Goal: Information Seeking & Learning: Learn about a topic

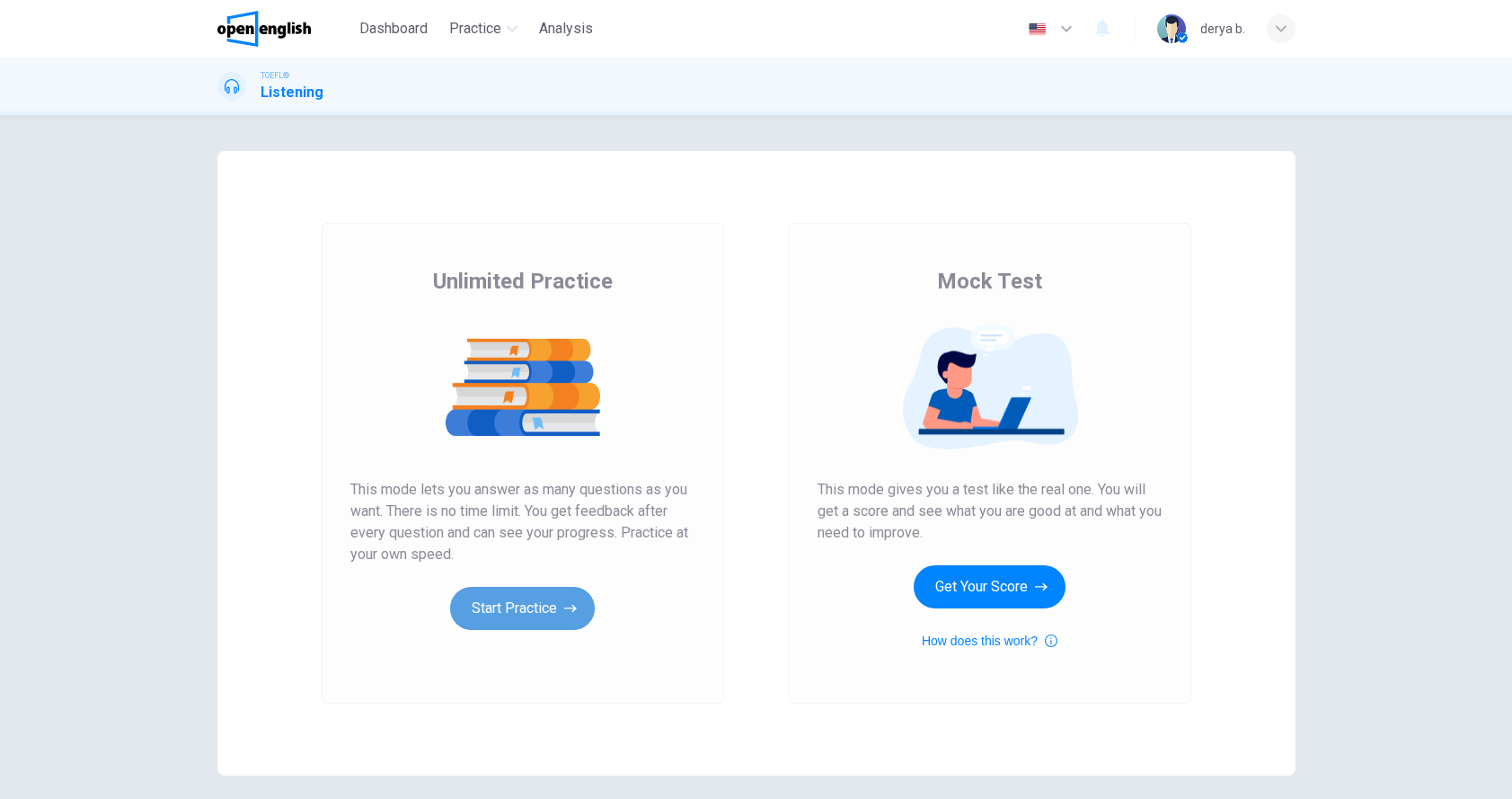
click at [544, 602] on button "Start Practice" at bounding box center [522, 609] width 145 height 43
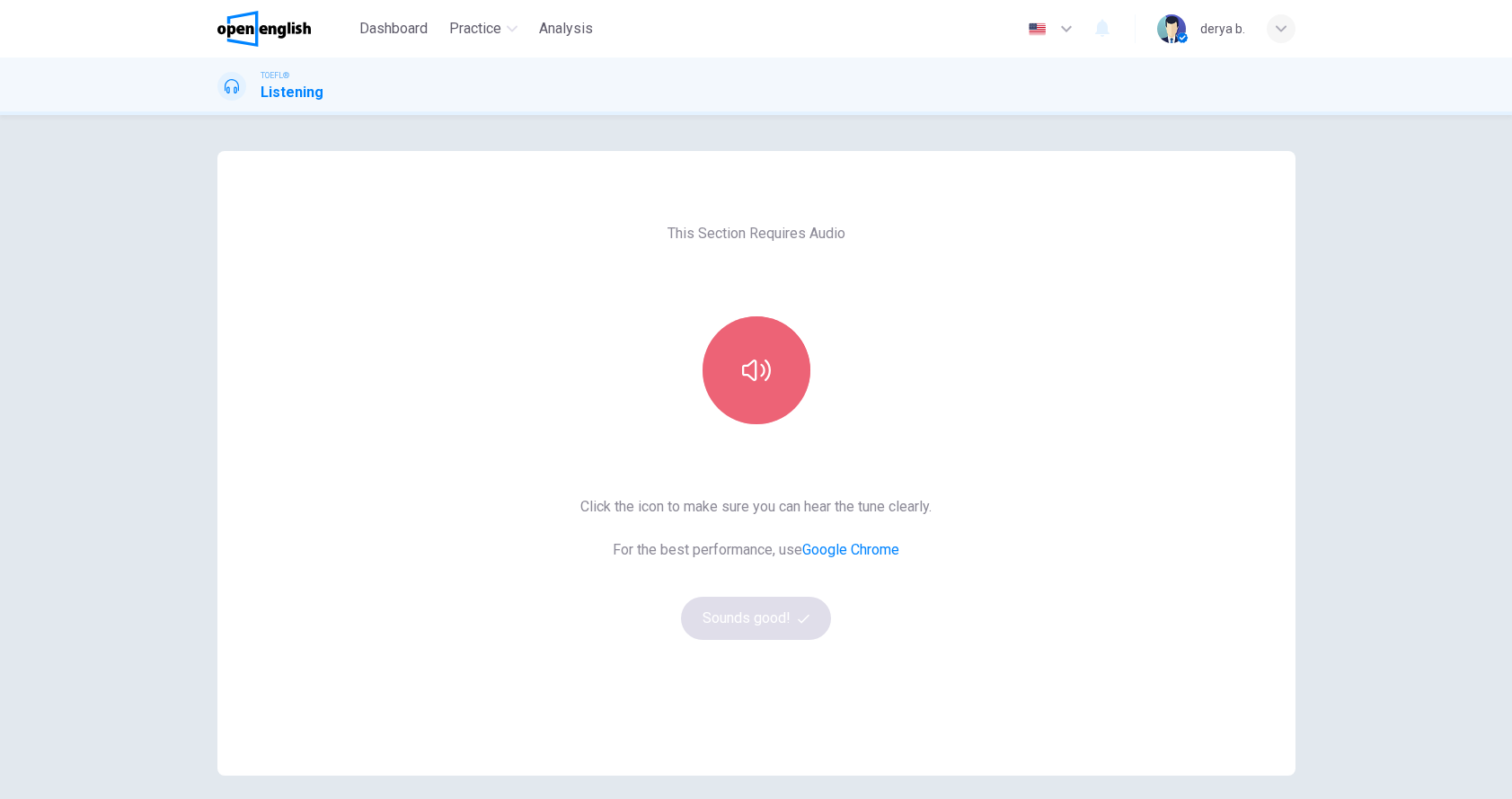
click at [741, 419] on button "button" at bounding box center [756, 370] width 108 height 108
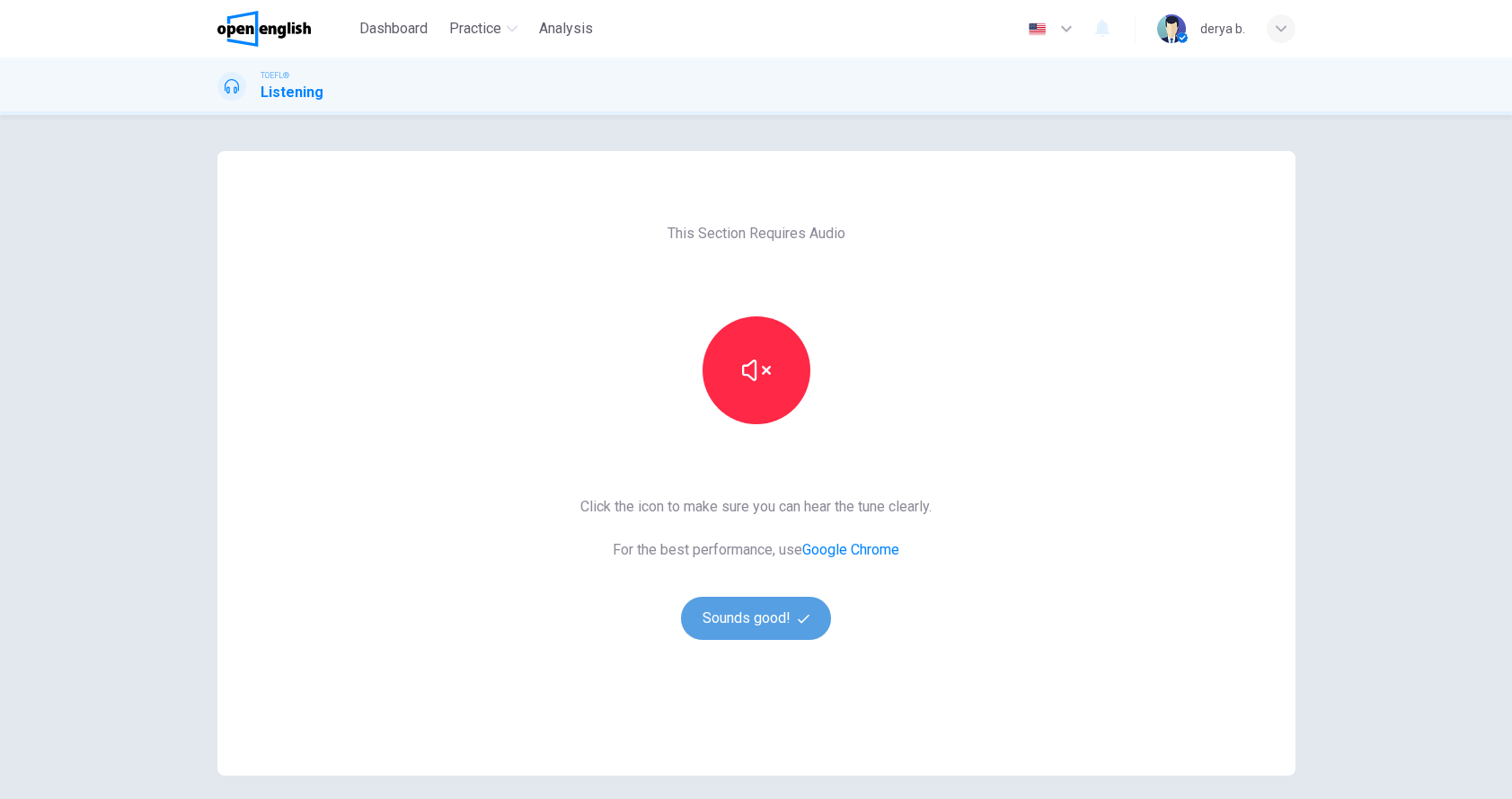
click at [745, 629] on button "Sounds good!" at bounding box center [756, 618] width 151 height 43
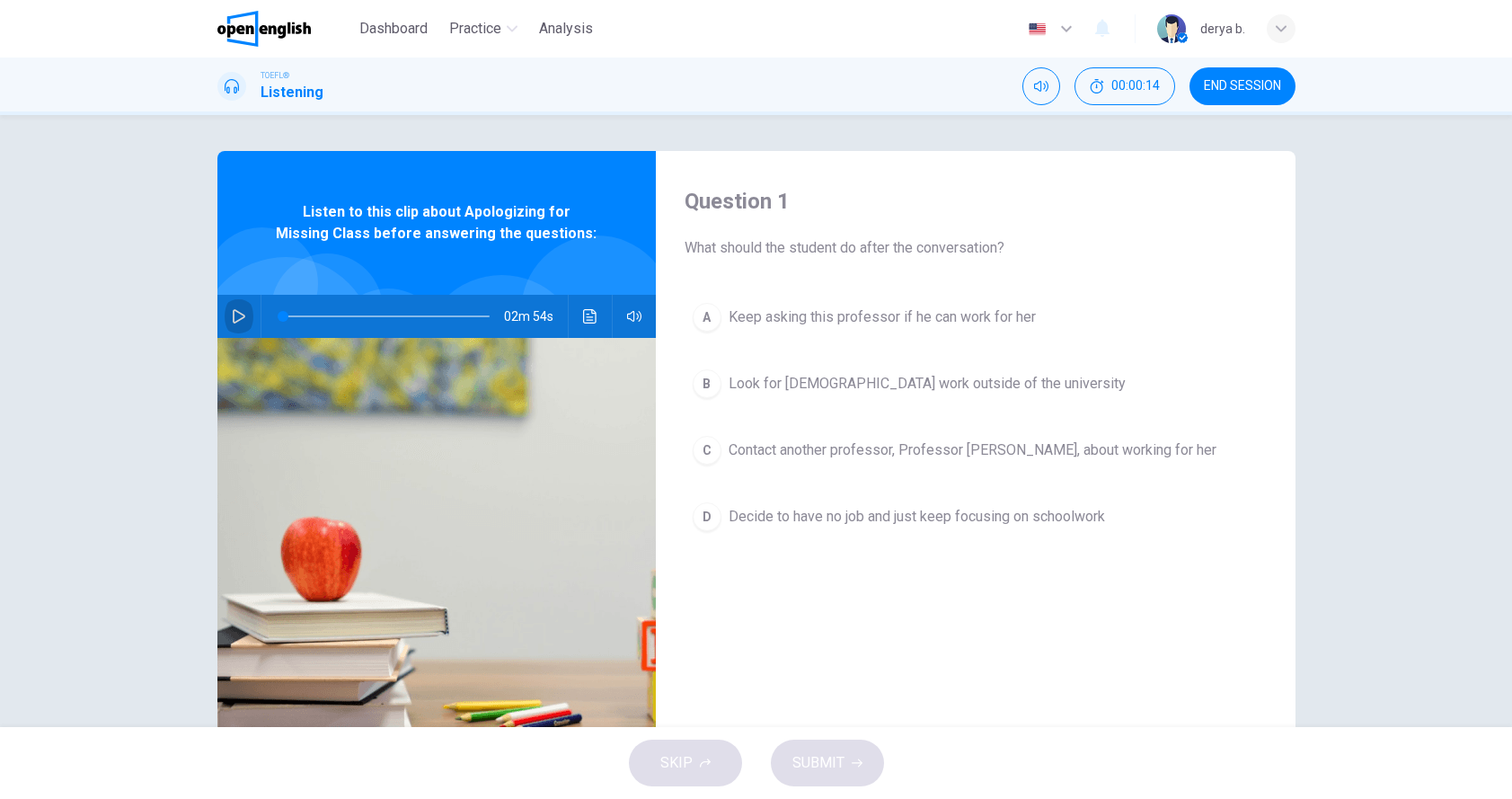
click at [247, 322] on button "button" at bounding box center [239, 316] width 29 height 43
click at [235, 304] on button "button" at bounding box center [239, 316] width 29 height 43
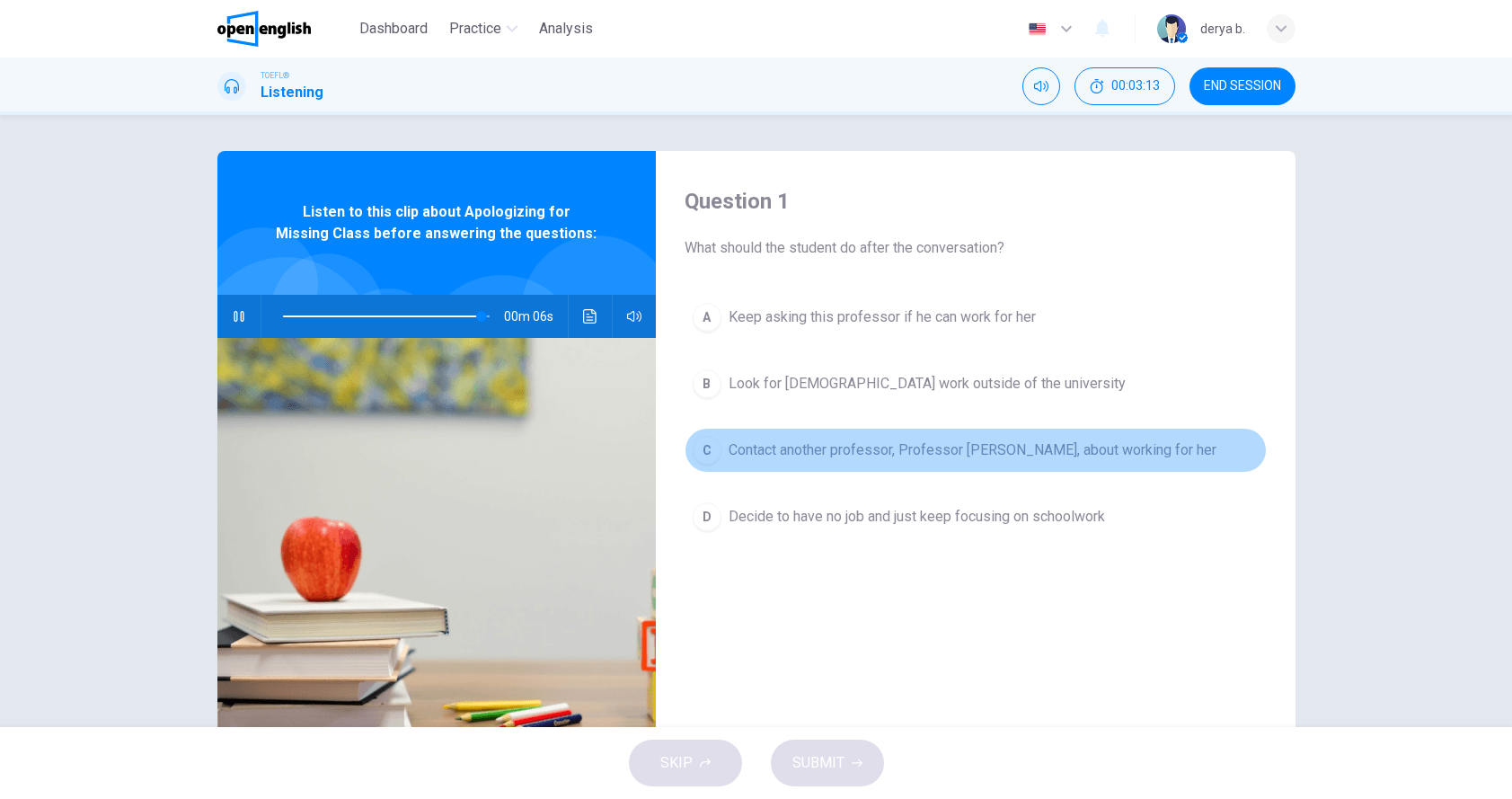
click at [698, 458] on div "C" at bounding box center [707, 450] width 29 height 29
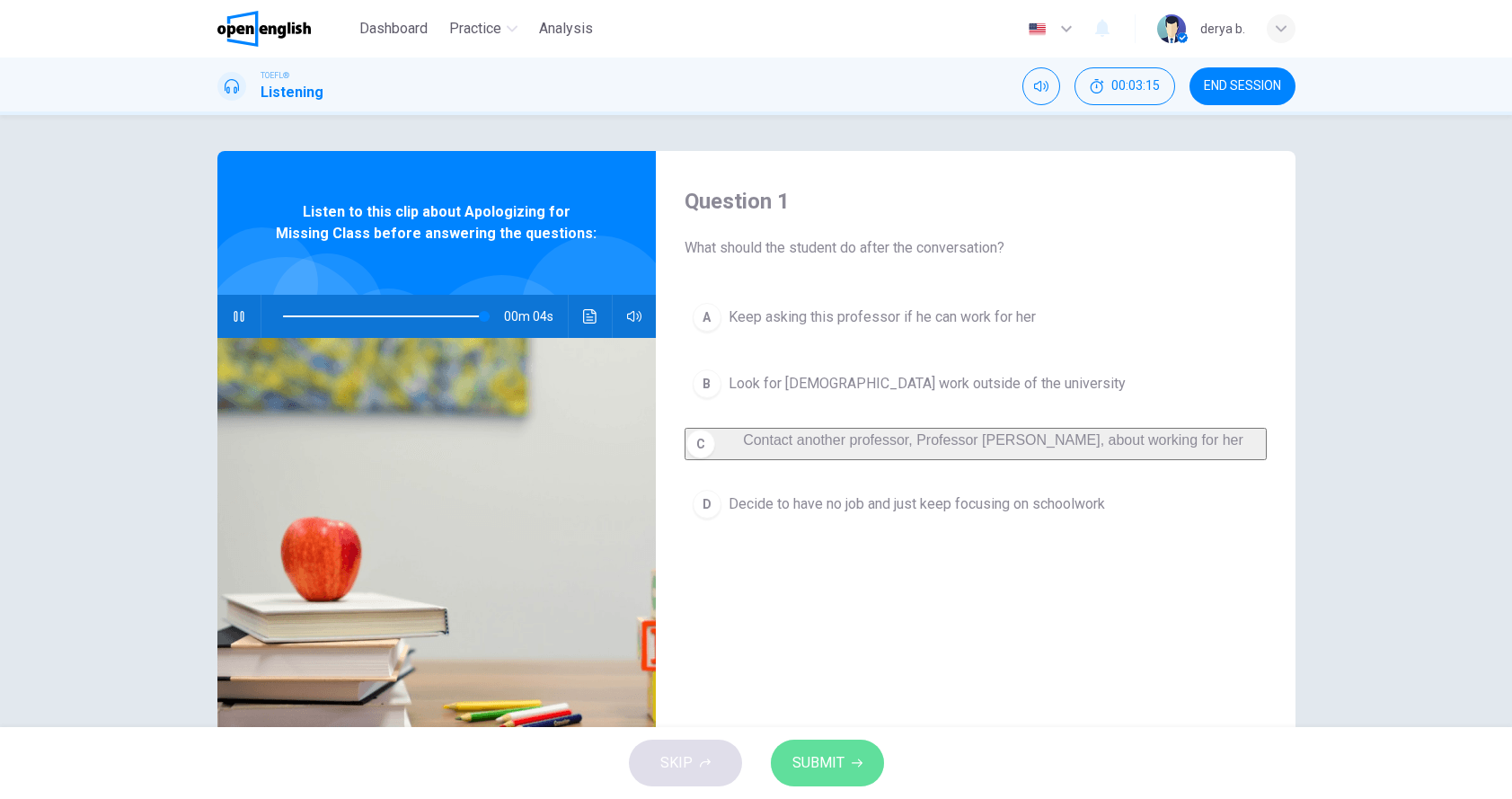
click at [828, 751] on span "SUBMIT" at bounding box center [819, 763] width 52 height 25
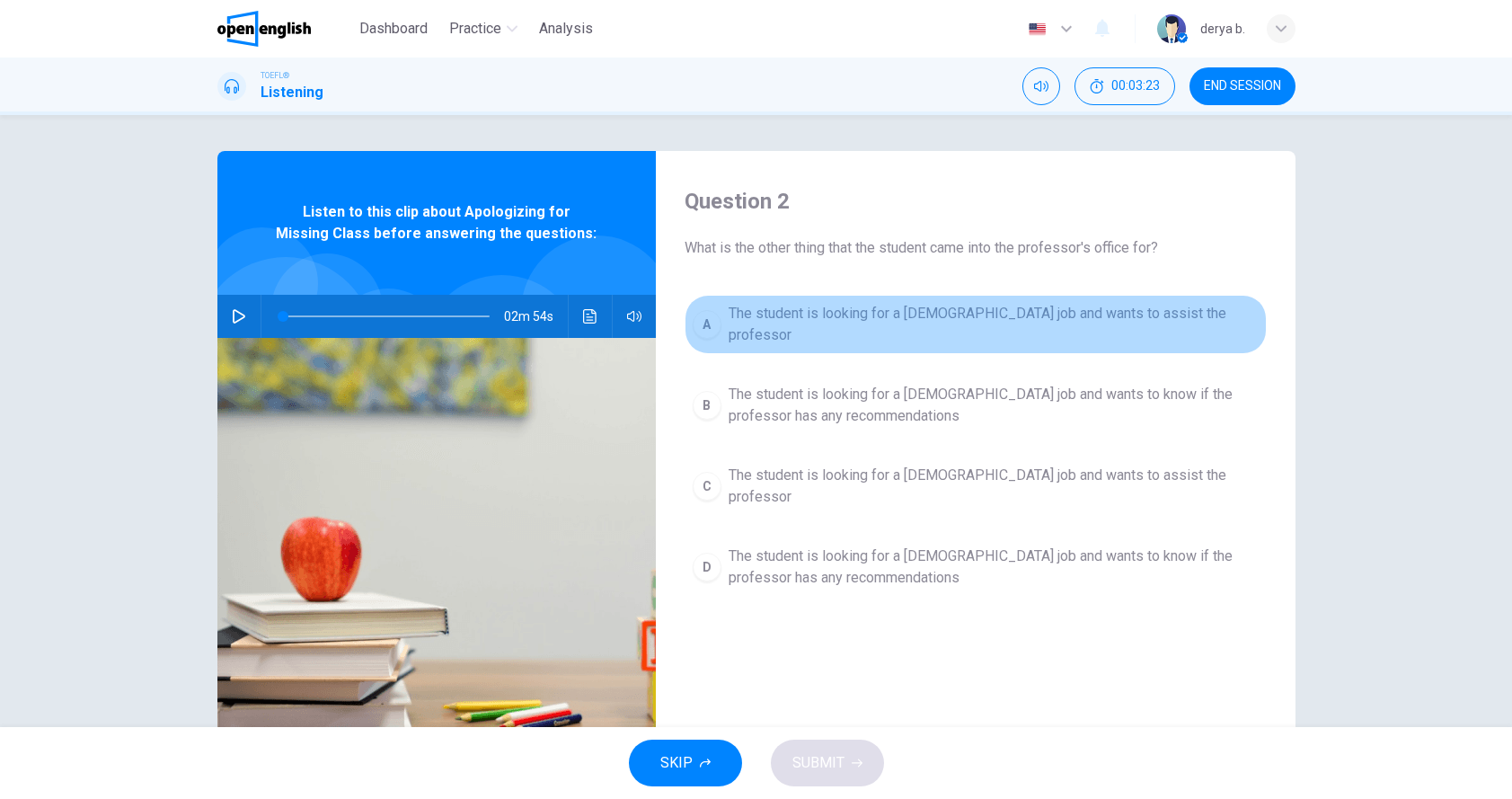
click at [703, 314] on div "A" at bounding box center [707, 325] width 29 height 29
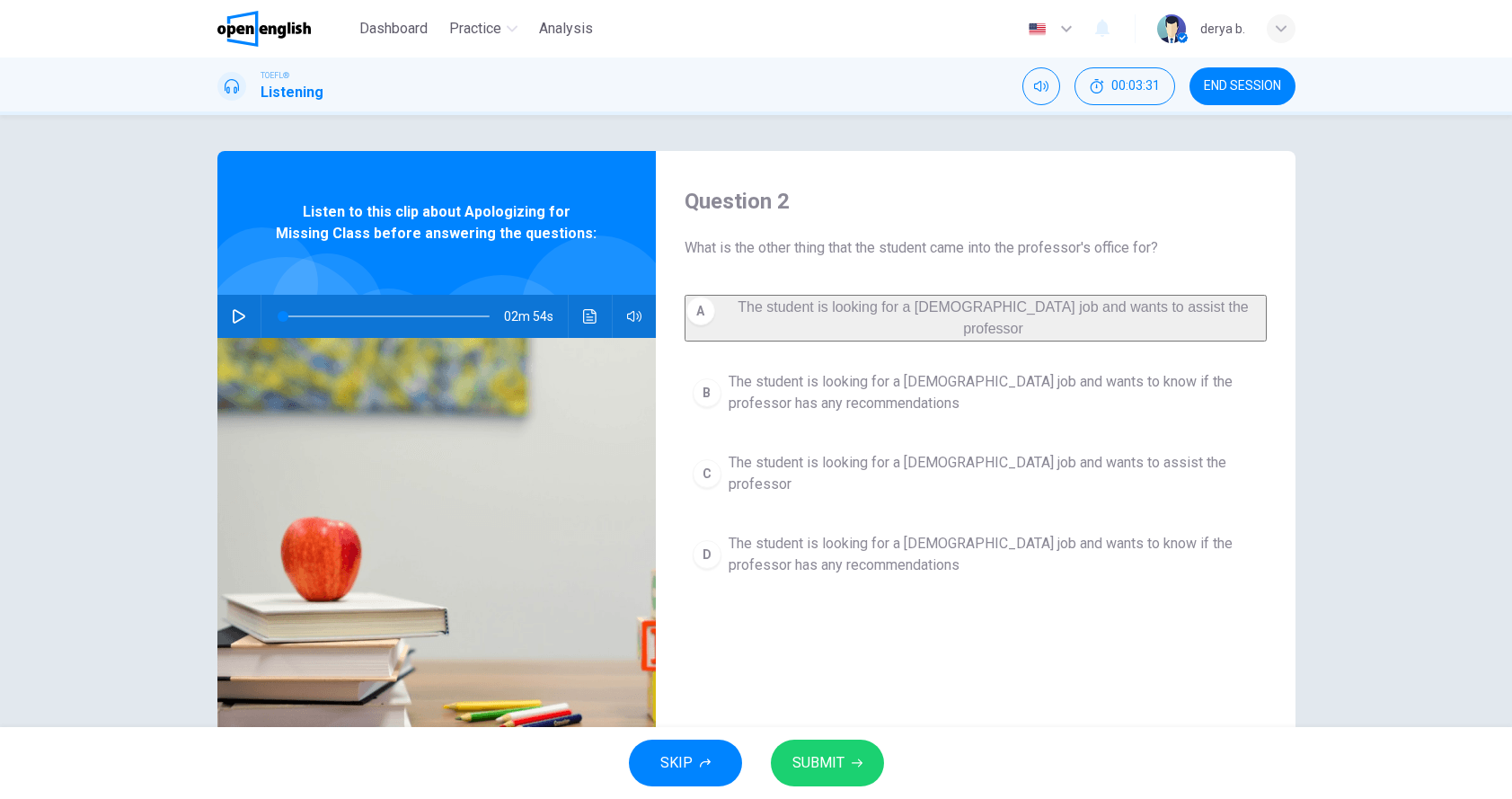
click at [817, 759] on span "SUBMIT" at bounding box center [819, 763] width 52 height 25
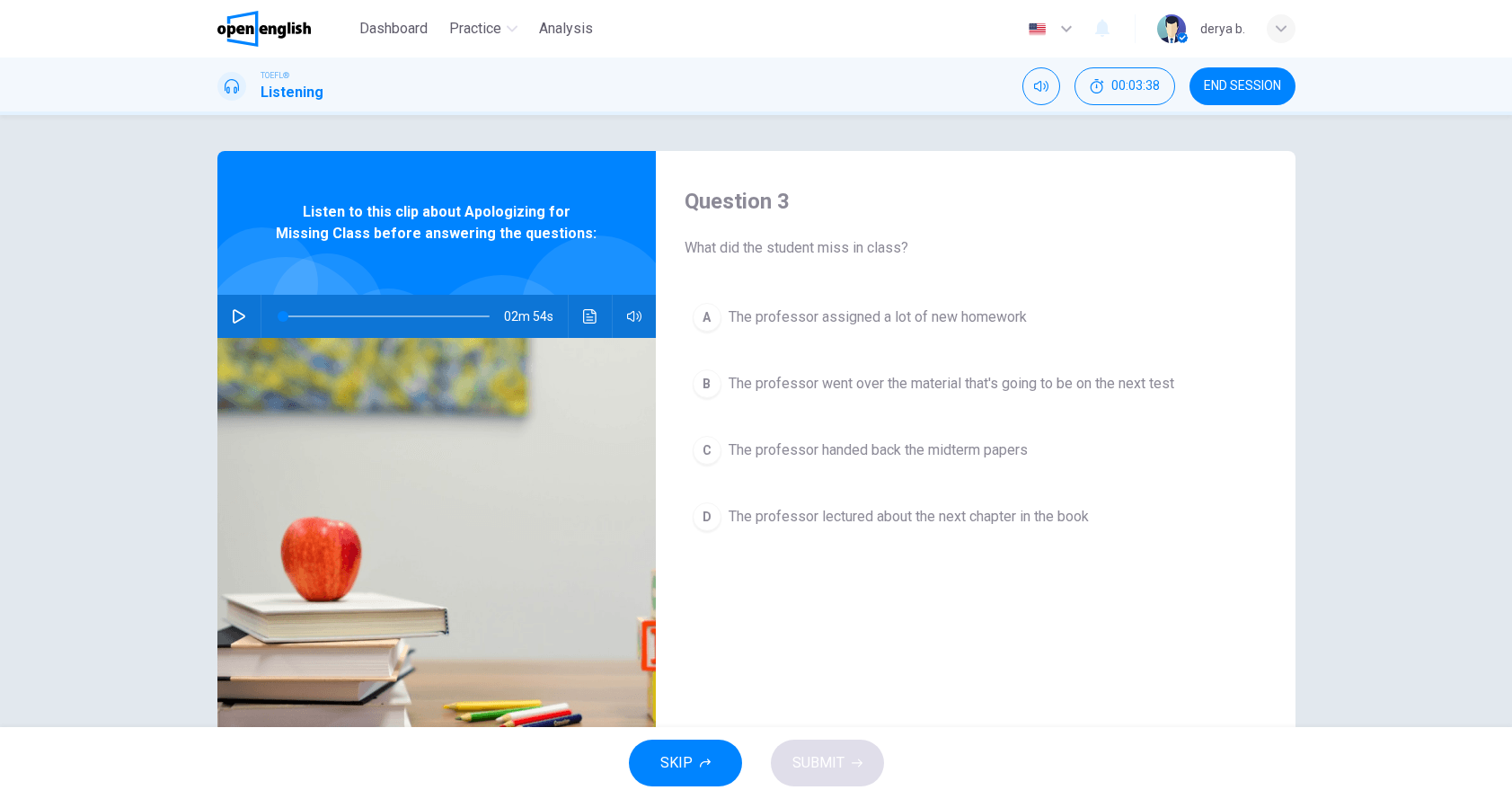
click at [250, 319] on button "button" at bounding box center [239, 316] width 29 height 43
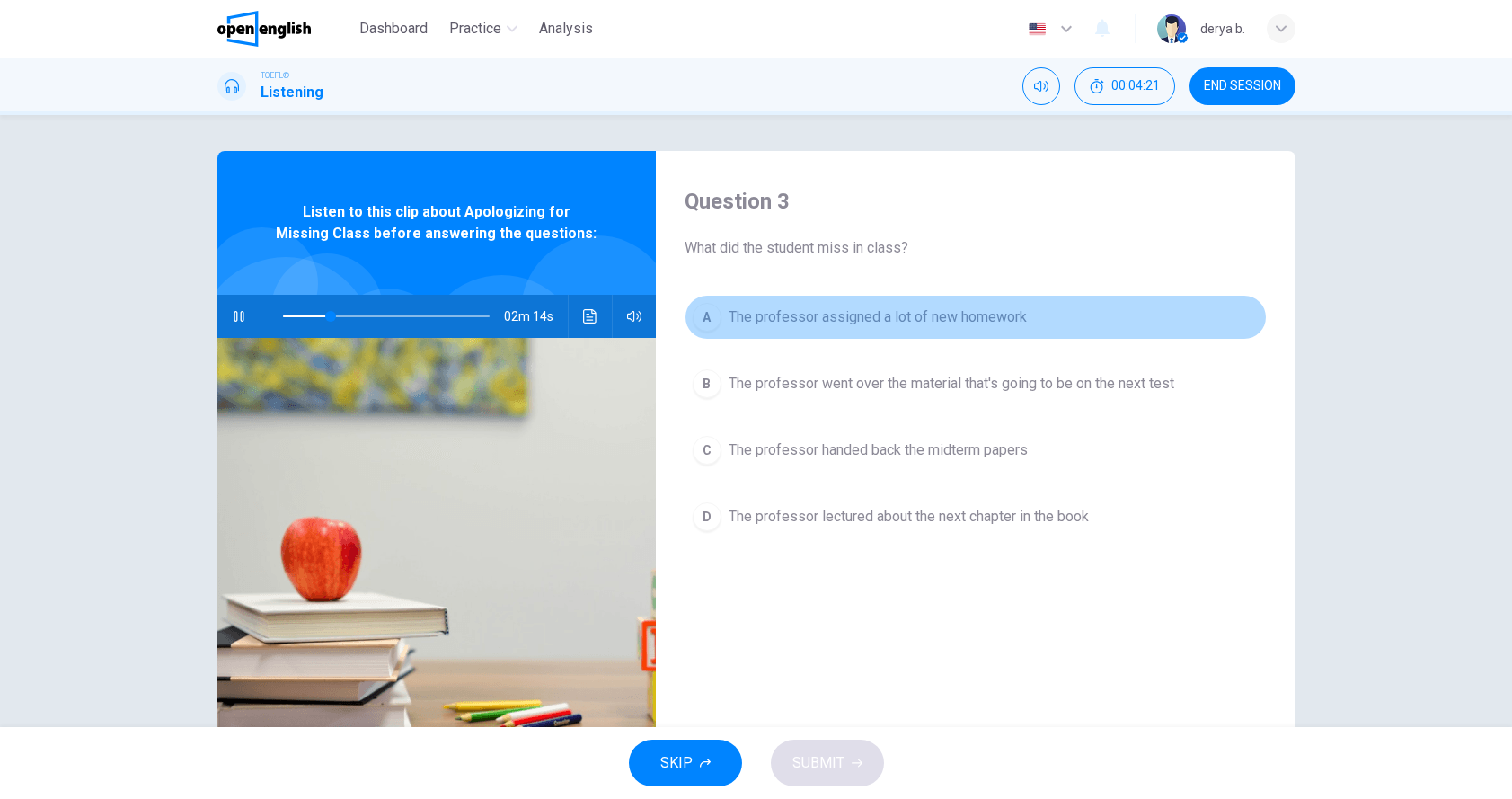
click at [759, 333] on button "A The professor assigned a lot of new homework" at bounding box center [976, 317] width 582 height 45
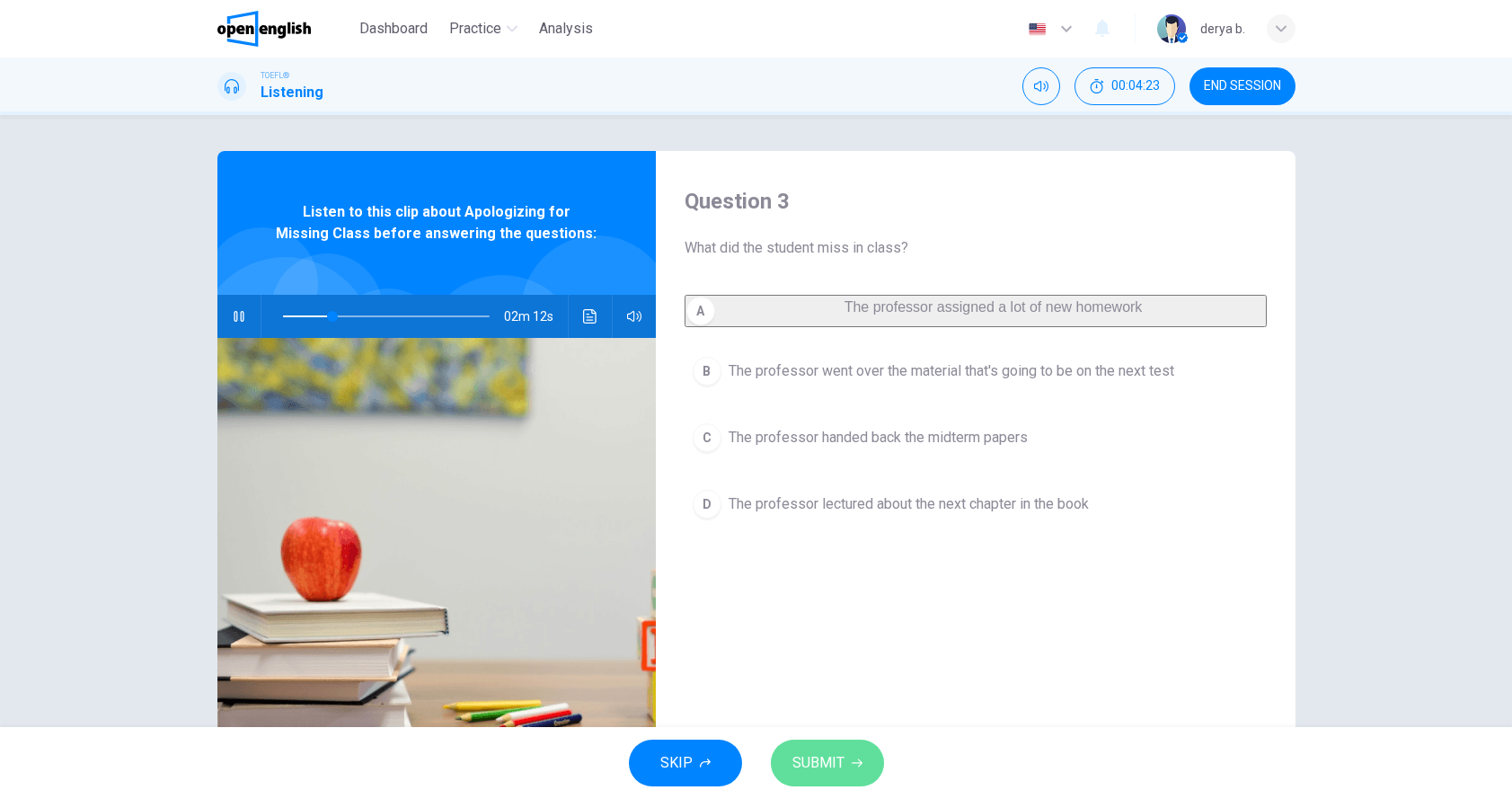
click at [798, 741] on button "SUBMIT" at bounding box center [828, 762] width 113 height 47
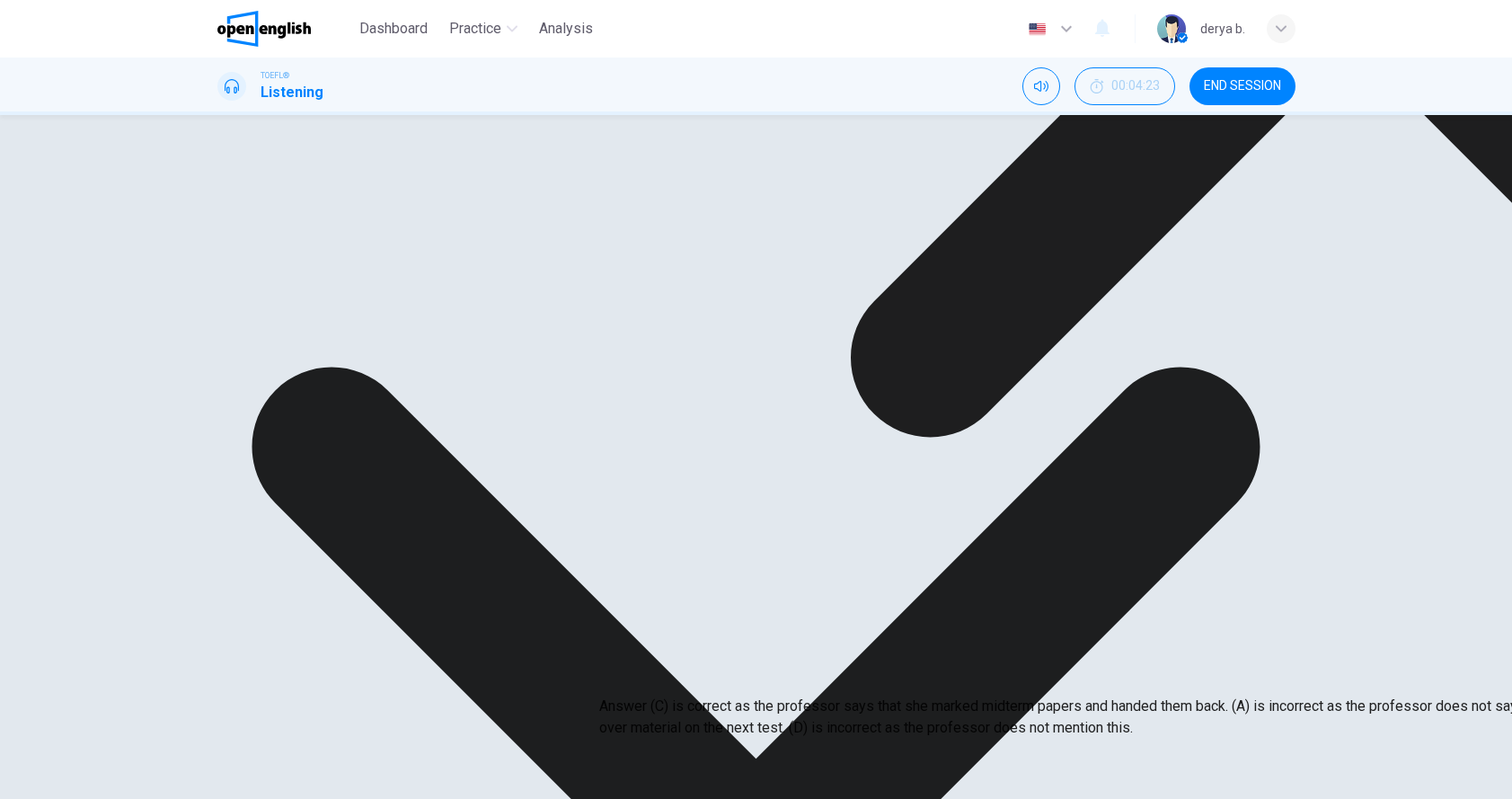
click at [241, 331] on button "button" at bounding box center [239, 316] width 29 height 43
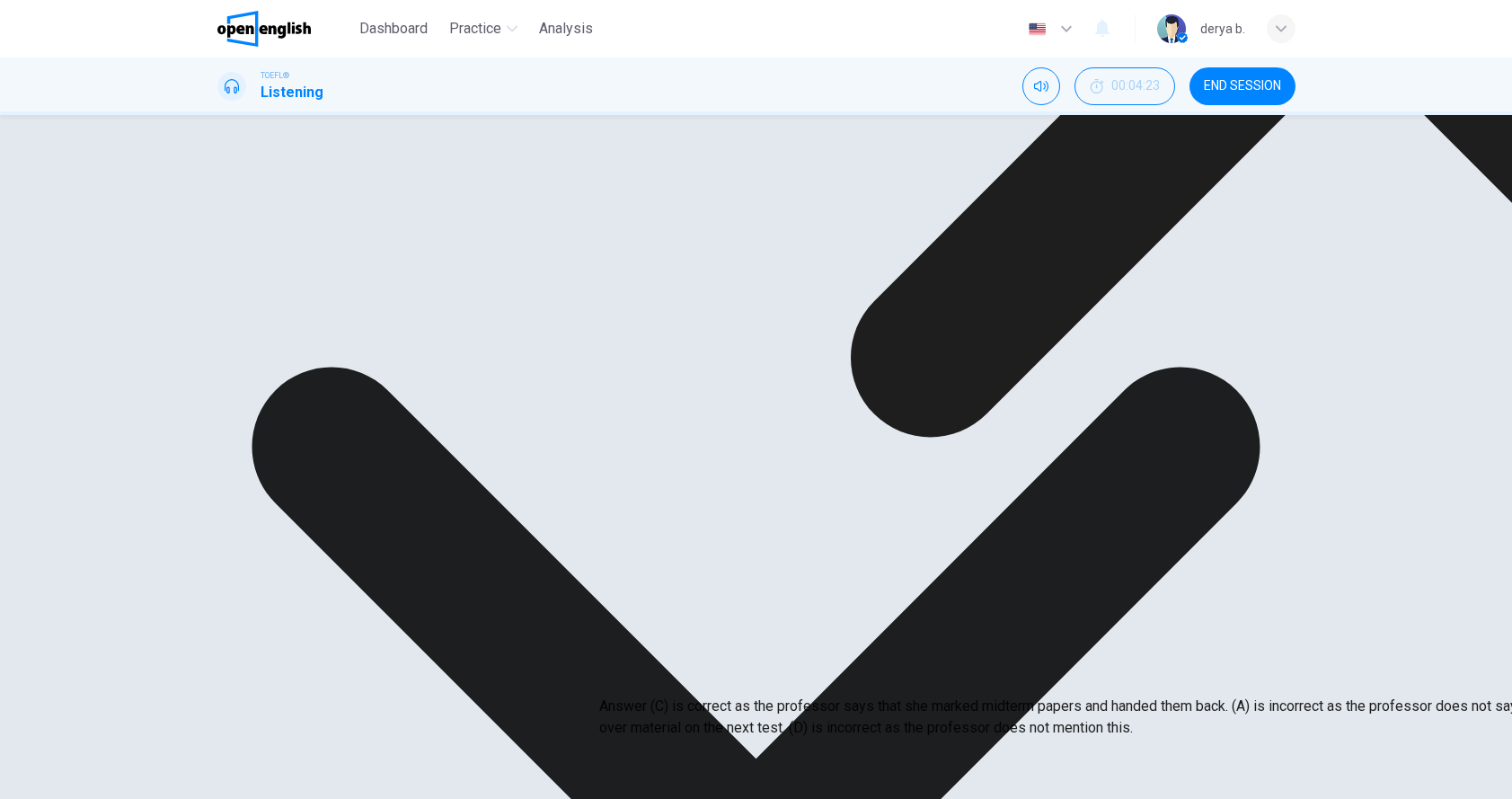
drag, startPoint x: 633, startPoint y: 630, endPoint x: 806, endPoint y: 650, distance: 174.2
click at [806, 696] on p "Answer (C) is correct as the professor says that she marked midterm papers and …" at bounding box center [1355, 717] width 1512 height 43
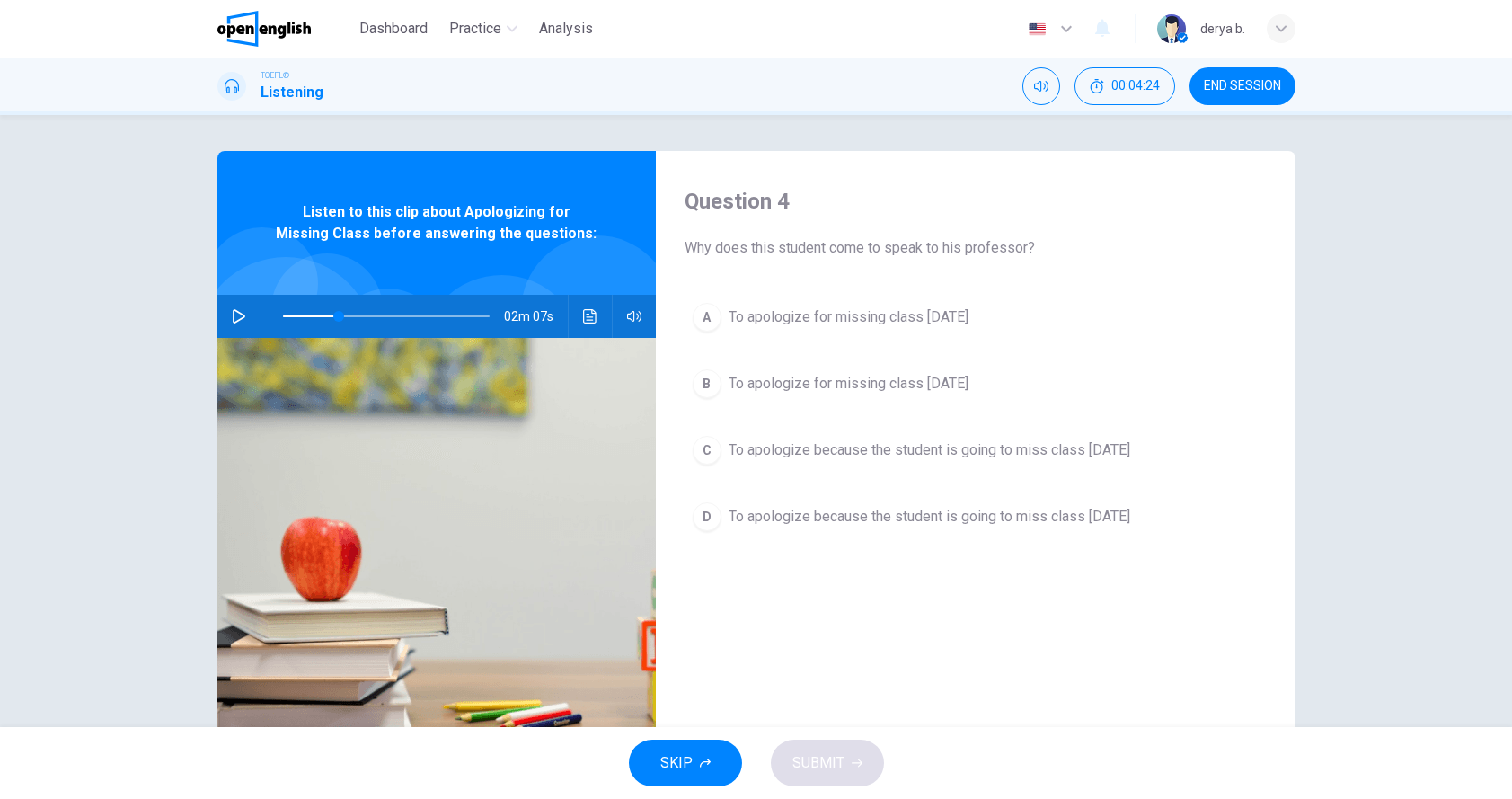
drag, startPoint x: 769, startPoint y: 237, endPoint x: 906, endPoint y: 250, distance: 137.6
click at [905, 250] on div "Question 4 Why does this student come to speak to his professor?" at bounding box center [976, 222] width 582 height 72
drag, startPoint x: 848, startPoint y: 237, endPoint x: 766, endPoint y: 237, distance: 82.0
click at [766, 237] on span "Why does this student come to speak to his professor?" at bounding box center [976, 248] width 582 height 21
click at [297, 318] on span at bounding box center [386, 316] width 207 height 25
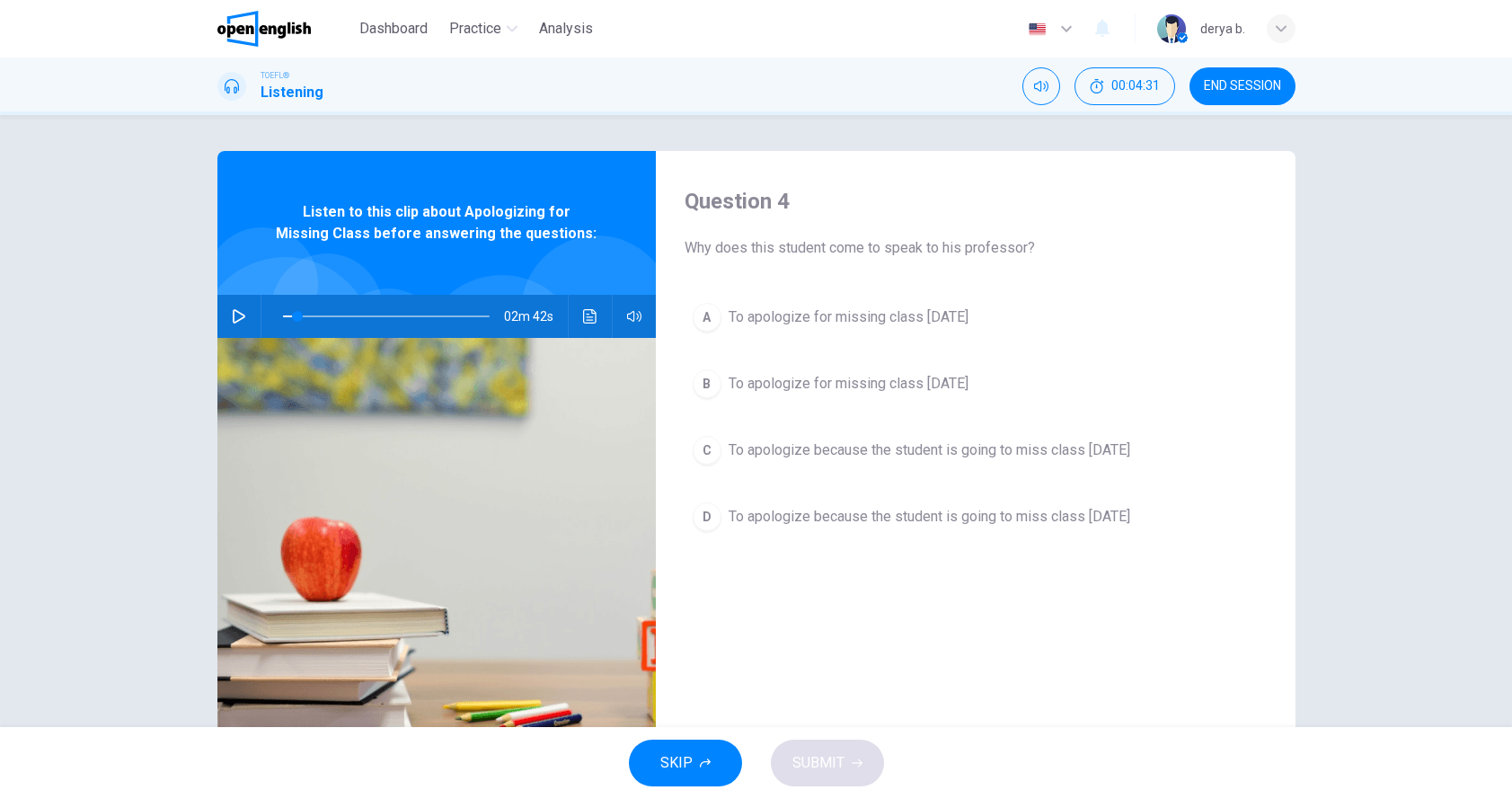
click at [246, 323] on button "button" at bounding box center [239, 316] width 29 height 43
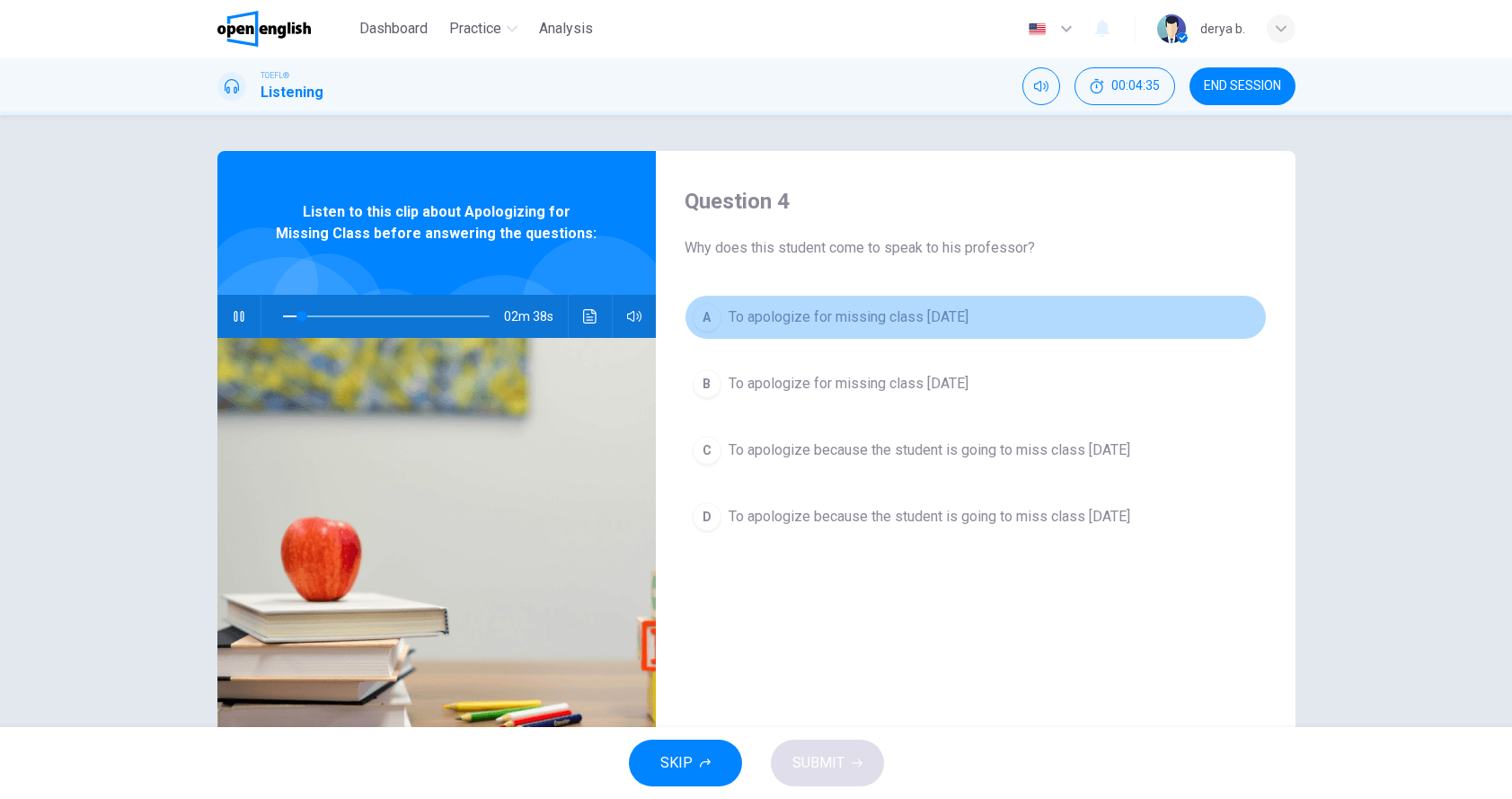
click at [726, 327] on button "A To apologize for missing class last Monday" at bounding box center [976, 317] width 582 height 45
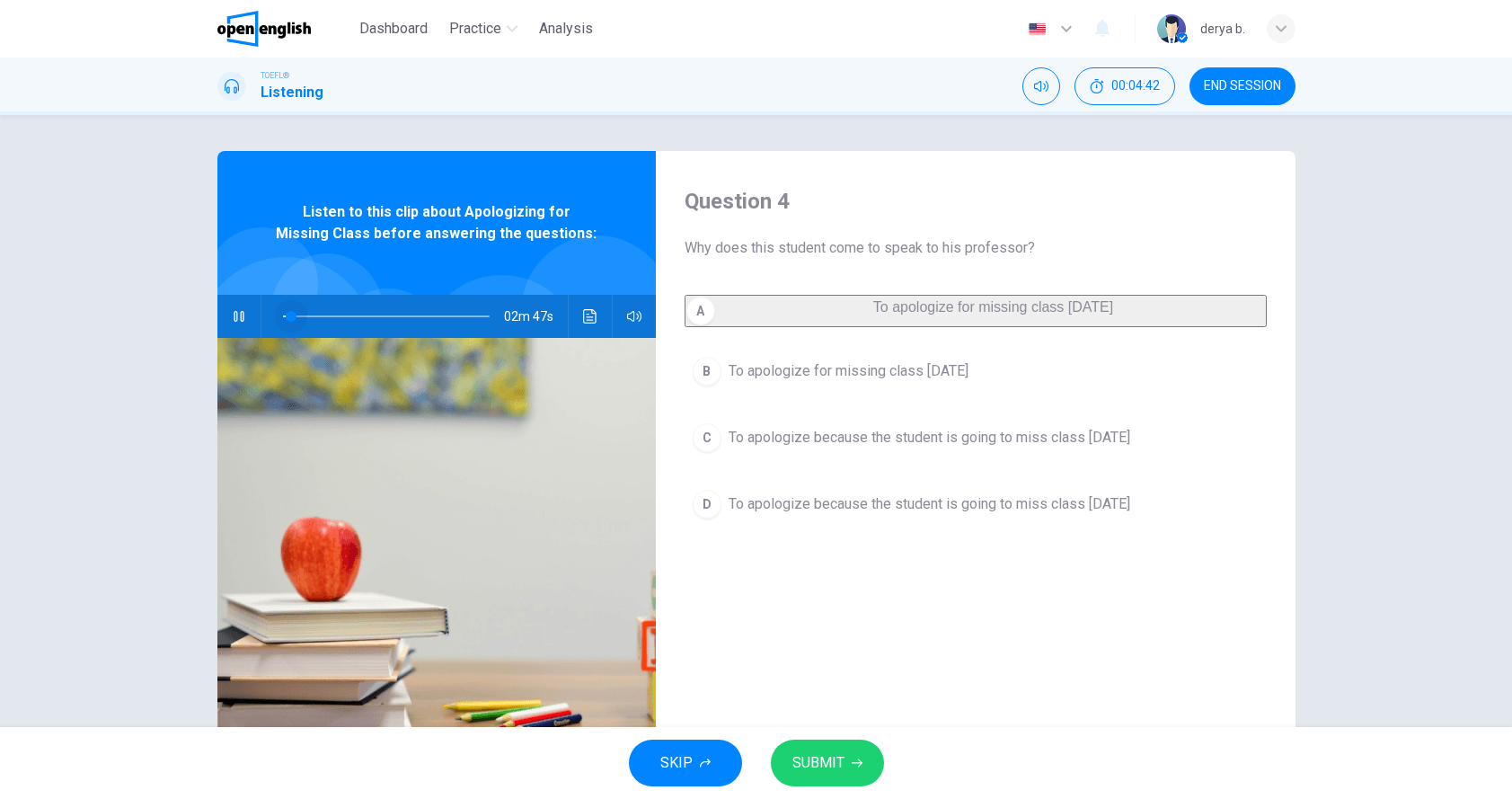
drag, startPoint x: 310, startPoint y: 325, endPoint x: 290, endPoint y: 325, distance: 20.0
click at [290, 322] on span at bounding box center [290, 315] width 11 height 11
drag, startPoint x: 298, startPoint y: 323, endPoint x: 266, endPoint y: 327, distance: 32.2
click at [266, 327] on div at bounding box center [383, 316] width 242 height 43
click at [240, 317] on icon "button" at bounding box center [238, 316] width 14 height 14
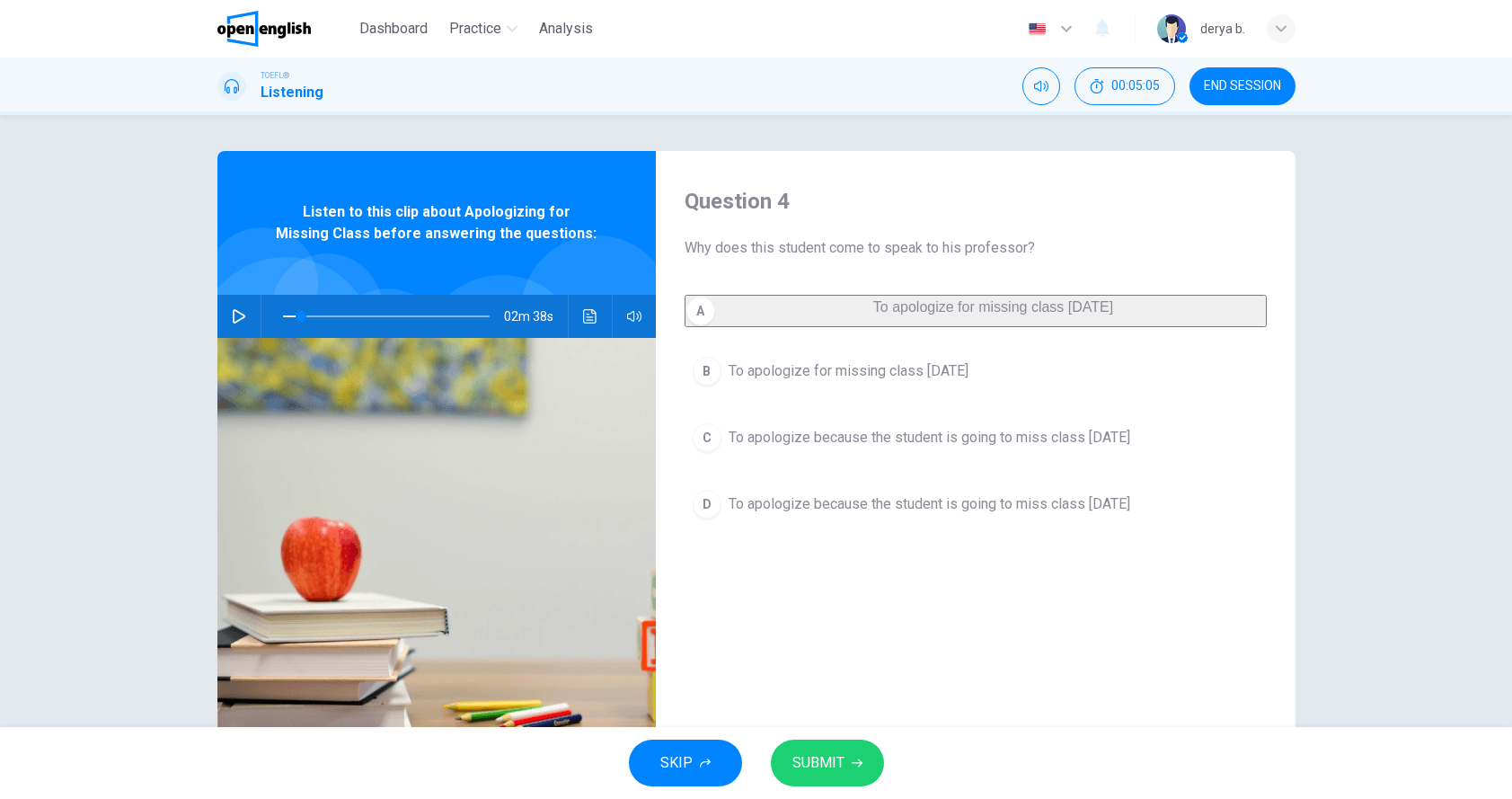
click at [807, 776] on button "SUBMIT" at bounding box center [828, 762] width 113 height 47
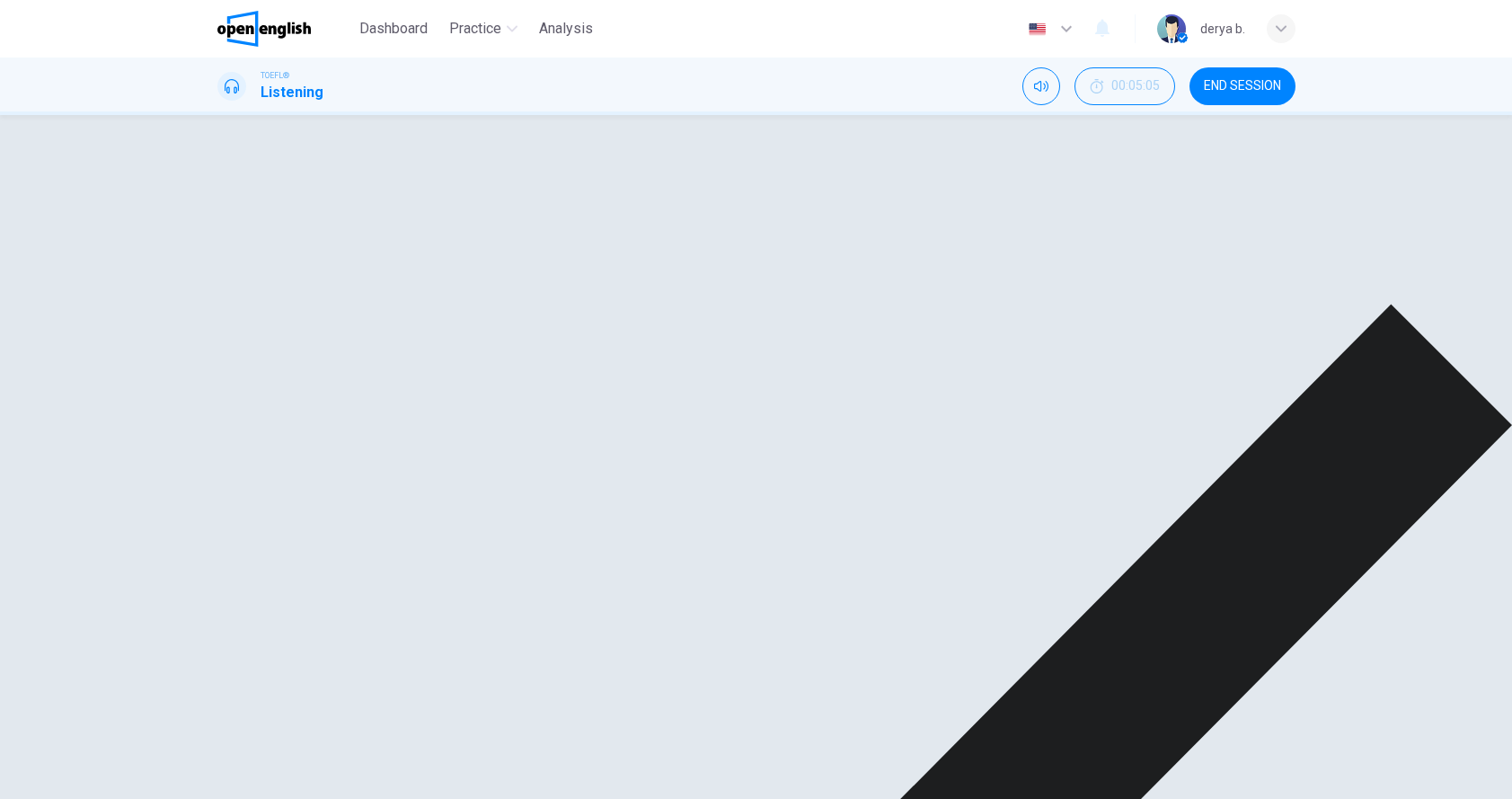
type input "*"
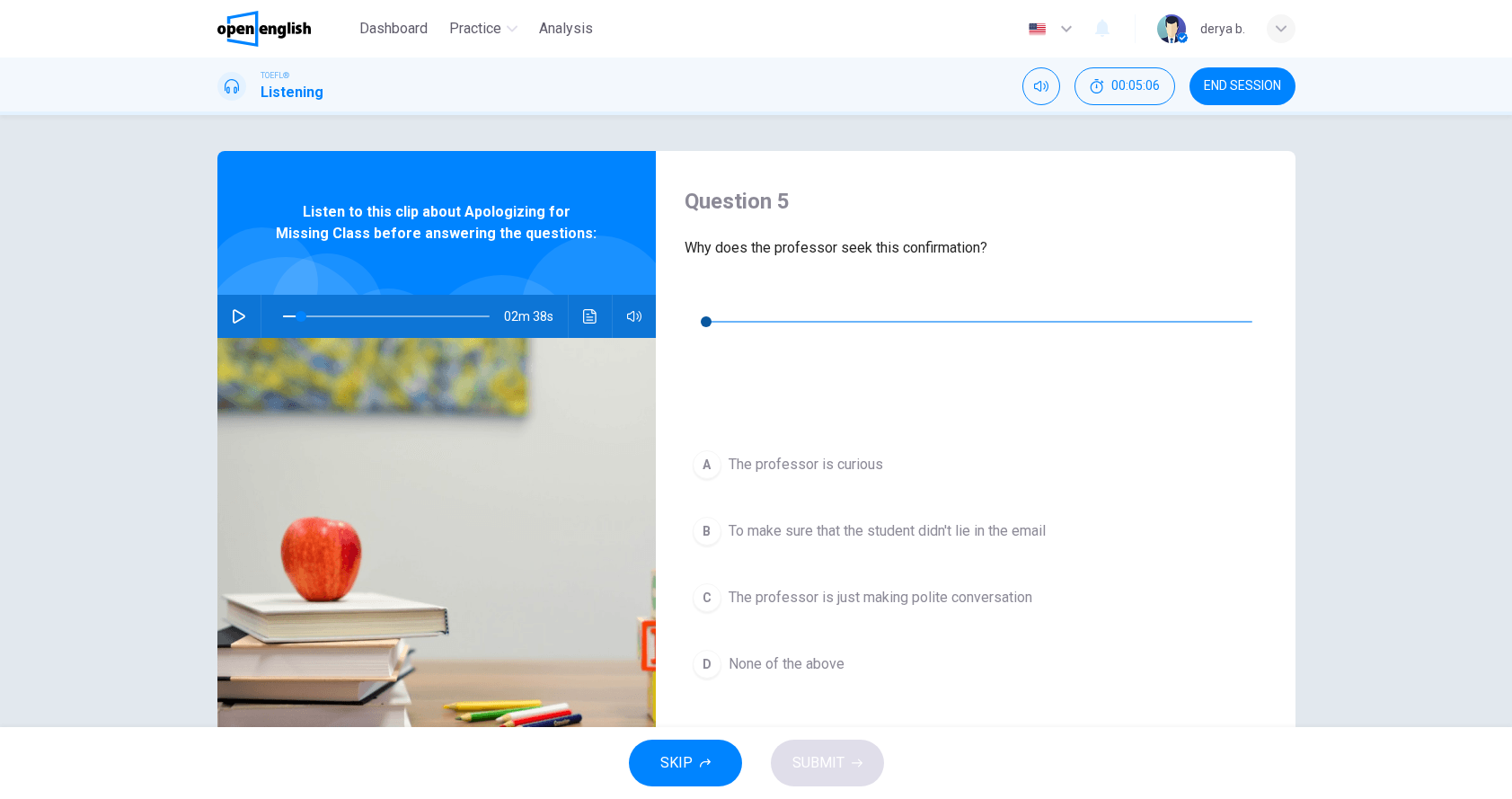
click at [706, 292] on icon "button" at bounding box center [699, 294] width 14 height 14
type input "*"
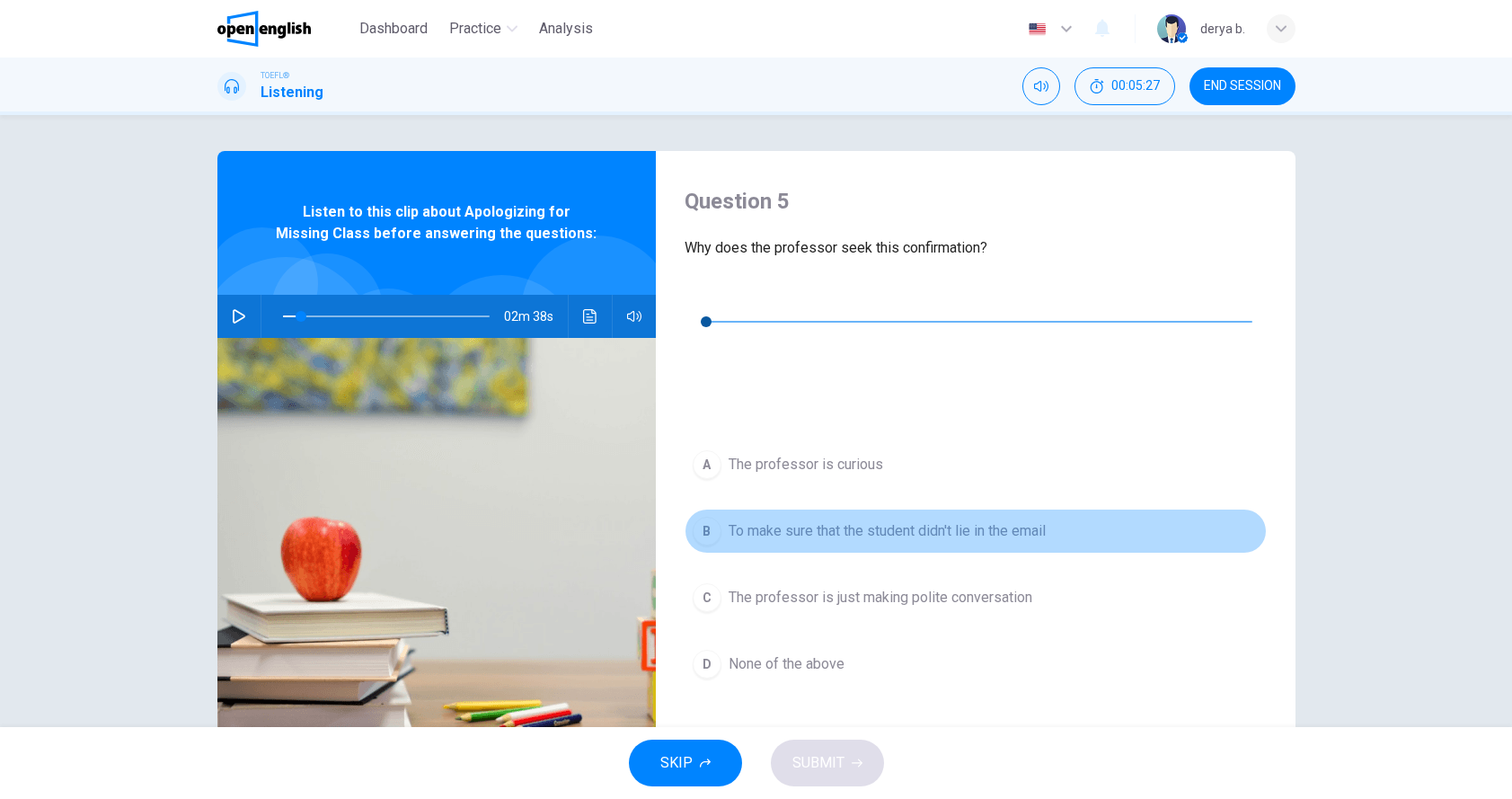
click at [750, 520] on span "To make sure that the student didn't lie in the email" at bounding box center [887, 531] width 317 height 21
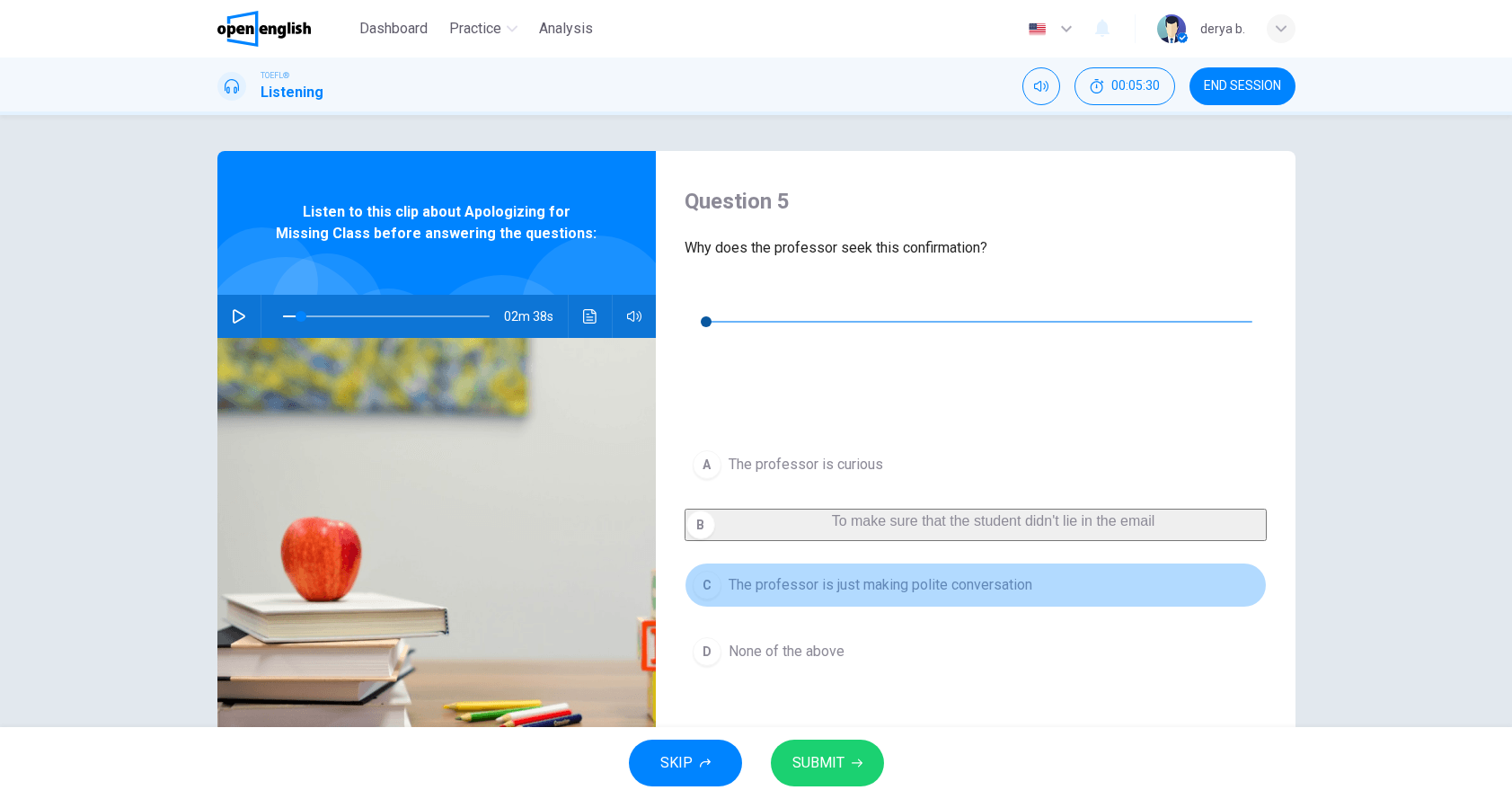
click at [746, 574] on span "The professor is just making polite conversation" at bounding box center [880, 585] width 304 height 21
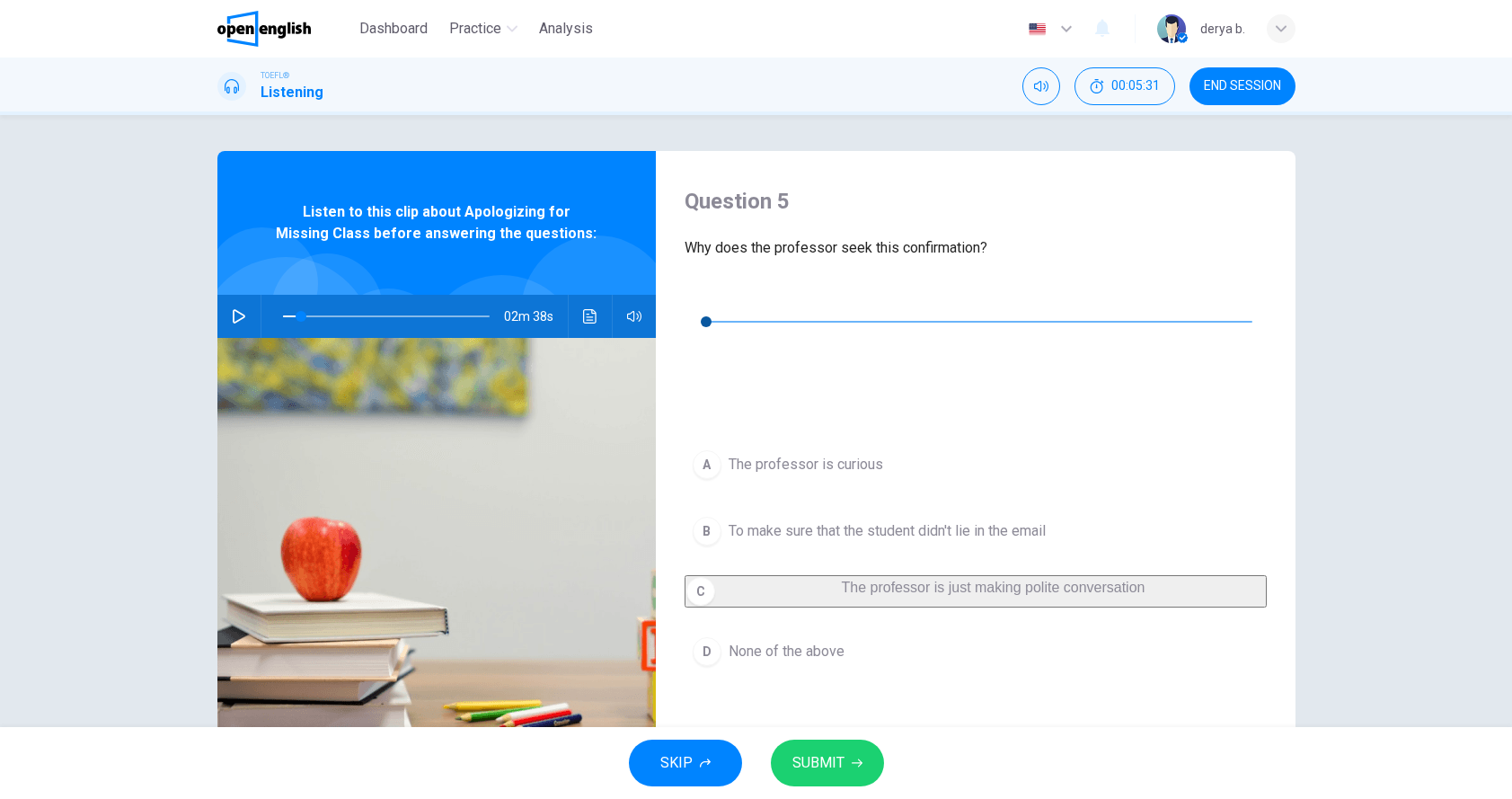
click at [789, 753] on button "SUBMIT" at bounding box center [828, 762] width 113 height 47
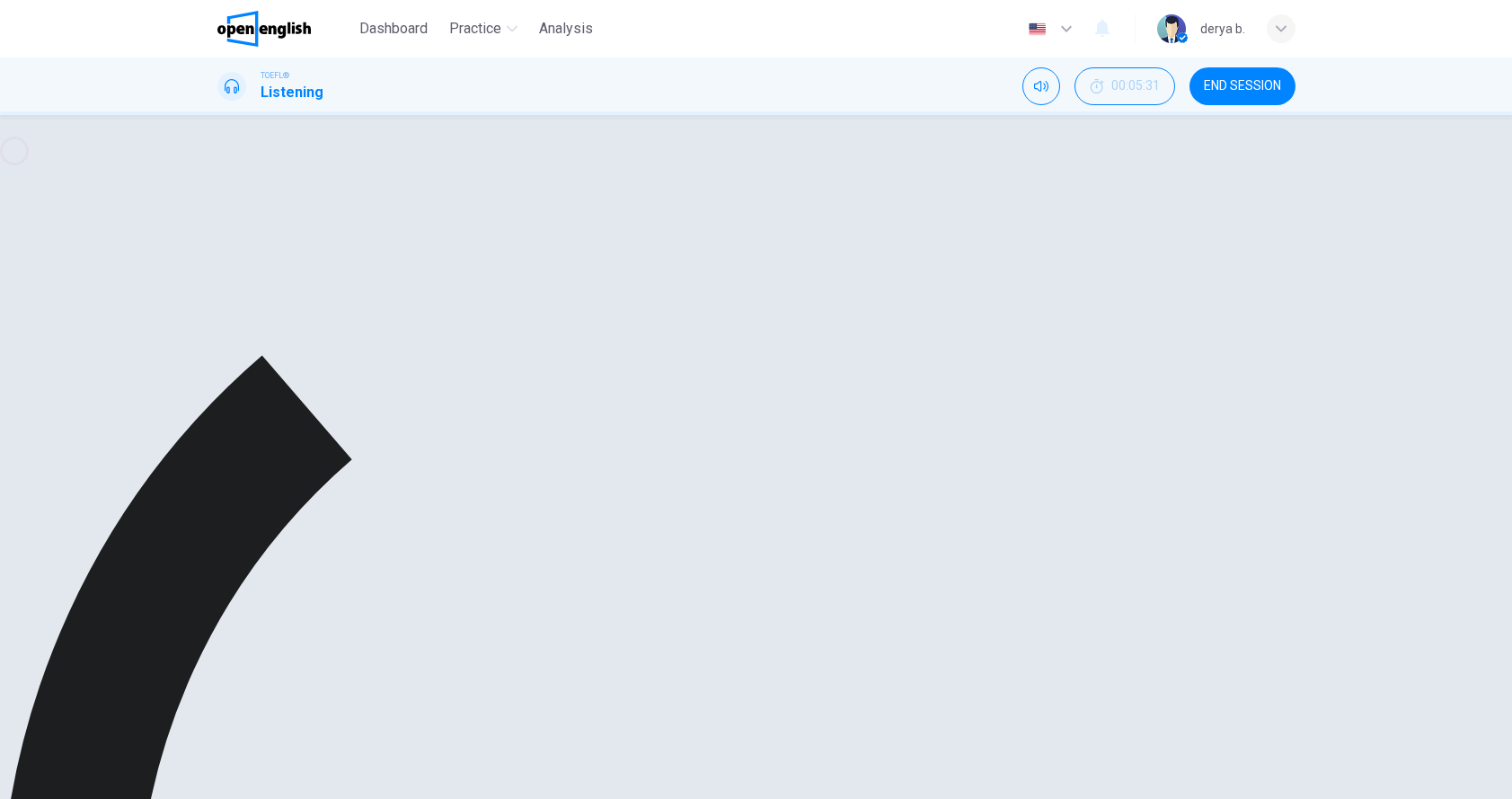
type input "*"
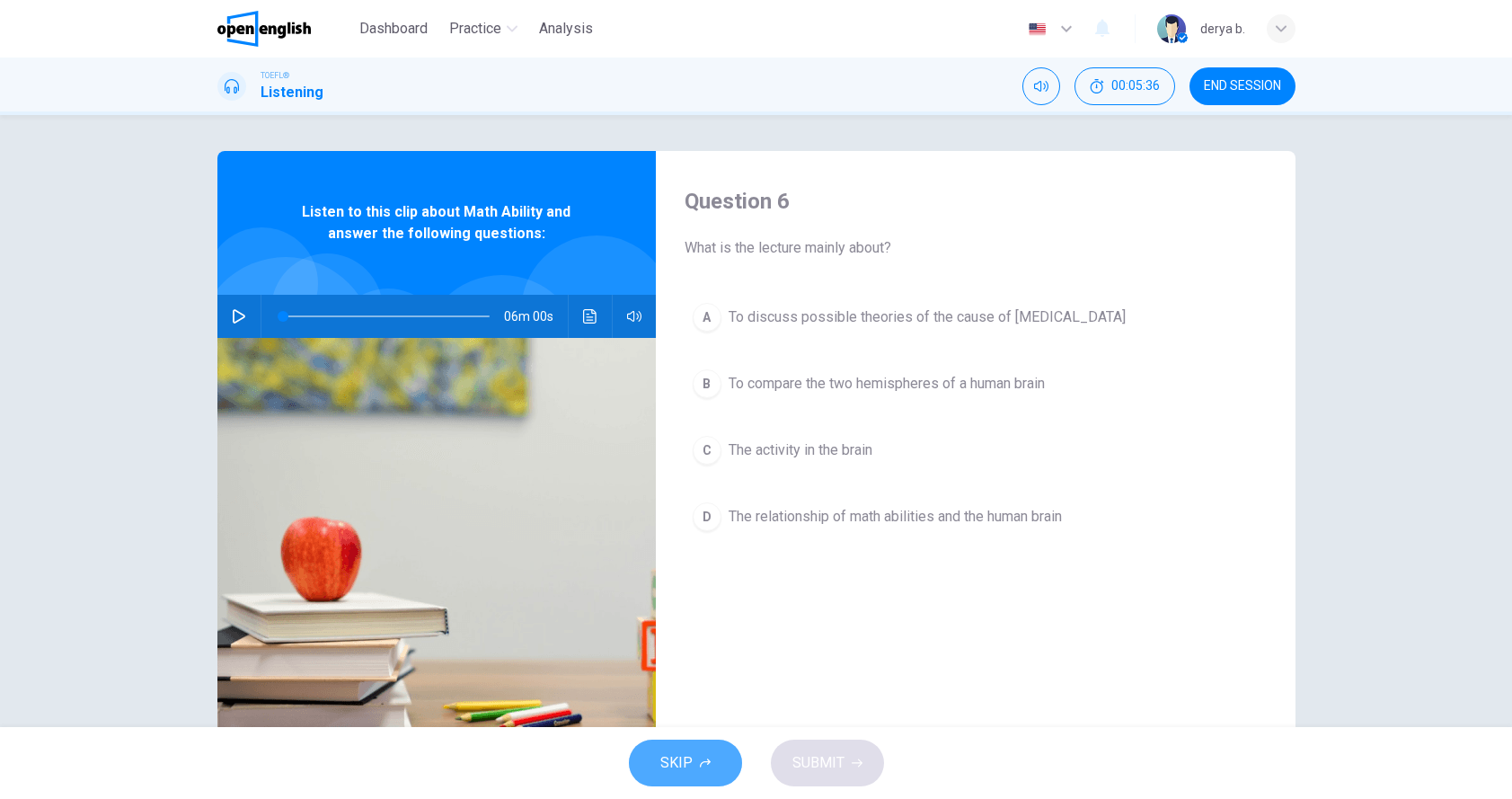
click at [649, 763] on button "SKIP" at bounding box center [685, 762] width 113 height 47
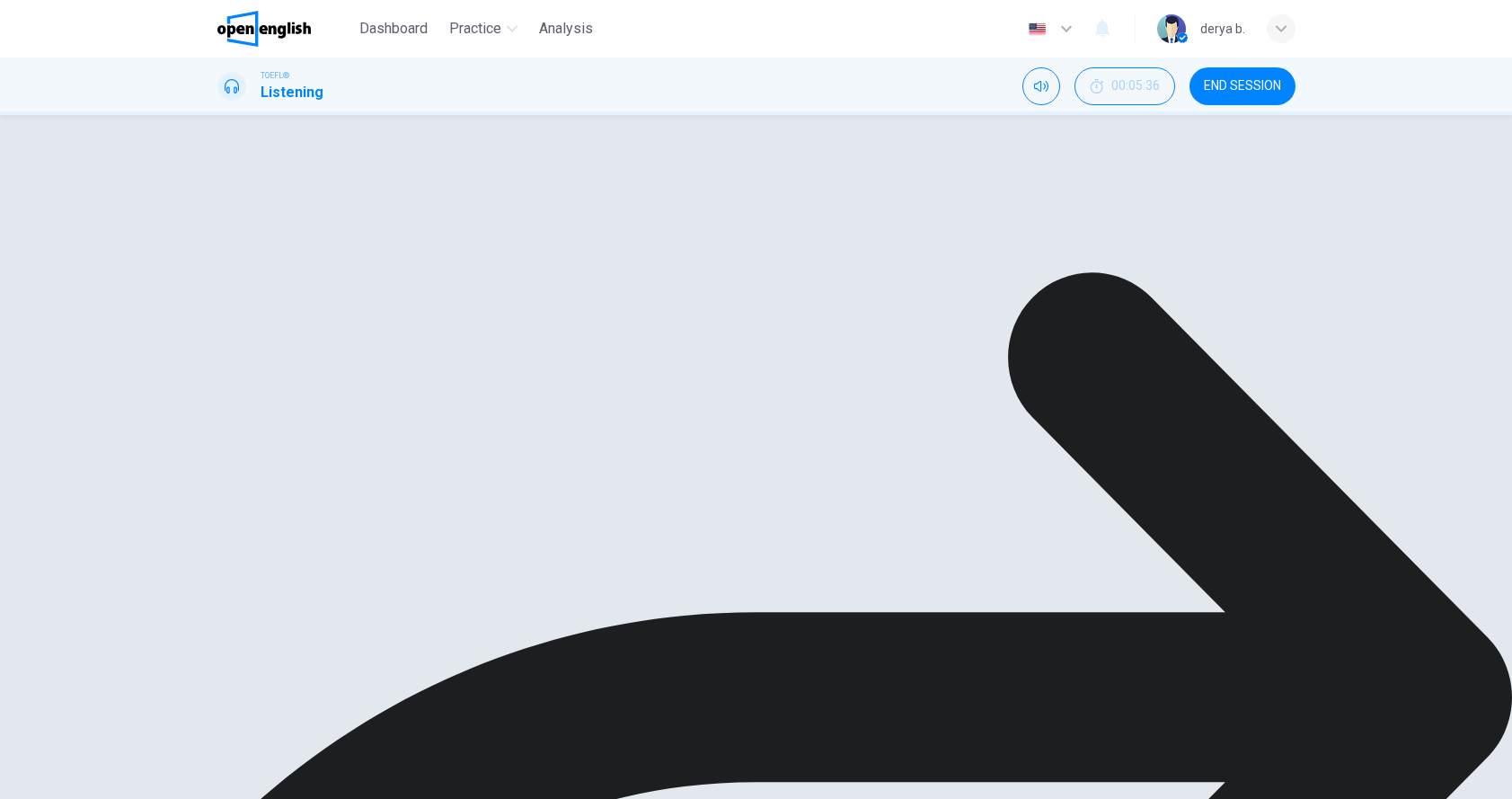
click at [1227, 87] on span "END SESSION" at bounding box center [1243, 86] width 77 height 14
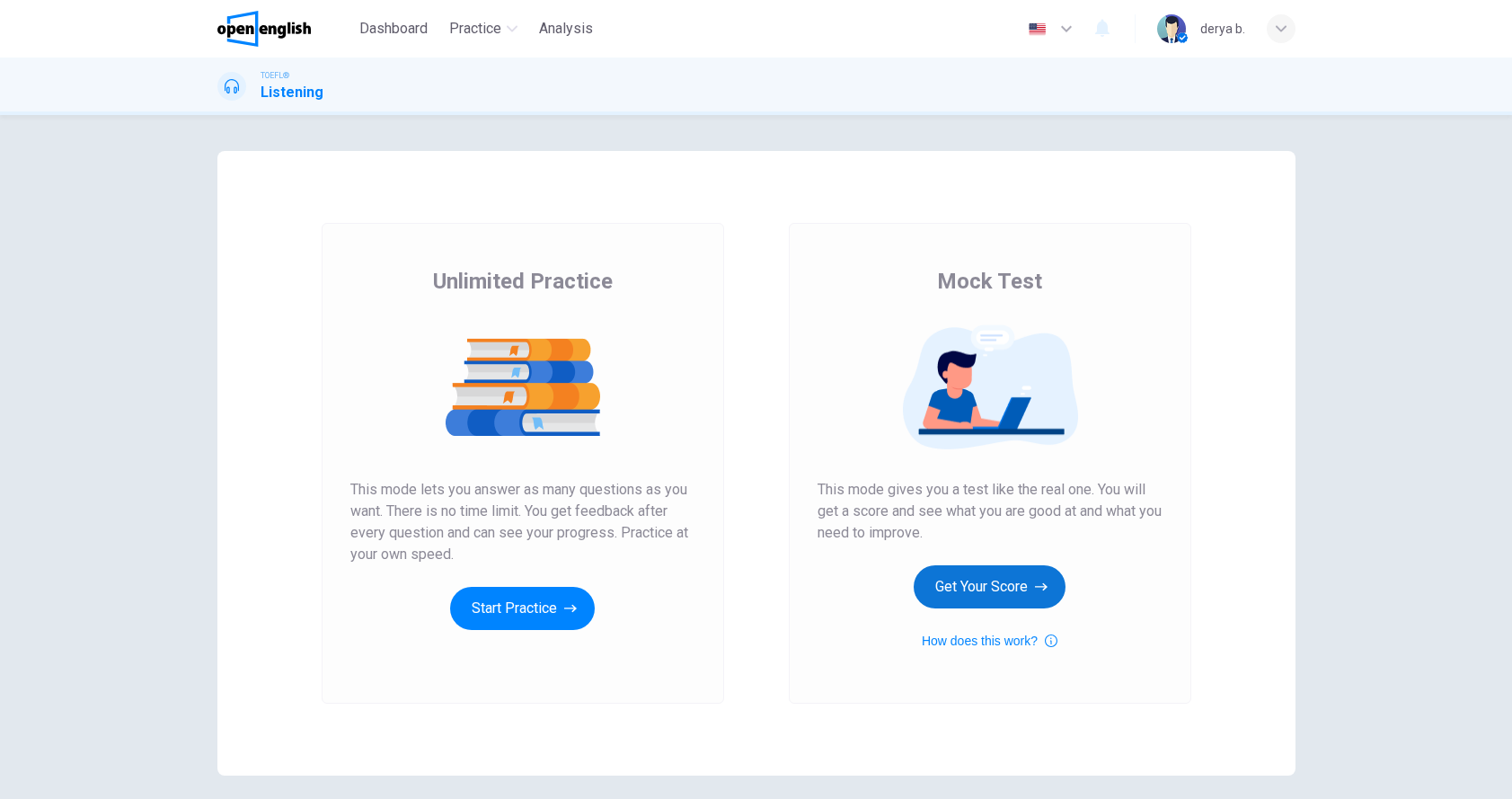
click at [999, 579] on button "Get Your Score" at bounding box center [990, 587] width 152 height 43
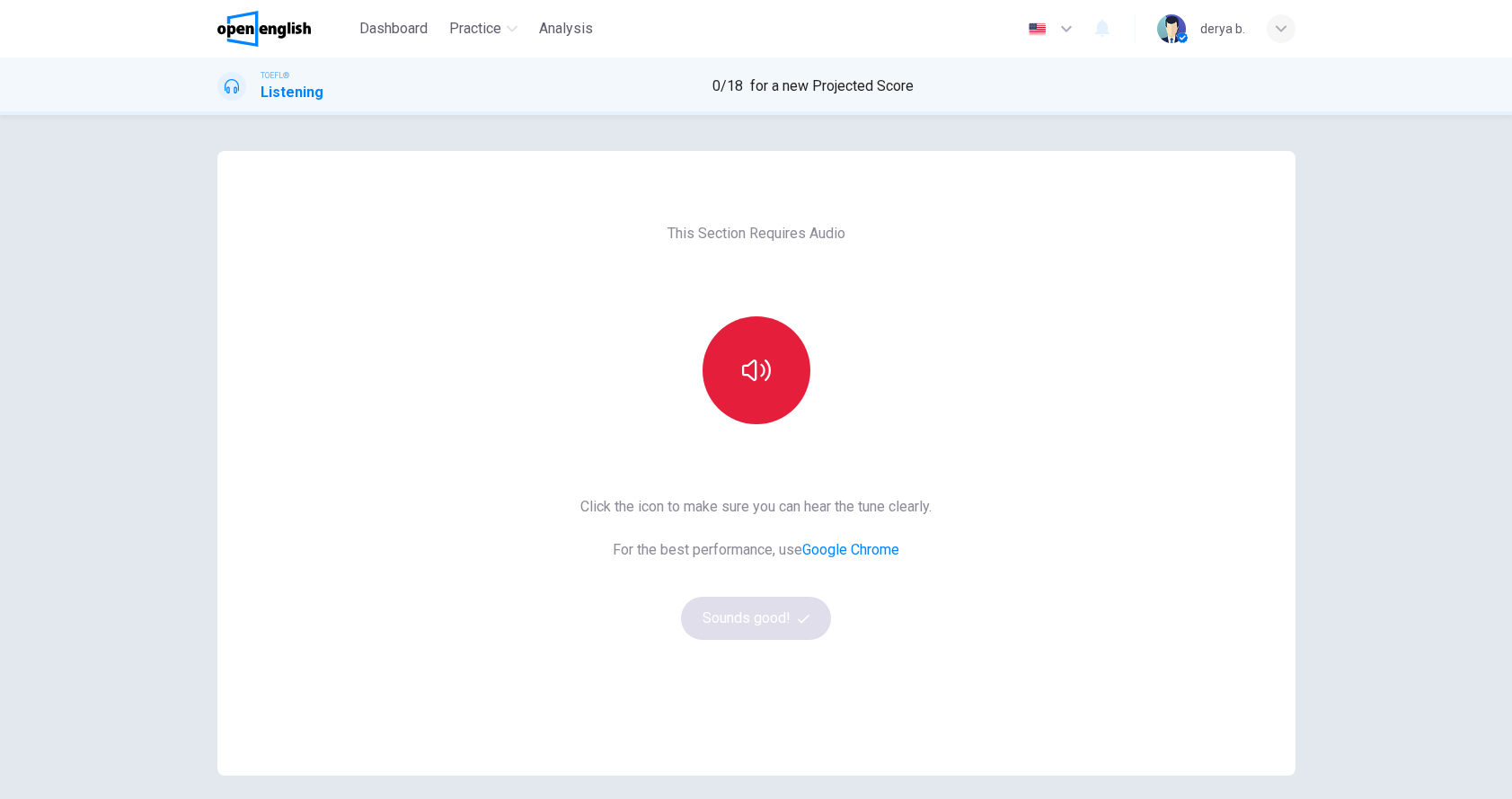
click at [764, 381] on icon "button" at bounding box center [756, 370] width 29 height 29
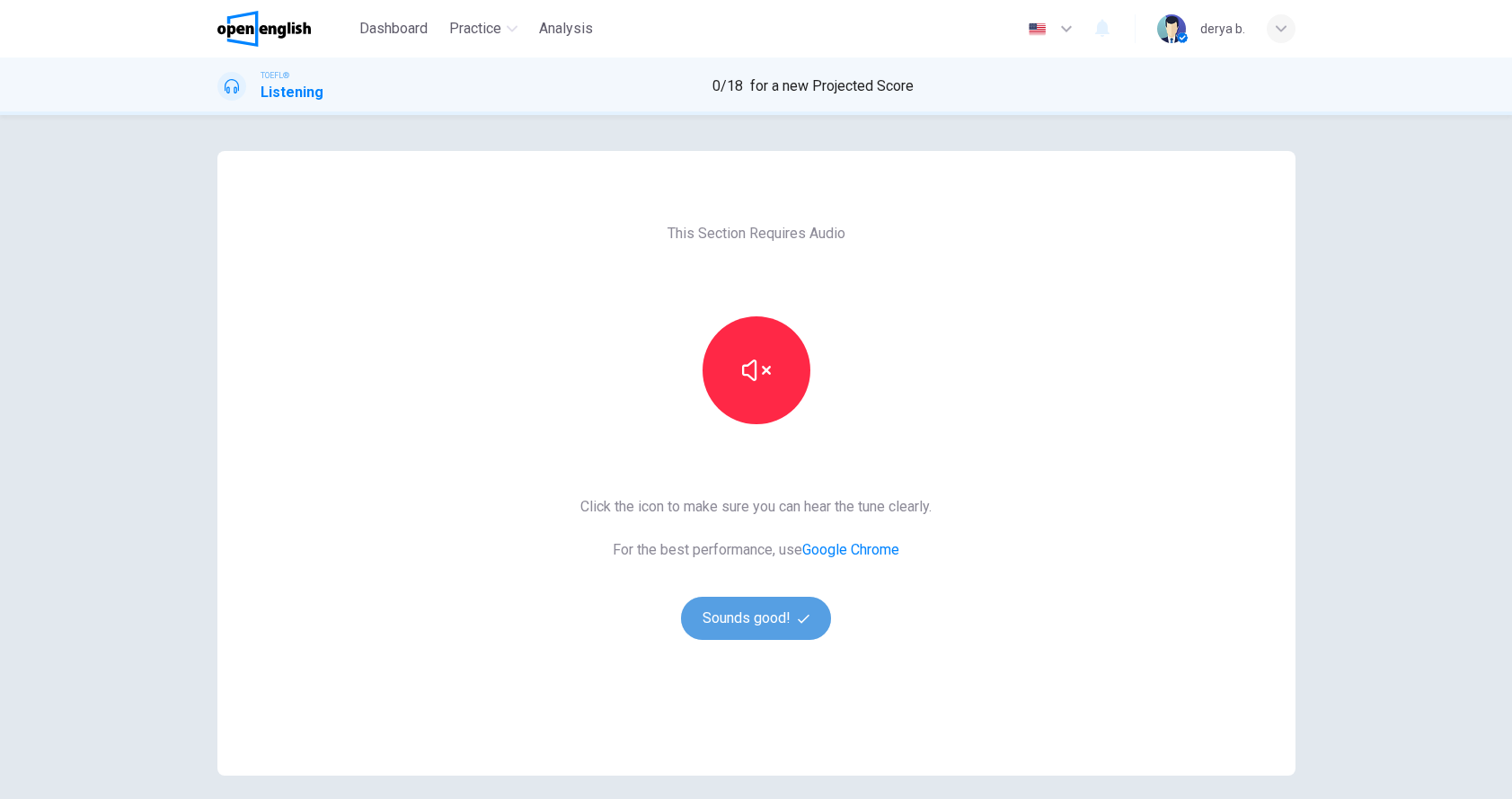
click at [766, 629] on button "Sounds good!" at bounding box center [756, 618] width 151 height 43
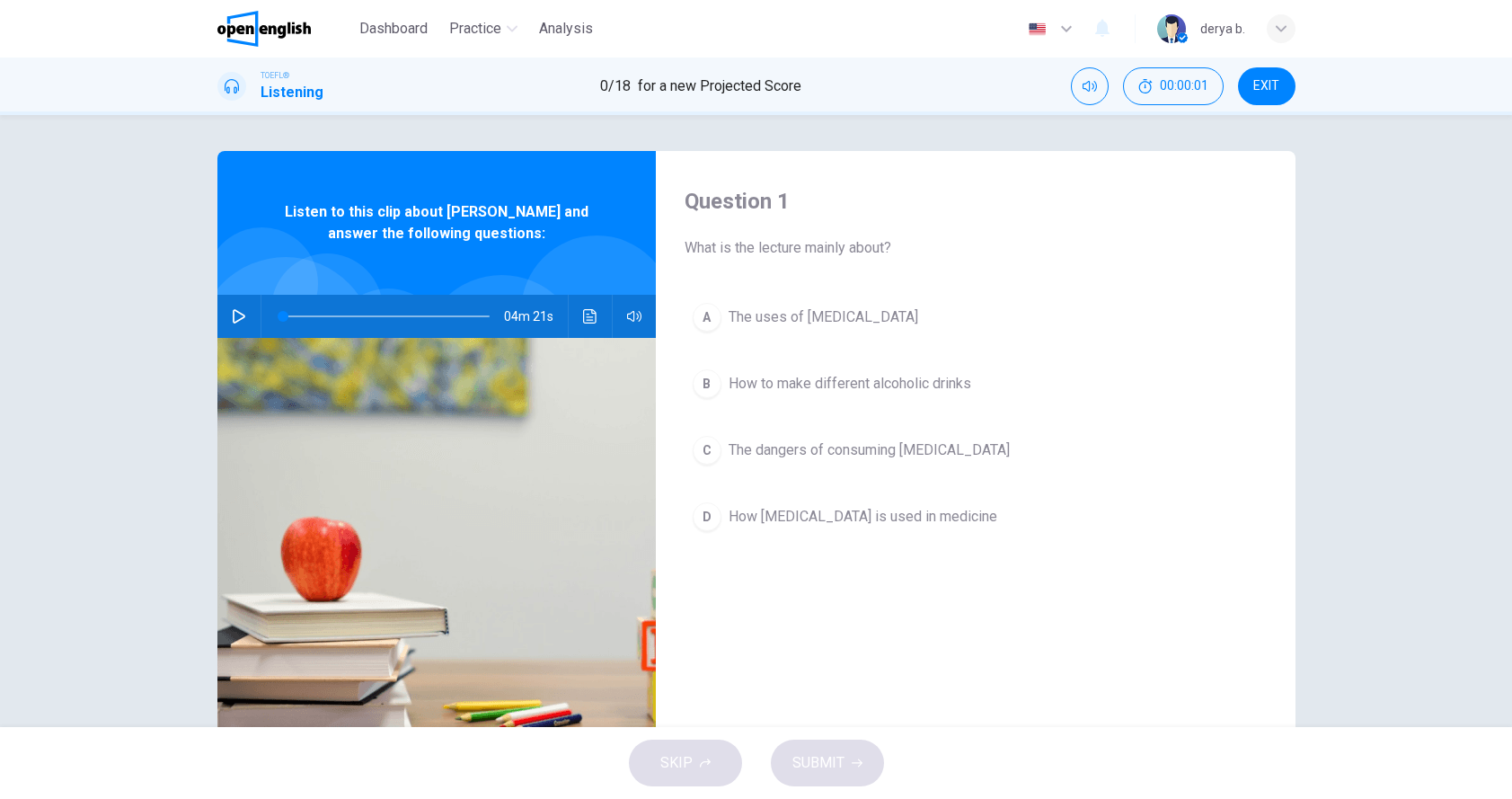
click at [247, 319] on button "button" at bounding box center [239, 316] width 29 height 43
click at [230, 326] on button "button" at bounding box center [239, 316] width 29 height 43
drag, startPoint x: 297, startPoint y: 318, endPoint x: 263, endPoint y: 319, distance: 34.0
click at [278, 319] on span at bounding box center [283, 315] width 11 height 11
click at [236, 324] on button "button" at bounding box center [239, 316] width 29 height 43
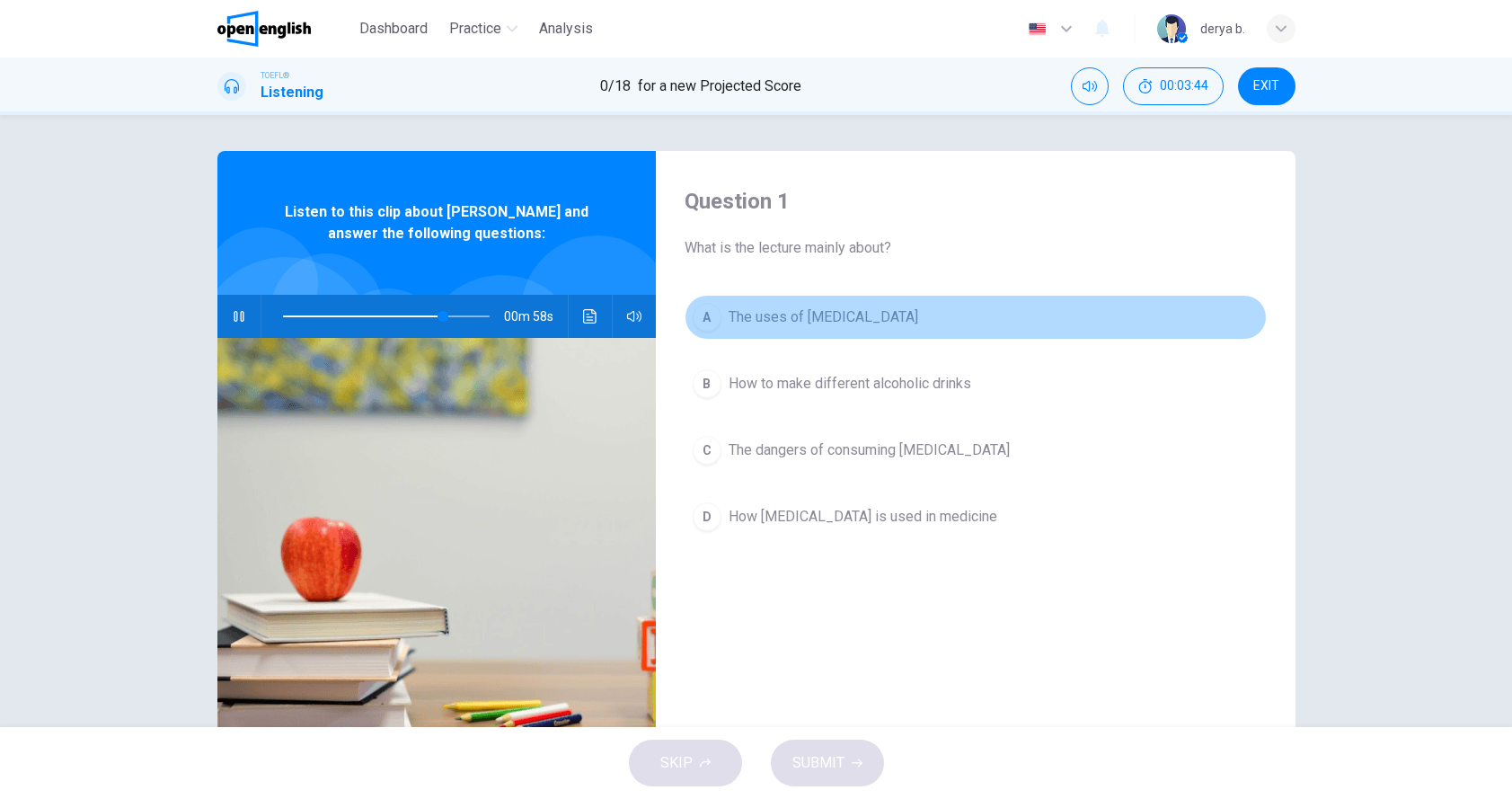
click at [802, 325] on span "The uses of [MEDICAL_DATA]" at bounding box center [823, 317] width 189 height 21
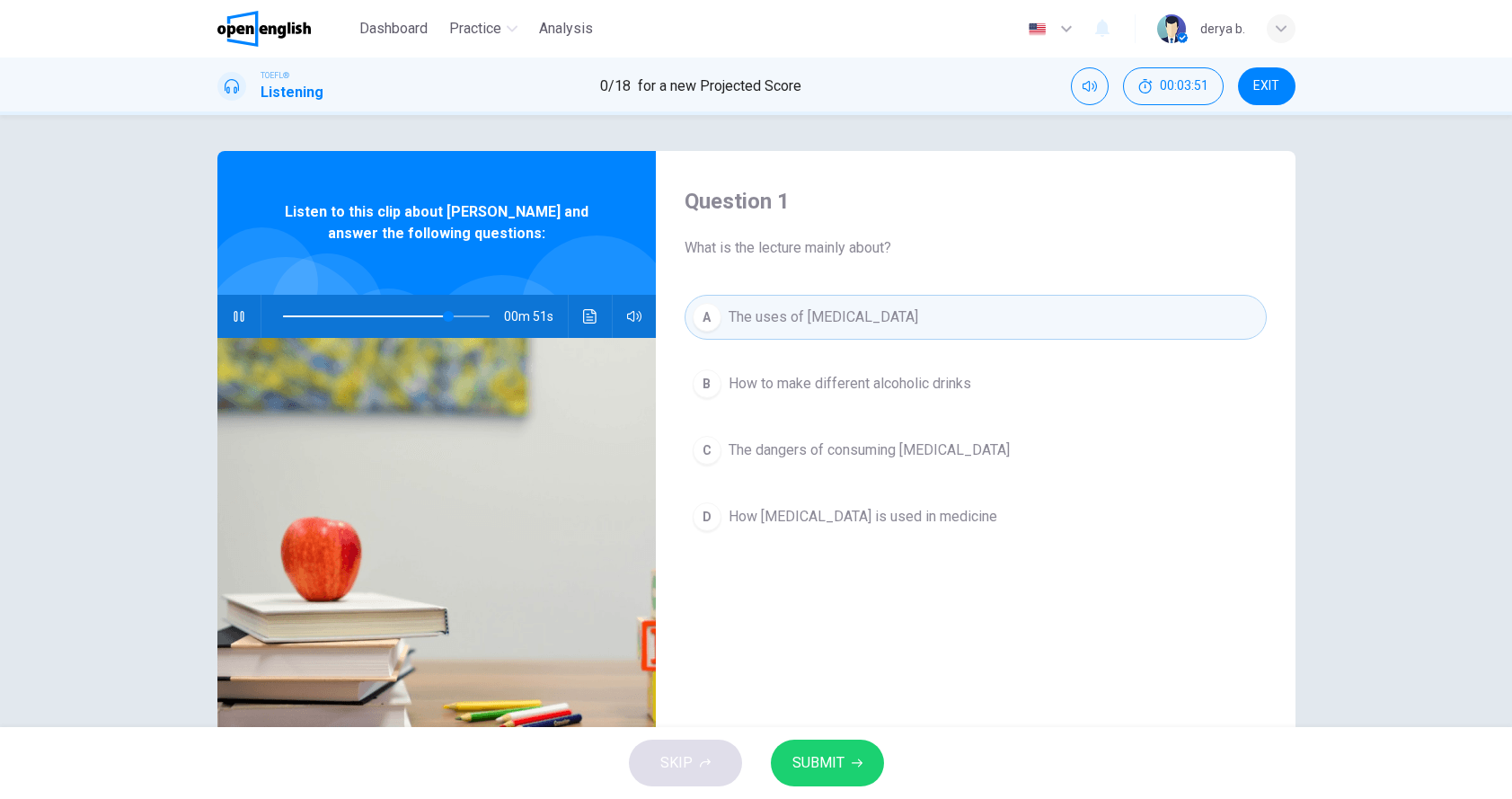
click at [585, 312] on icon "Click to see the audio transcription" at bounding box center [590, 316] width 14 height 14
drag, startPoint x: 576, startPoint y: 392, endPoint x: 605, endPoint y: 450, distance: 64.8
drag, startPoint x: 536, startPoint y: 434, endPoint x: 648, endPoint y: 454, distance: 113.8
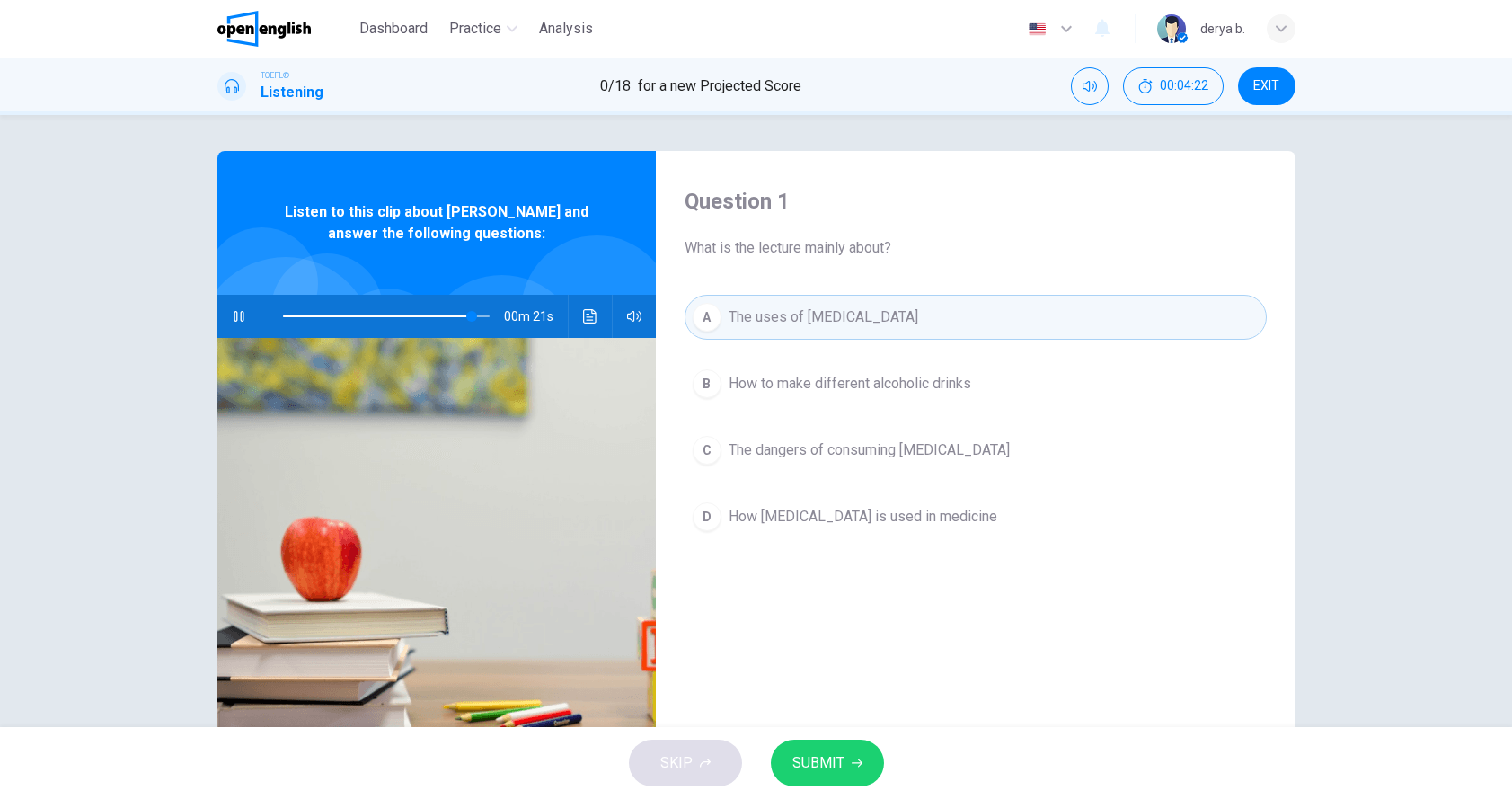
click at [840, 744] on button "SUBMIT" at bounding box center [828, 762] width 113 height 47
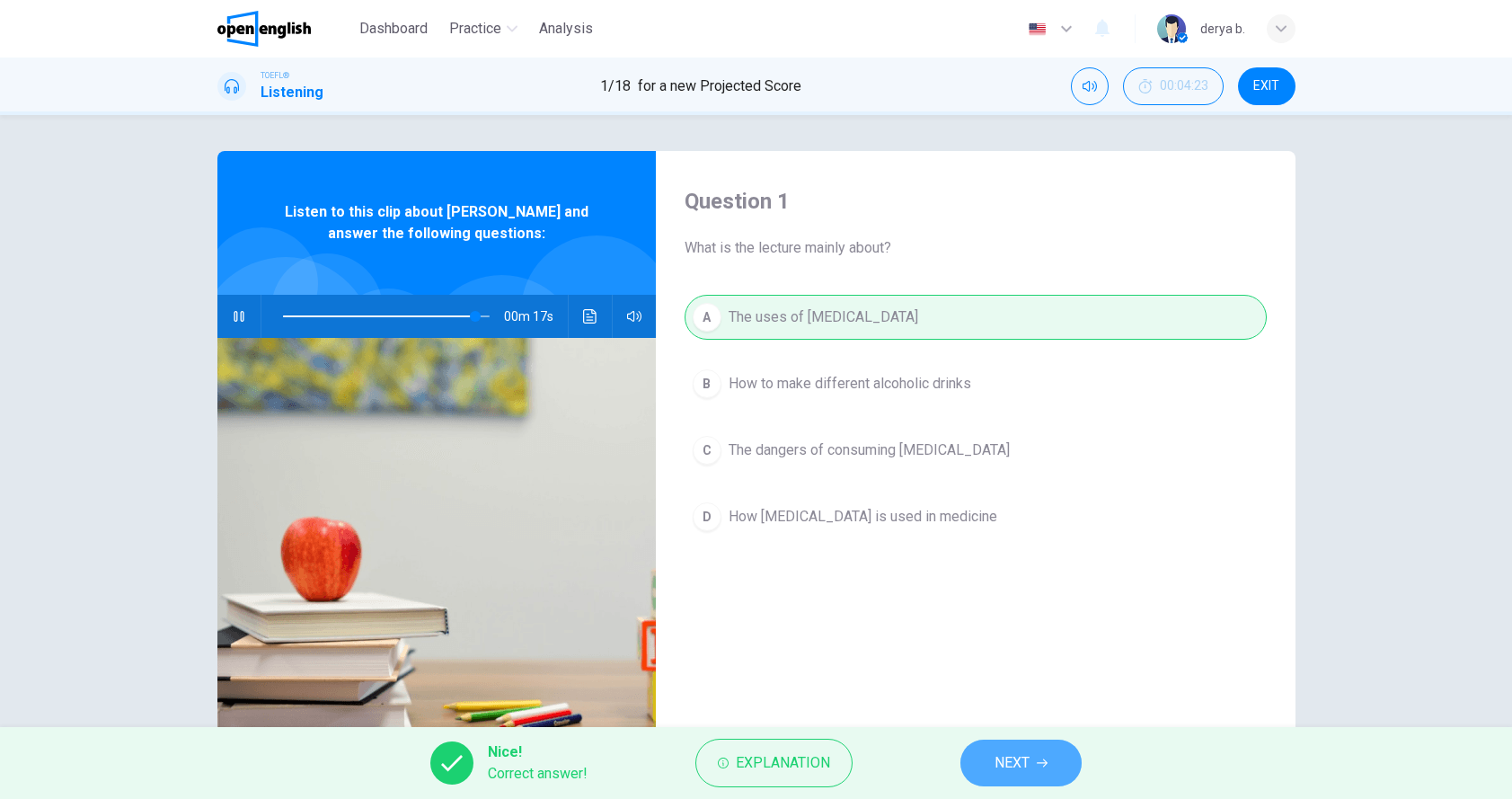
click at [969, 762] on button "NEXT" at bounding box center [1021, 762] width 121 height 47
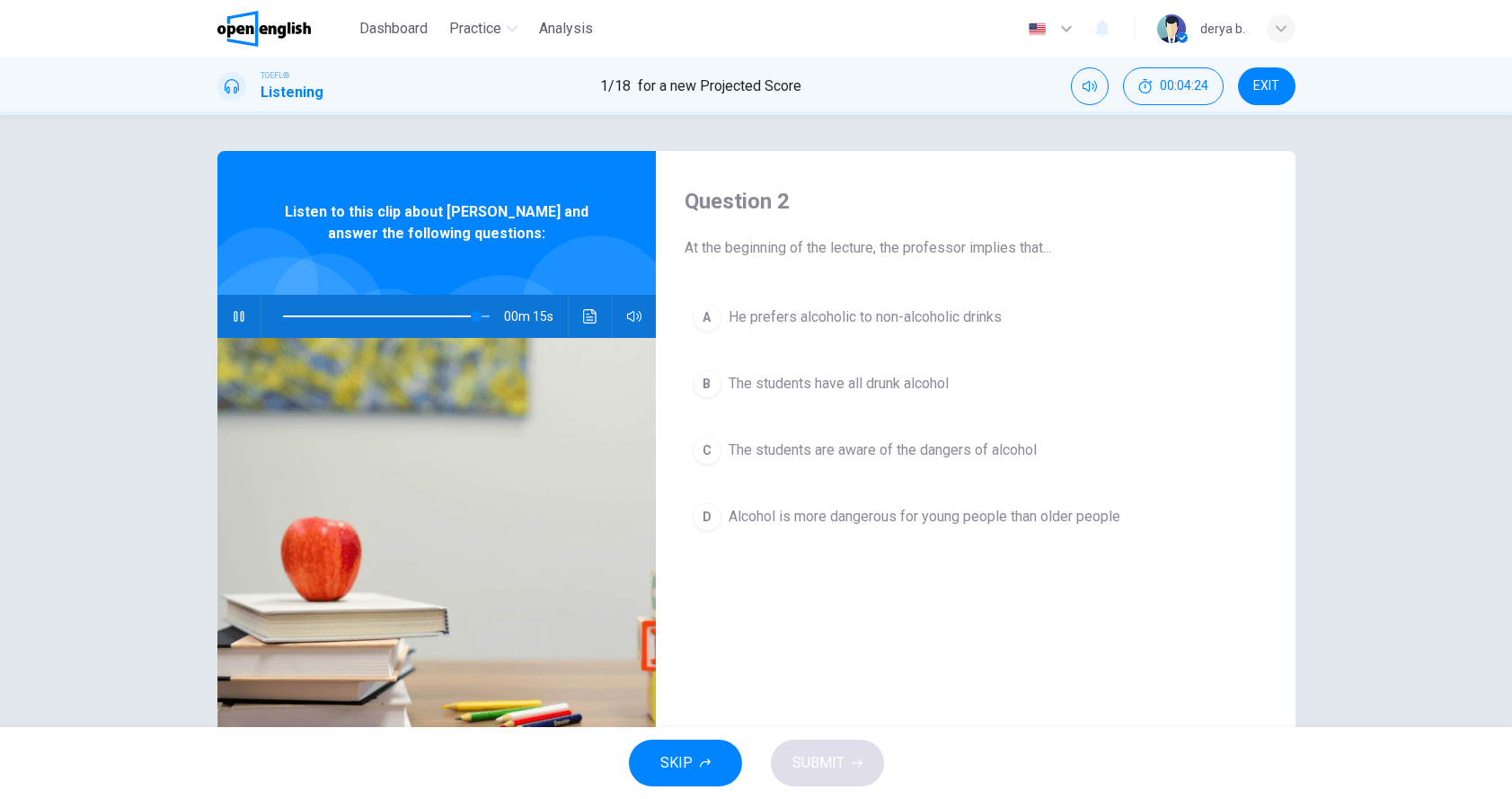
drag, startPoint x: 756, startPoint y: 241, endPoint x: 863, endPoint y: 251, distance: 107.5
click at [863, 251] on span "At the beginning of the lecture, the professor implies that..." at bounding box center [976, 248] width 582 height 21
click at [597, 324] on button "Click to see the audio transcription" at bounding box center [590, 316] width 29 height 43
drag, startPoint x: 727, startPoint y: 490, endPoint x: 756, endPoint y: 605, distance: 118.6
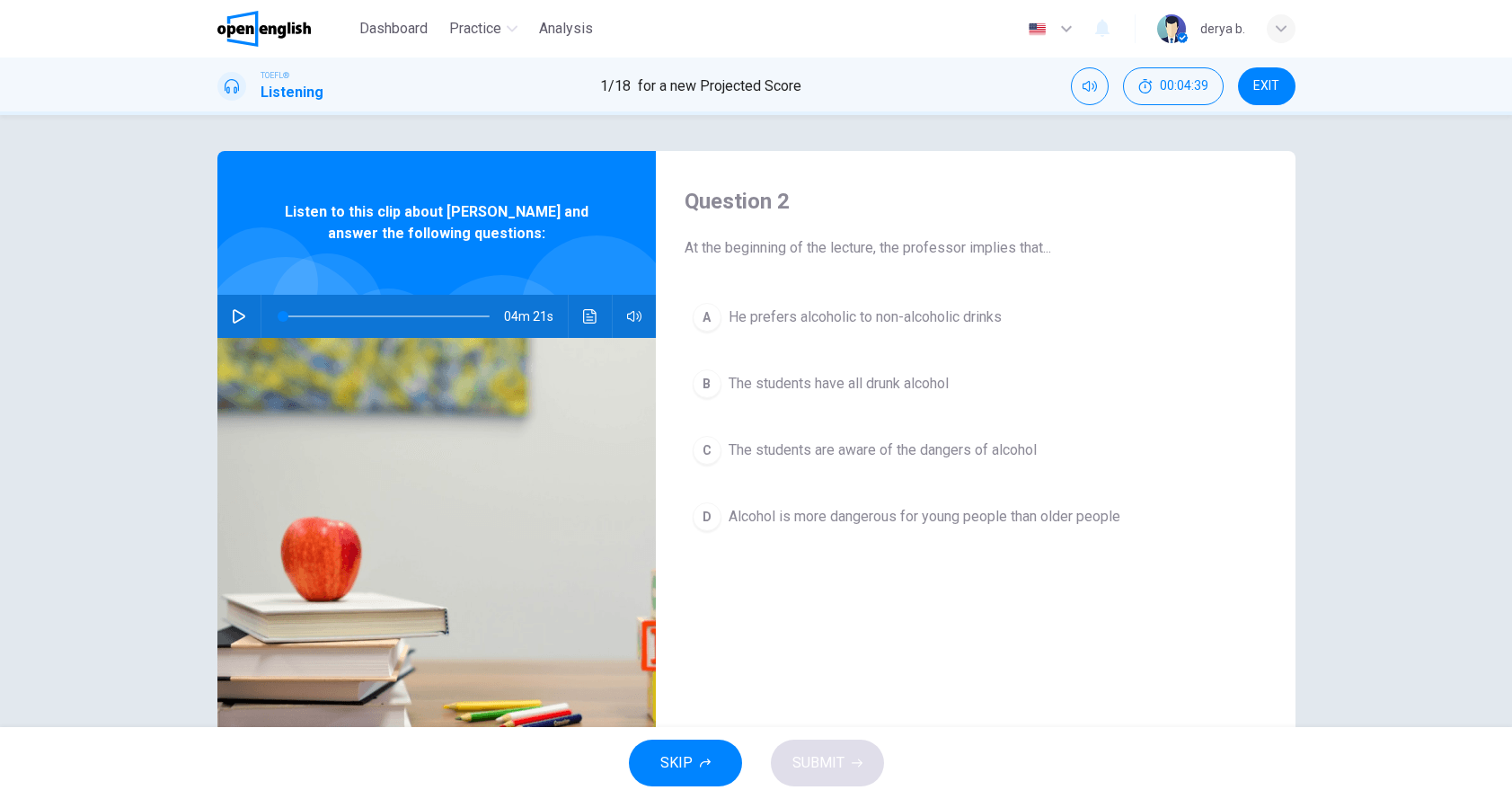
drag, startPoint x: 953, startPoint y: 455, endPoint x: 954, endPoint y: 393, distance: 62.0
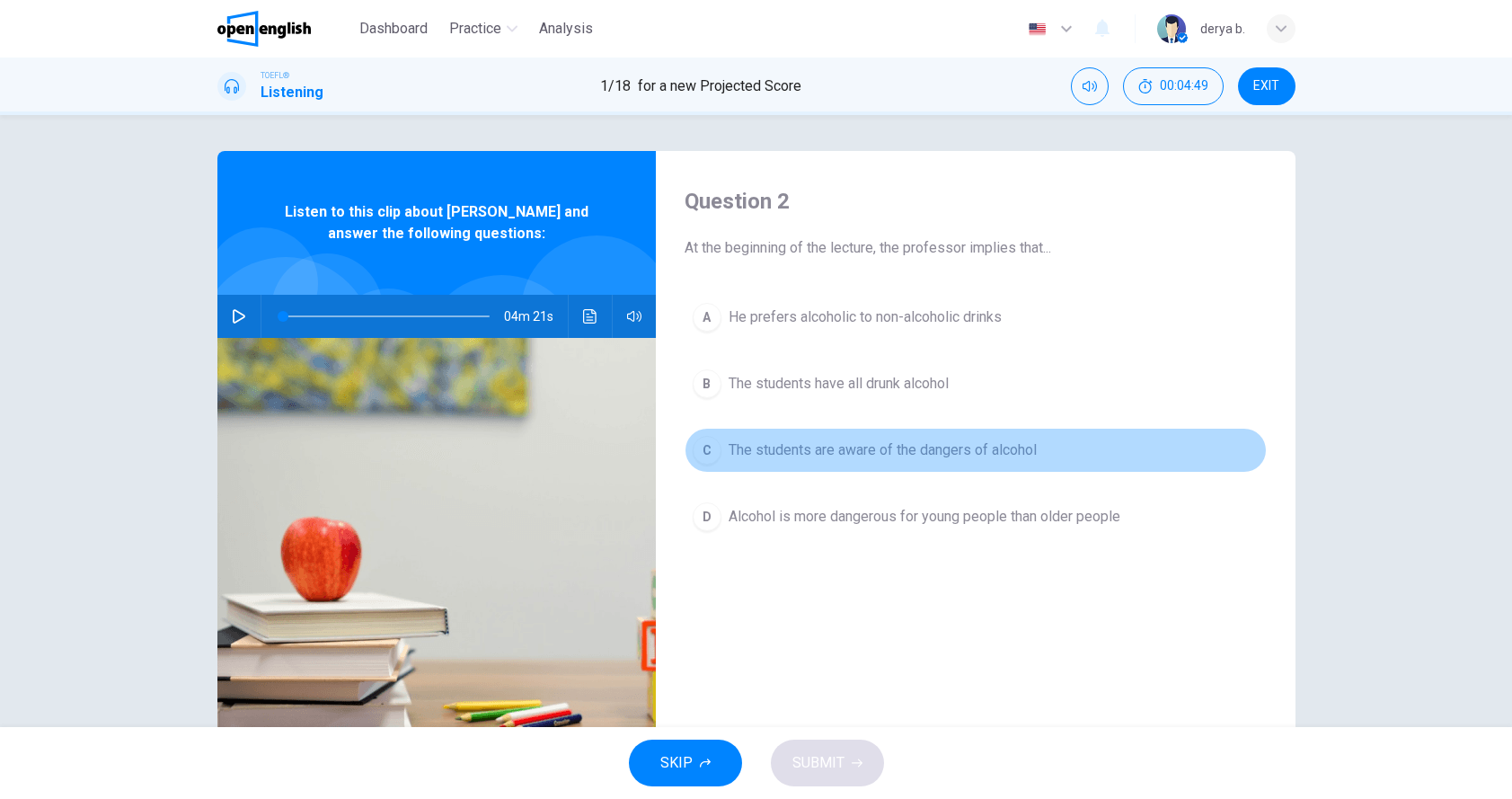
click at [746, 453] on span "The students are aware of the dangers of alcohol" at bounding box center [882, 450] width 309 height 21
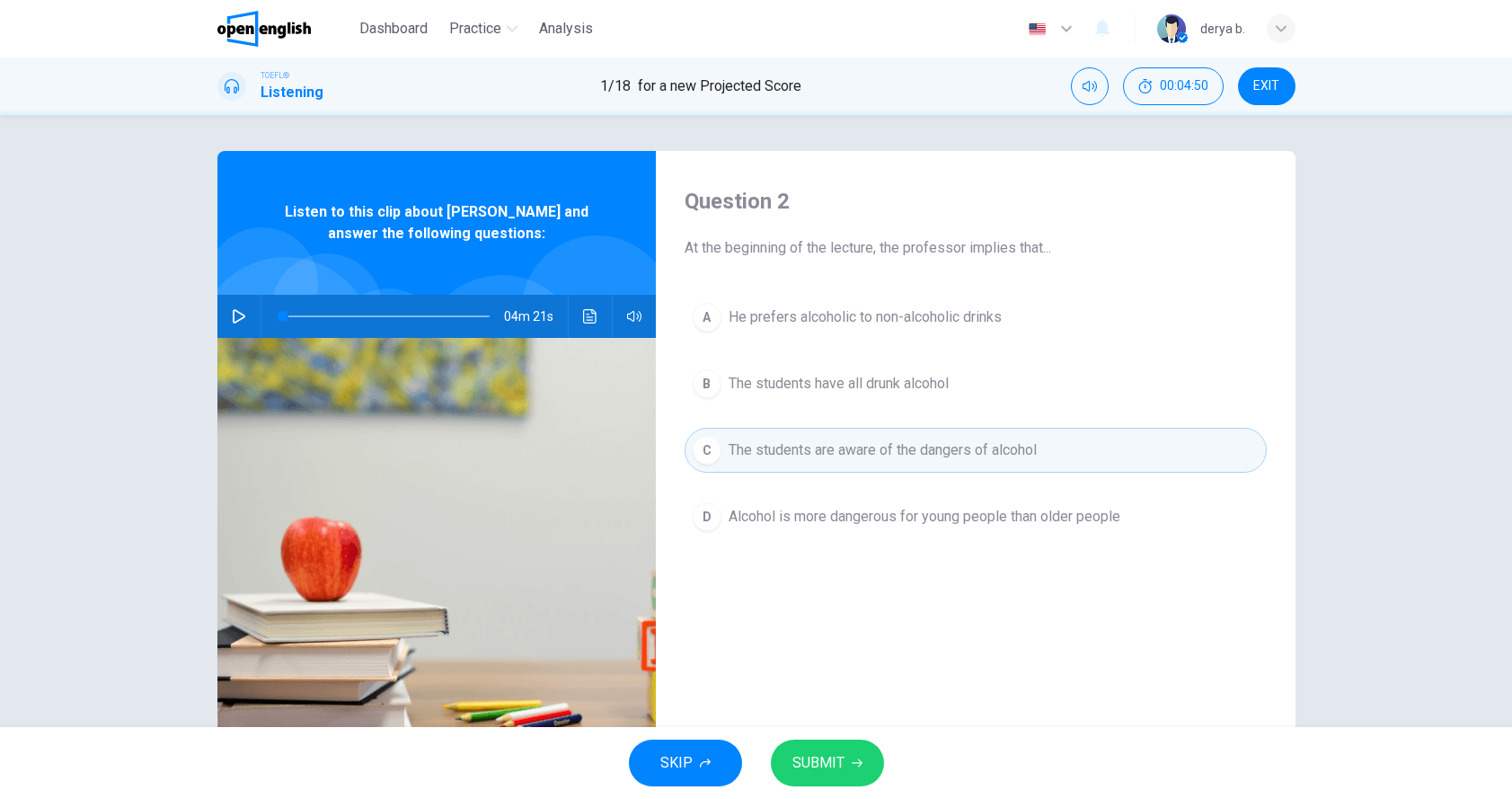
click at [822, 742] on button "SUBMIT" at bounding box center [828, 762] width 113 height 47
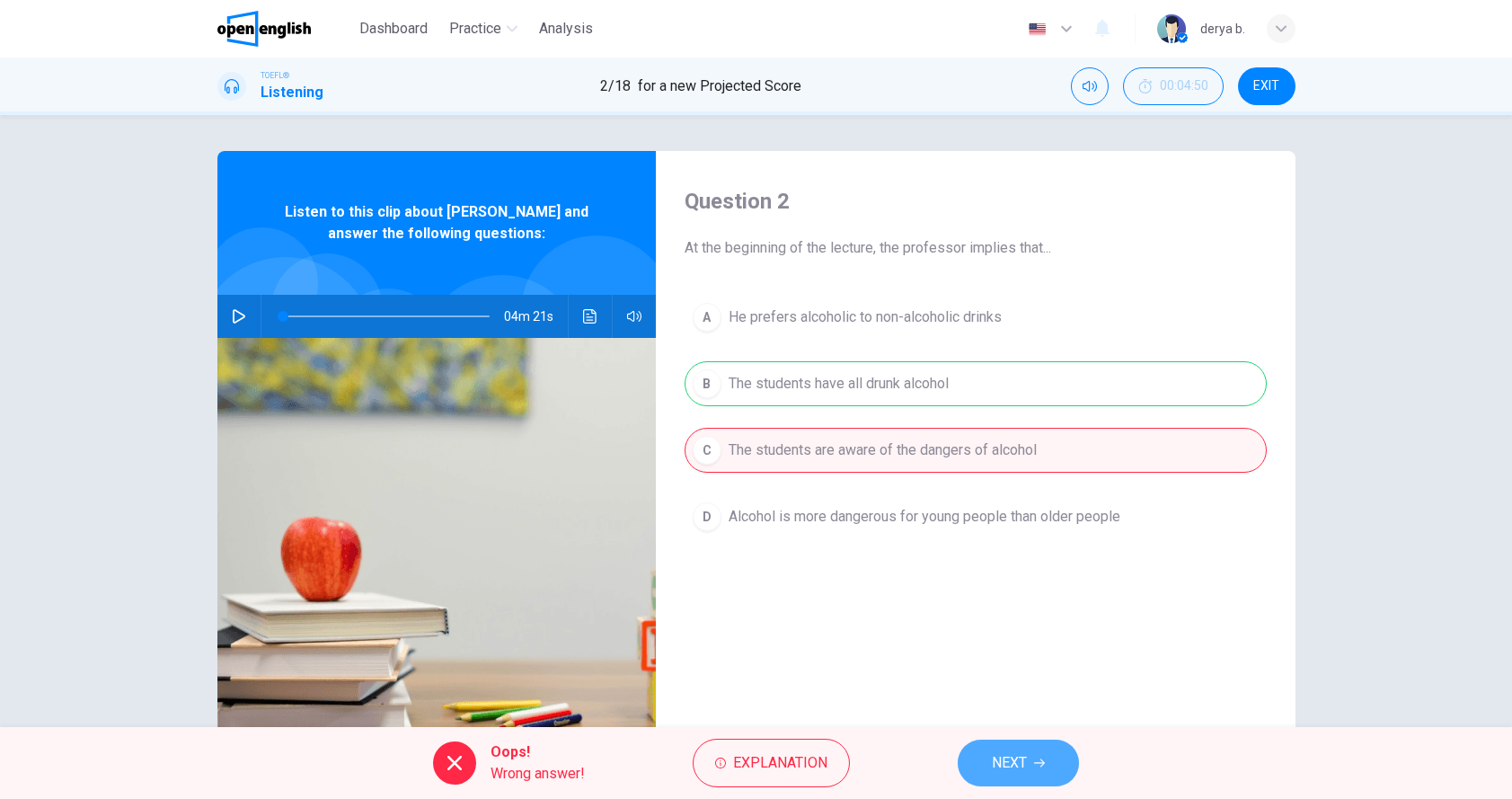
click at [1042, 769] on button "NEXT" at bounding box center [1019, 762] width 121 height 47
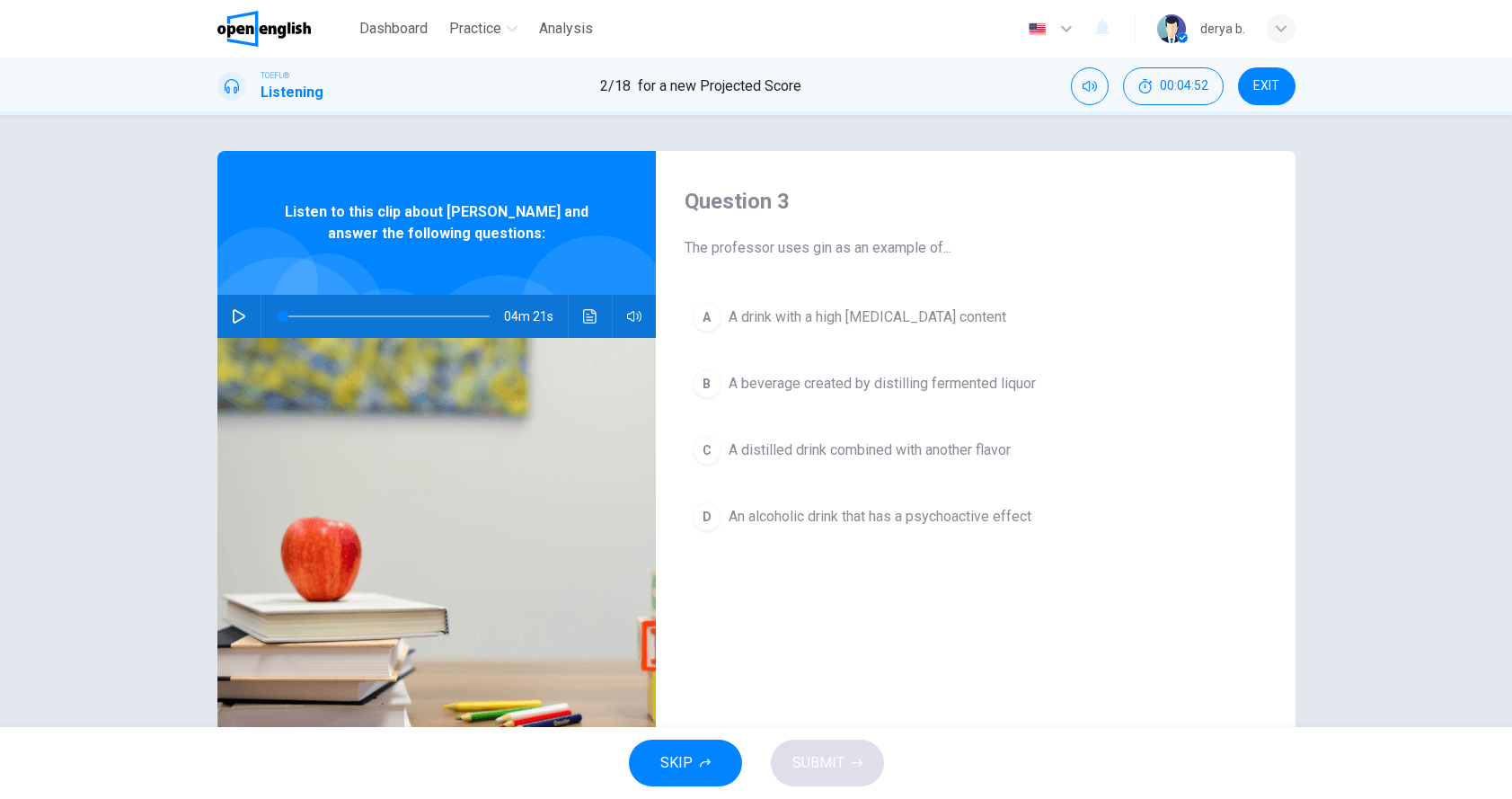
drag, startPoint x: 739, startPoint y: 244, endPoint x: 854, endPoint y: 248, distance: 115.1
click at [854, 248] on span "The professor uses gin as an example of..." at bounding box center [976, 248] width 582 height 21
click at [235, 315] on icon "button" at bounding box center [238, 316] width 14 height 14
click at [589, 320] on icon "Click to see the audio transcription" at bounding box center [590, 316] width 13 height 14
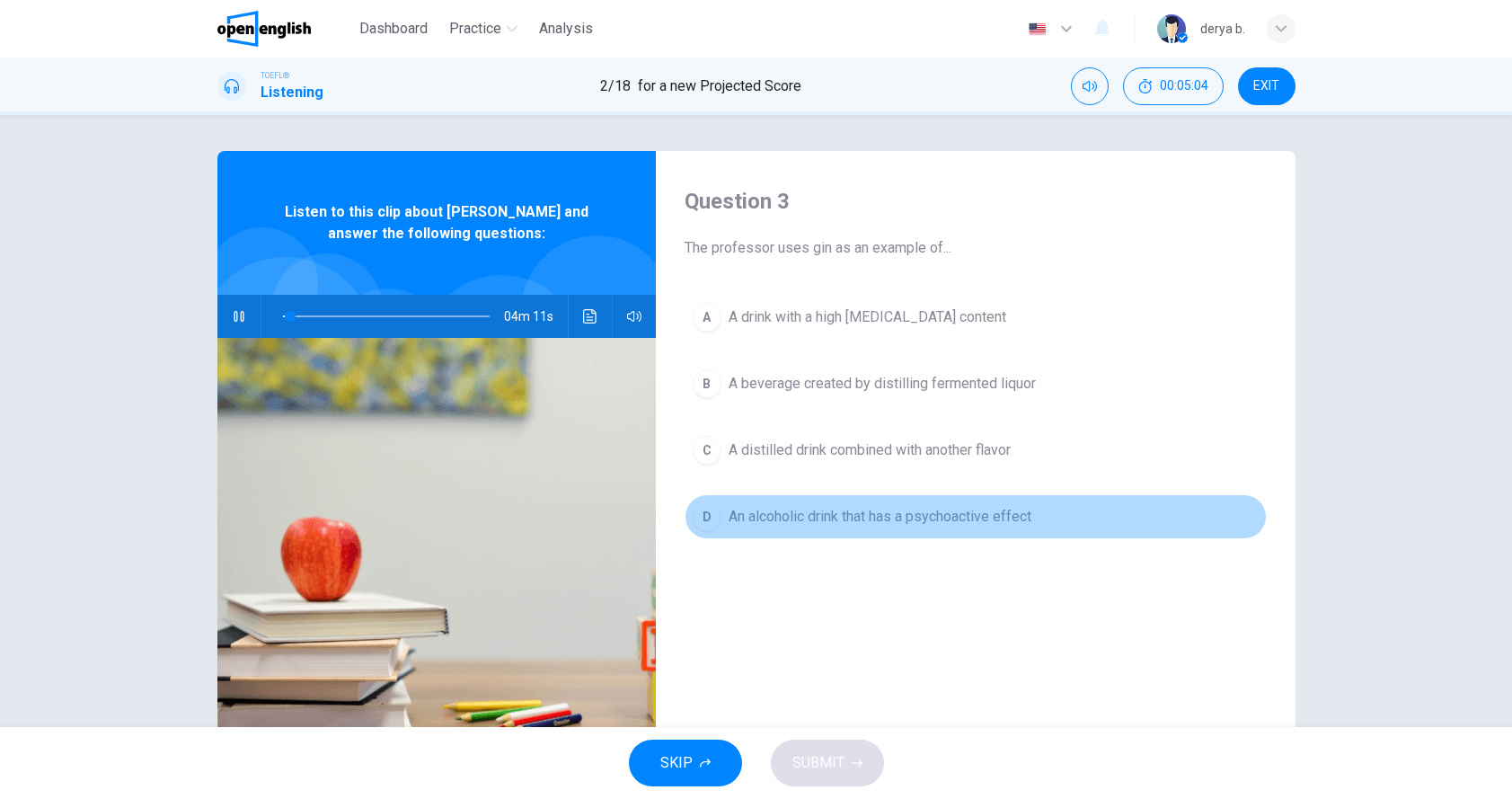
click at [792, 518] on span "An alcoholic drink that has a psychoactive effect" at bounding box center [880, 516] width 303 height 21
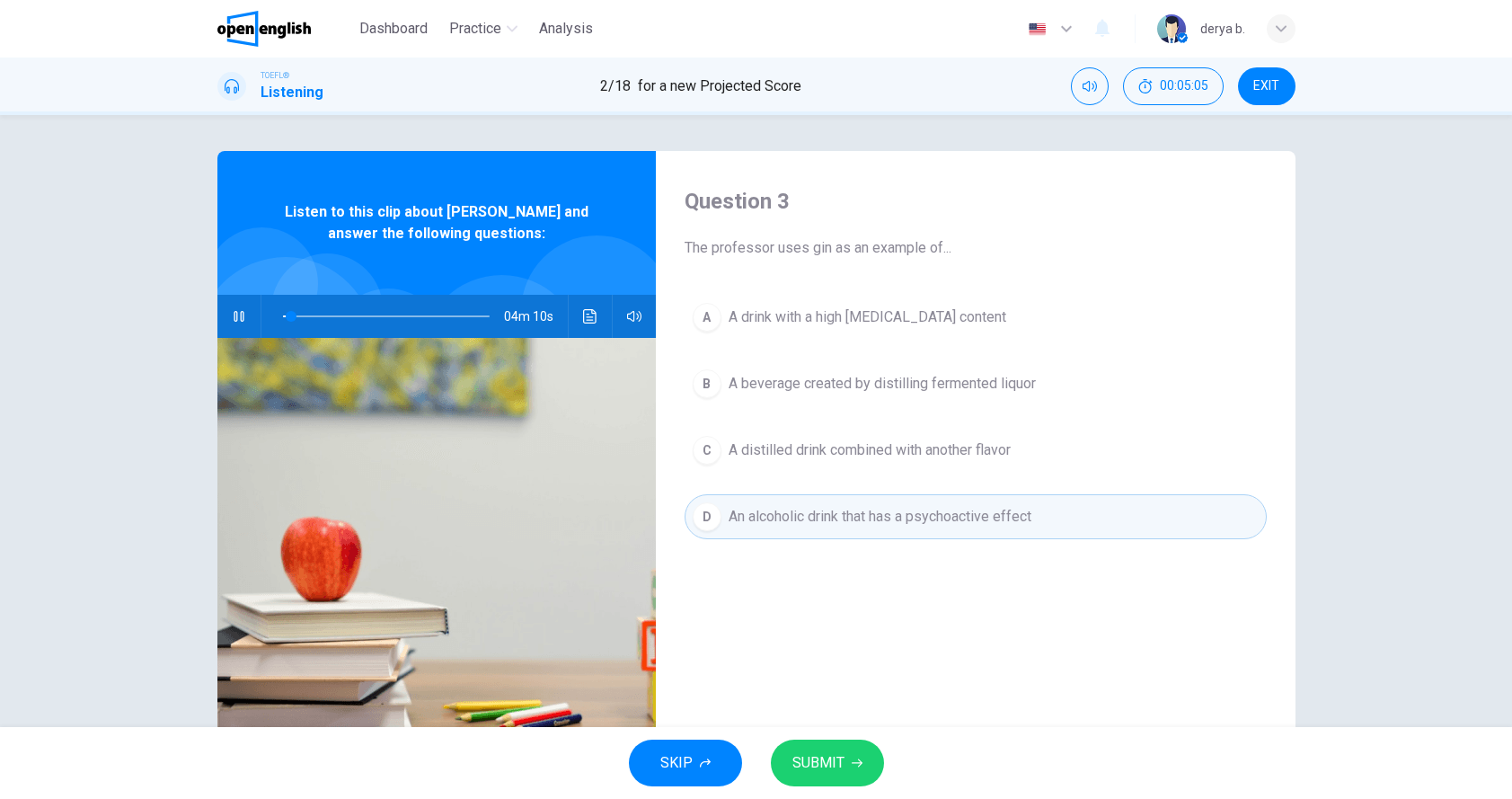
click at [323, 318] on span at bounding box center [386, 316] width 207 height 25
click at [587, 311] on icon "Click to see the audio transcription" at bounding box center [590, 316] width 14 height 14
drag, startPoint x: 549, startPoint y: 436, endPoint x: 653, endPoint y: 470, distance: 109.4
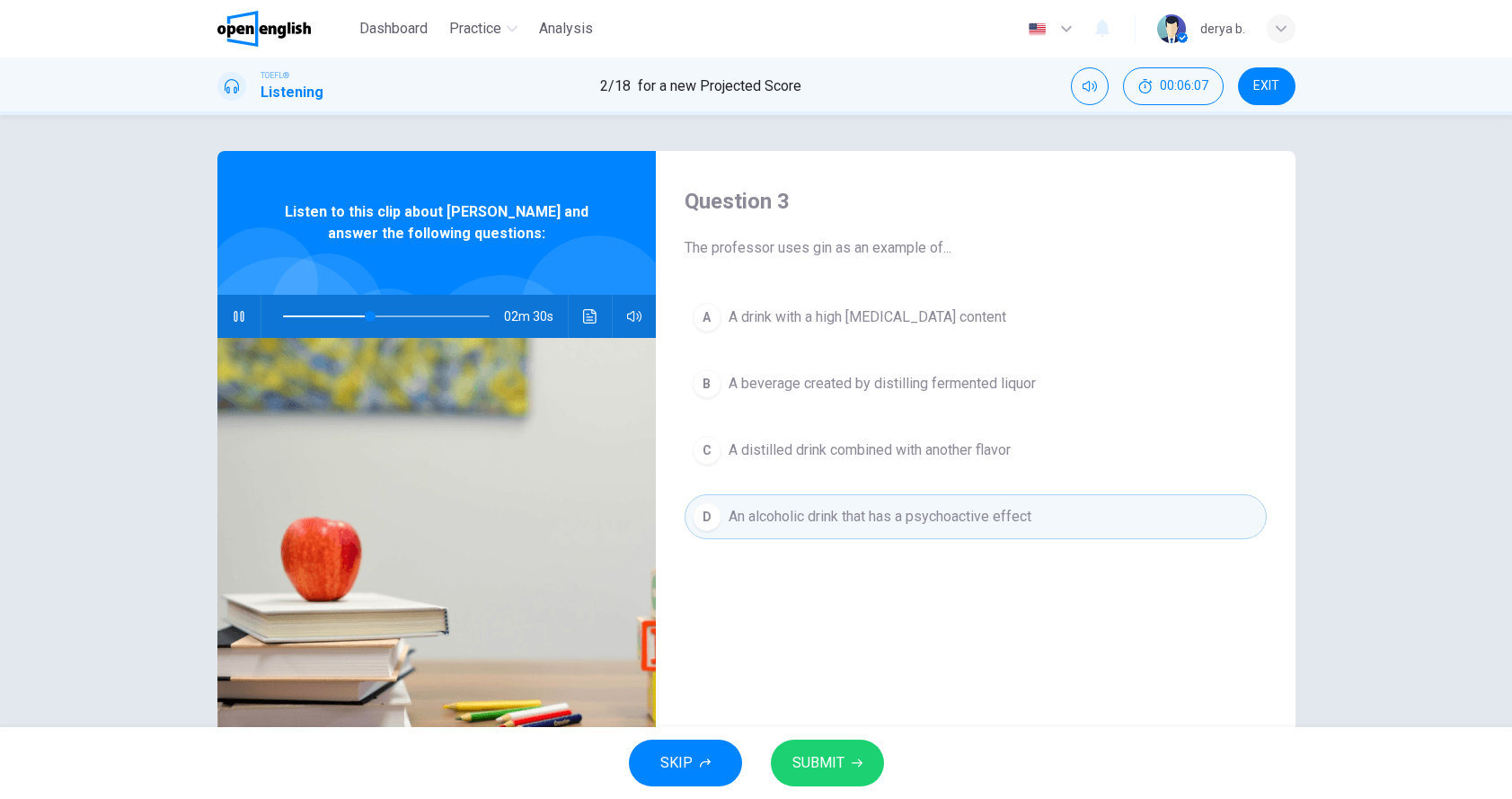
scroll to position [160, 0]
drag, startPoint x: 683, startPoint y: 537, endPoint x: 752, endPoint y: 542, distance: 69.2
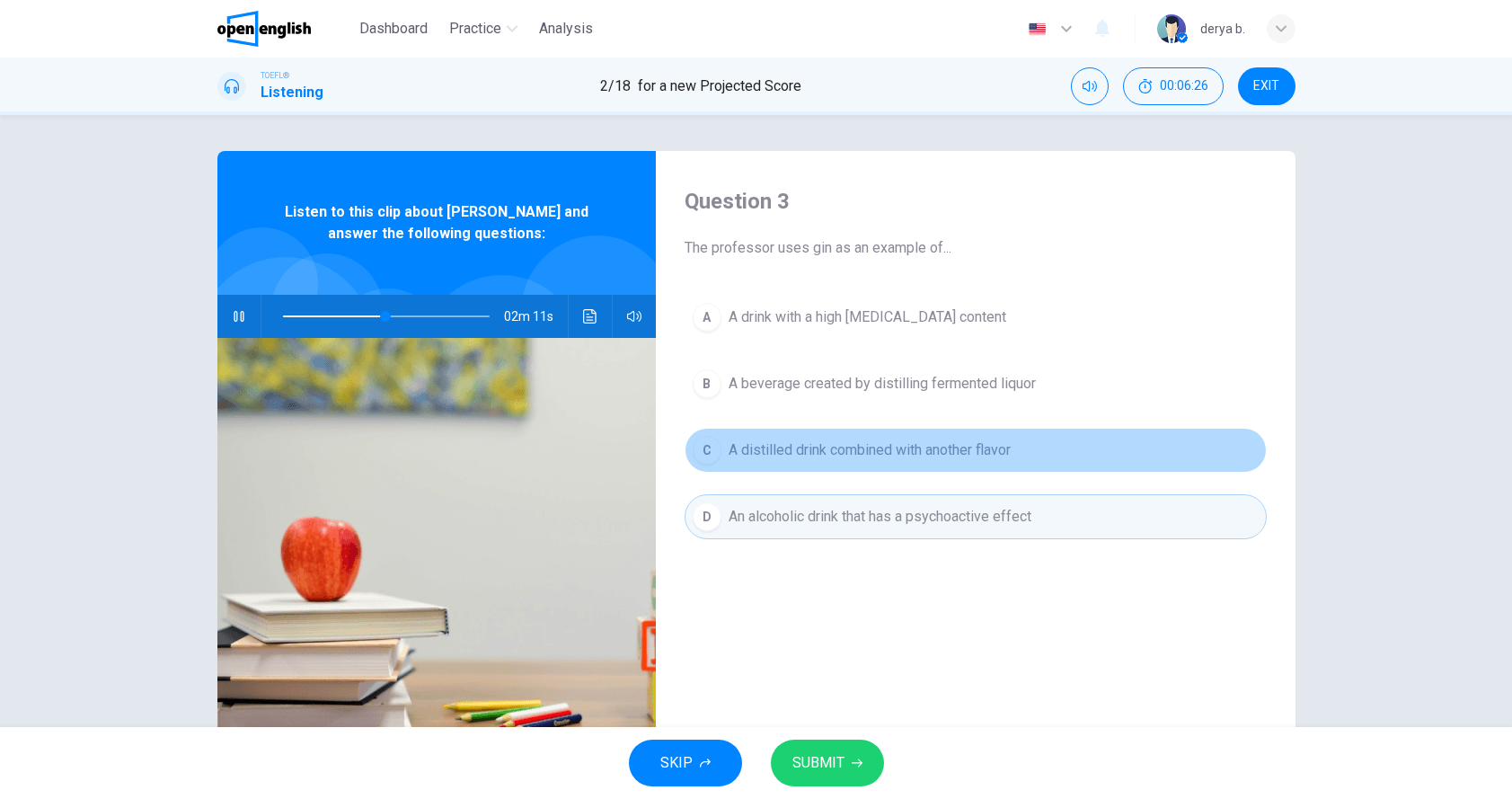
click at [913, 472] on button "C A distilled drink combined with another flavor" at bounding box center [976, 450] width 582 height 45
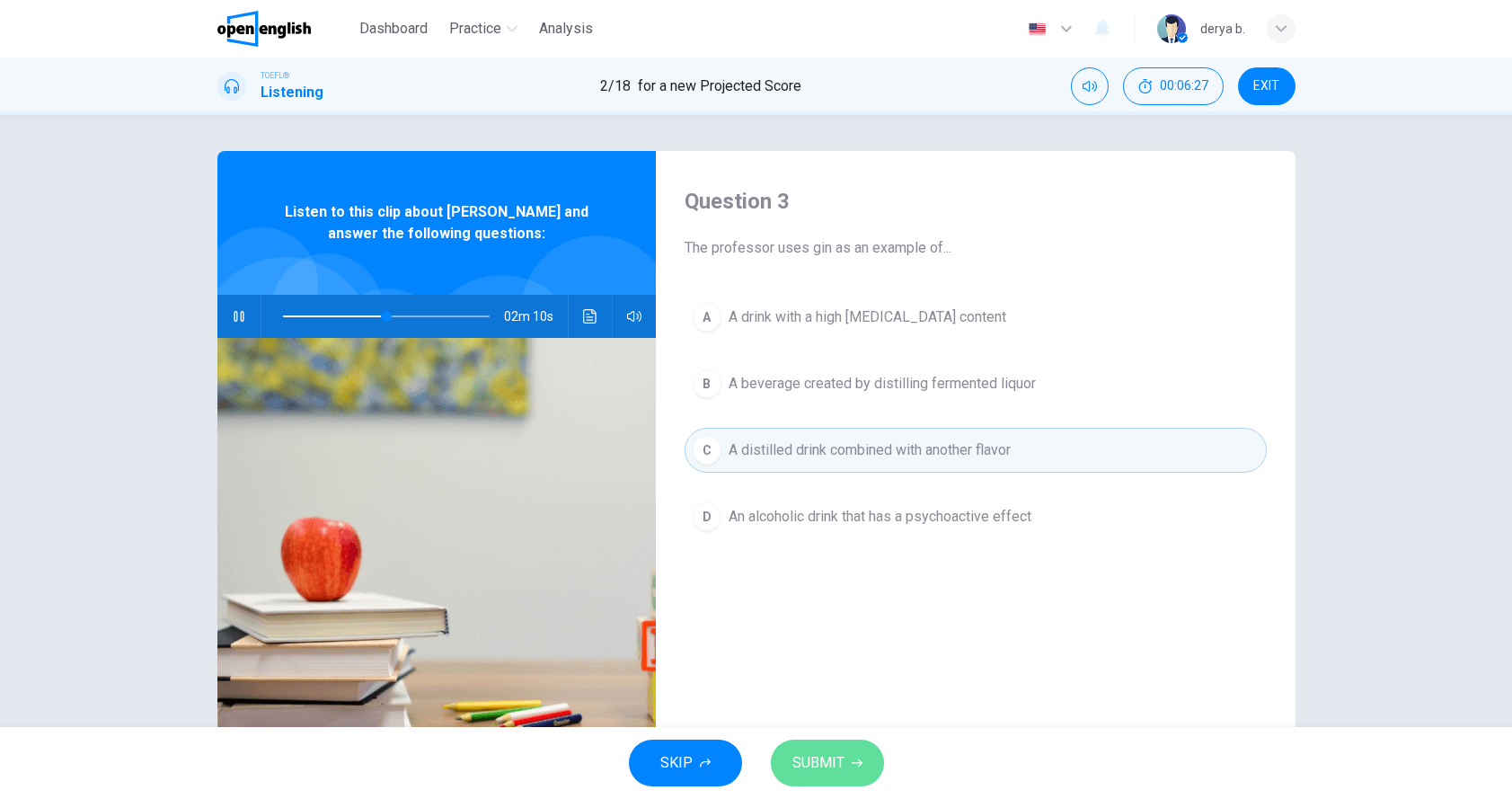
click at [852, 758] on icon "button" at bounding box center [856, 762] width 11 height 11
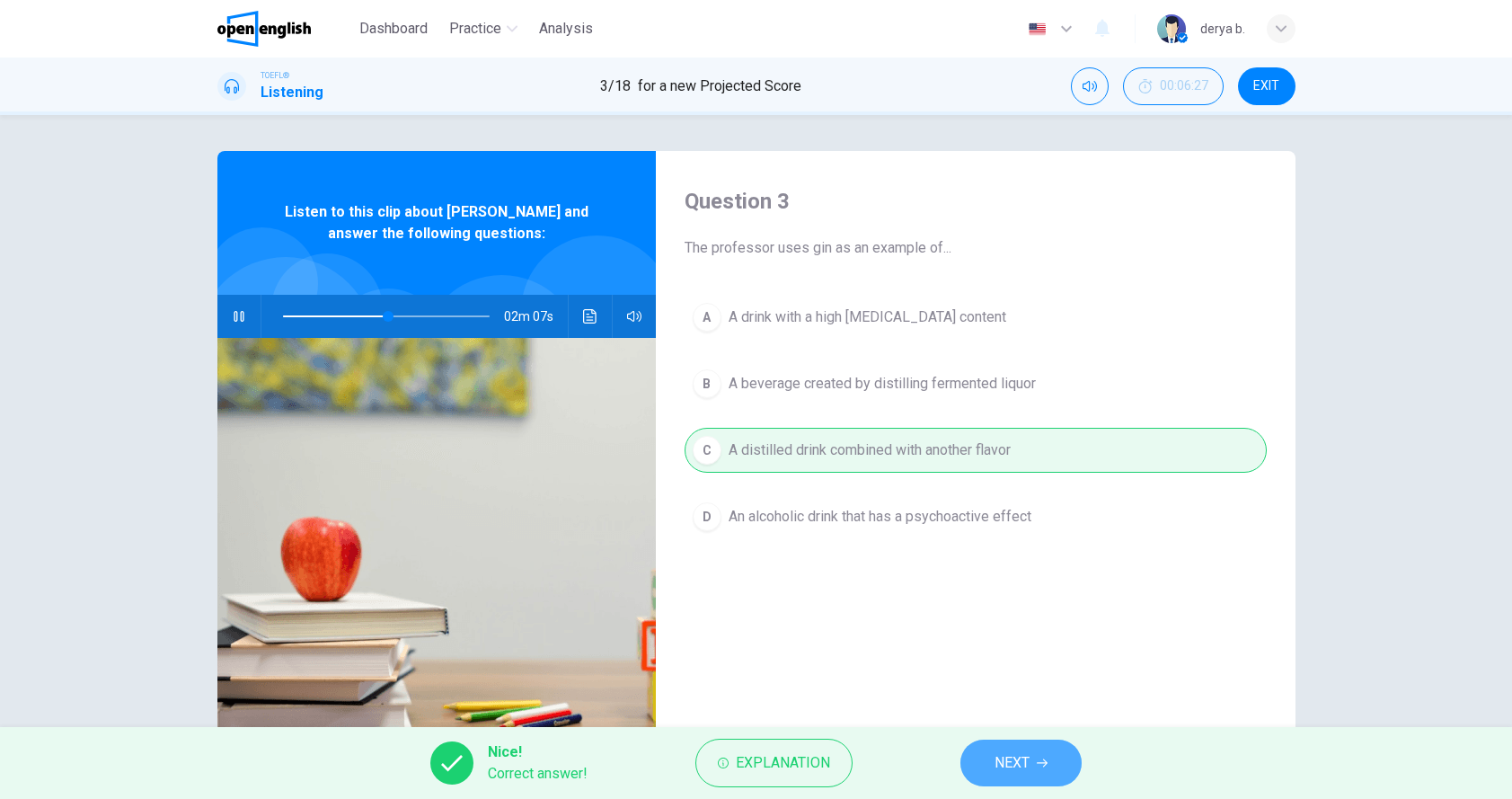
click at [997, 744] on button "NEXT" at bounding box center [1021, 762] width 121 height 47
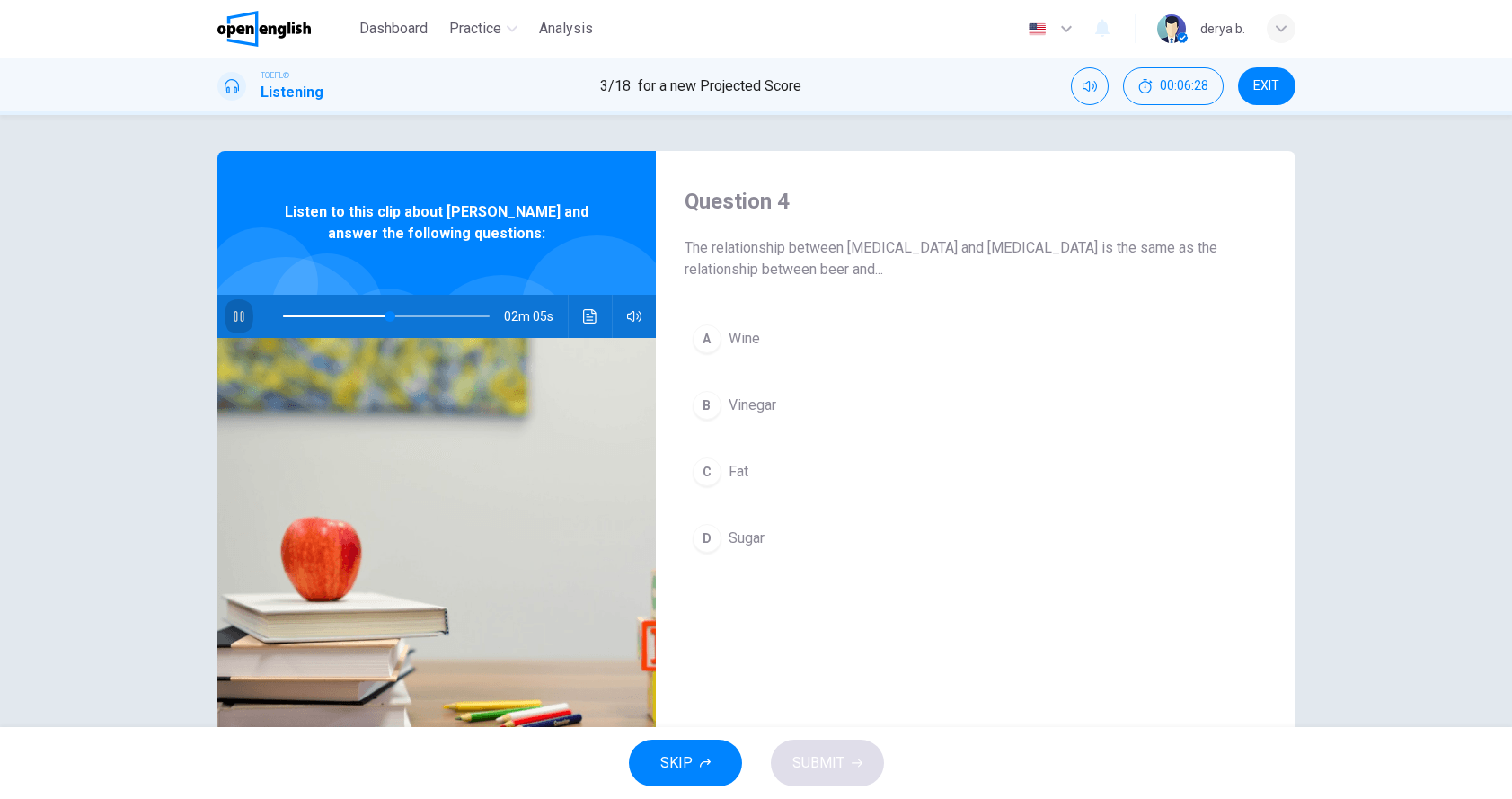
click at [233, 325] on button "button" at bounding box center [239, 316] width 29 height 43
click at [725, 357] on button "A Wine" at bounding box center [976, 338] width 582 height 45
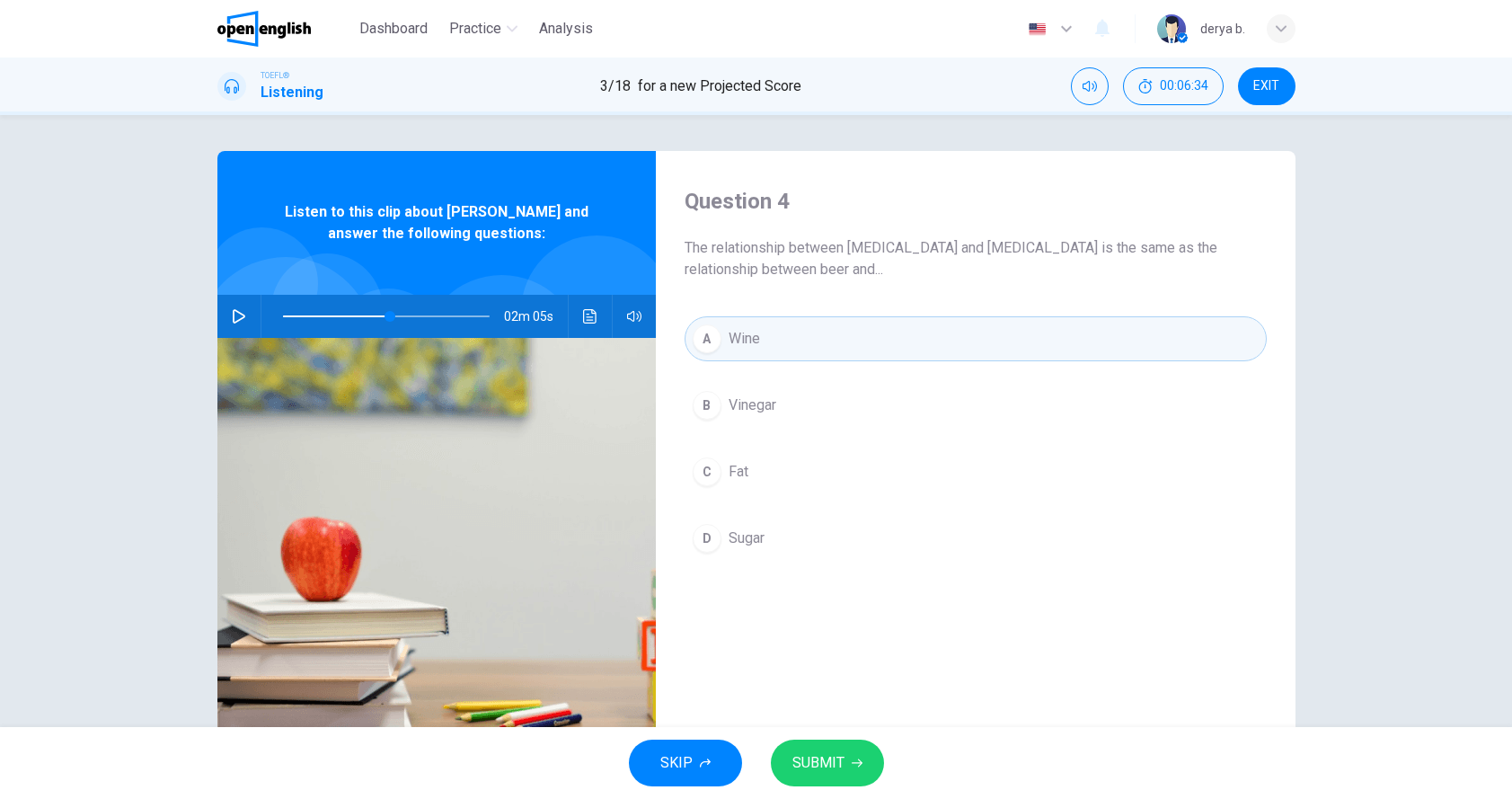
drag, startPoint x: 801, startPoint y: 764, endPoint x: 723, endPoint y: 535, distance: 241.9
click at [725, 535] on div "Dashboard Practice Analysis English ** ​ [PERSON_NAME] TOEFL® Listening 3 / 18 …" at bounding box center [756, 399] width 1512 height 799
click at [788, 751] on button "SUBMIT" at bounding box center [828, 762] width 113 height 47
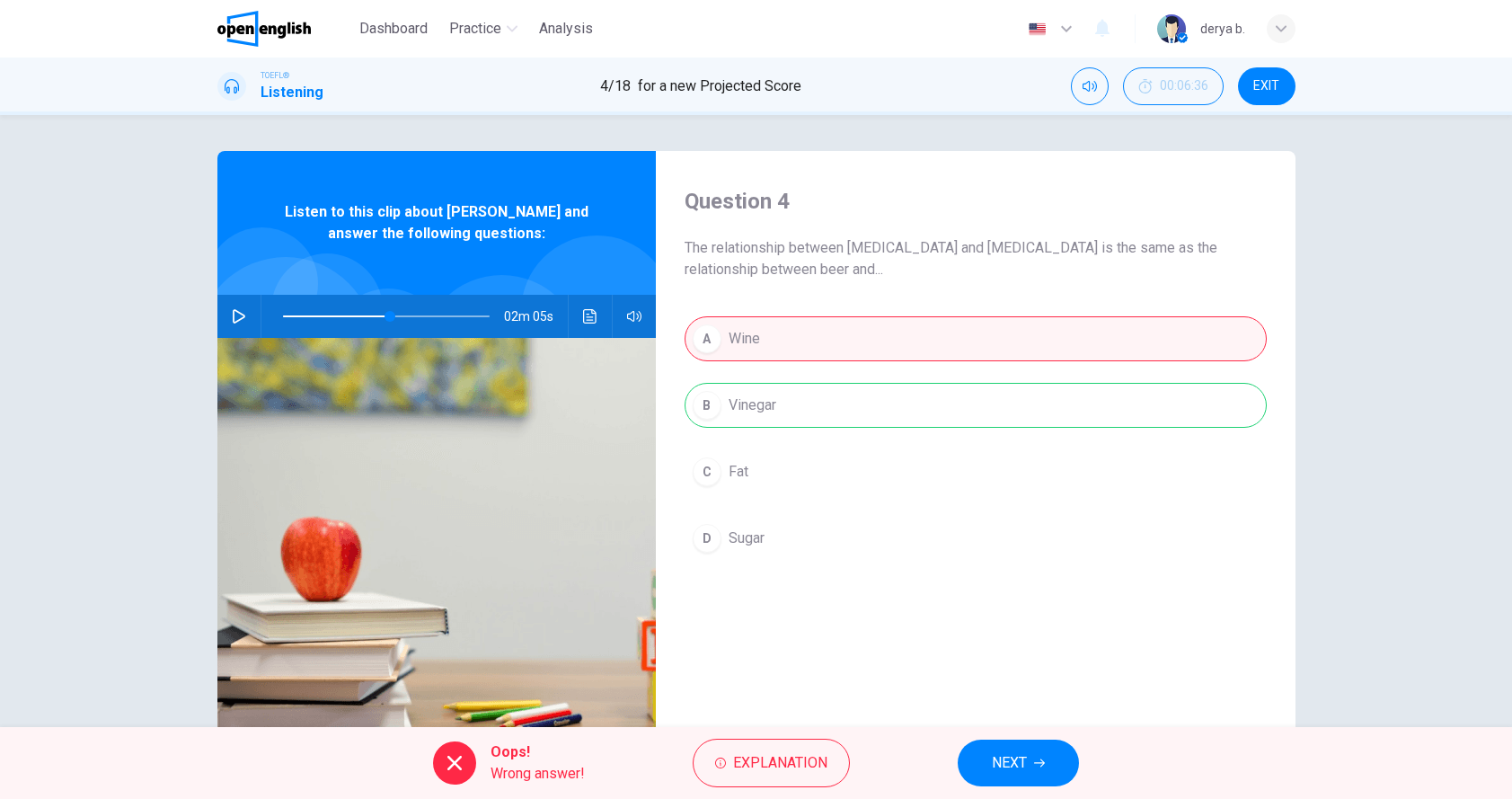
click at [1004, 762] on span "NEXT" at bounding box center [1009, 763] width 35 height 25
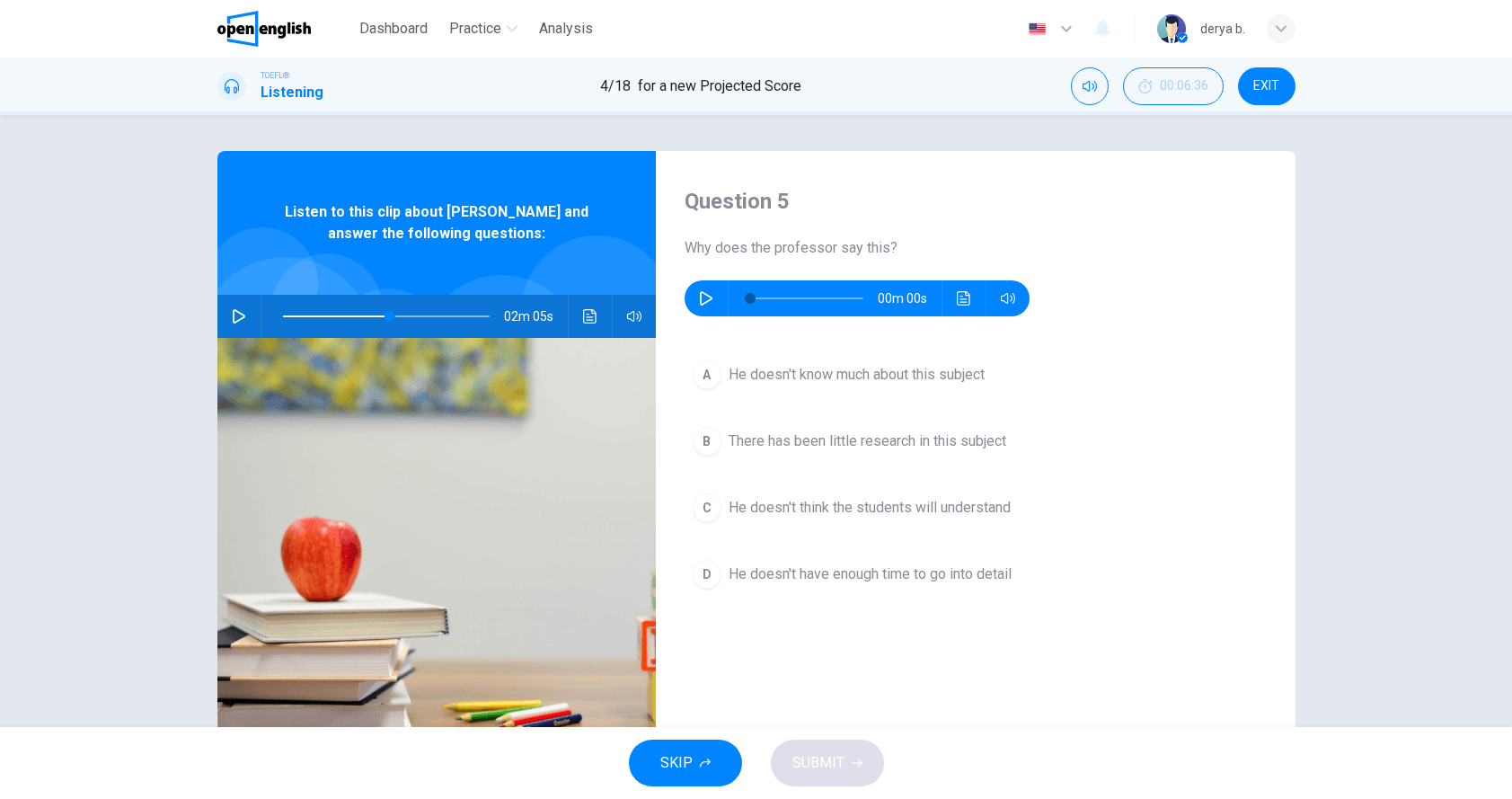
type input "**"
click at [696, 293] on button "button" at bounding box center [706, 298] width 29 height 36
click at [967, 304] on icon "Click to see the audio transcription" at bounding box center [964, 298] width 14 height 14
type input "*"
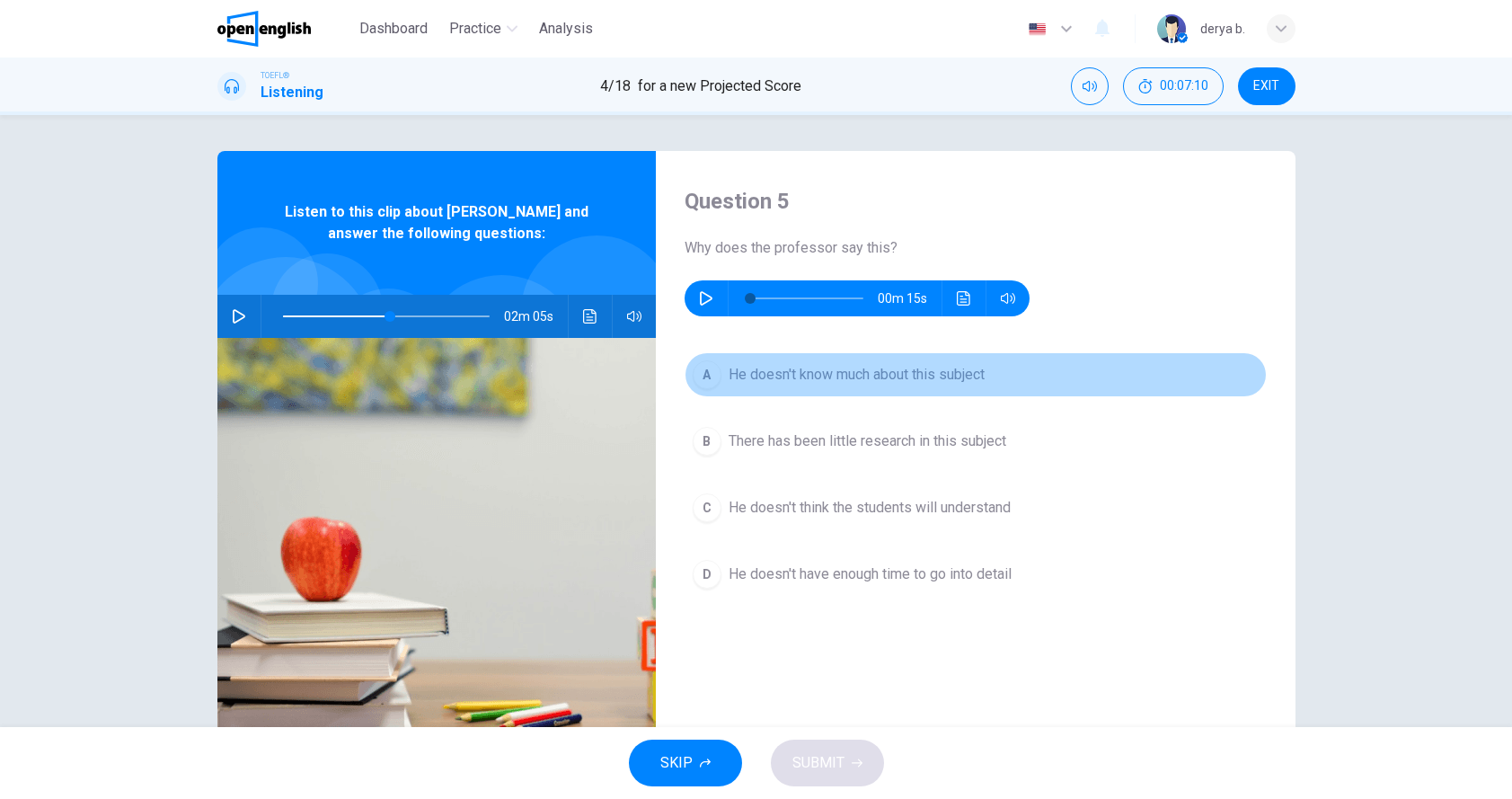
click at [815, 366] on span "He doesn't know much about this subject" at bounding box center [856, 375] width 256 height 21
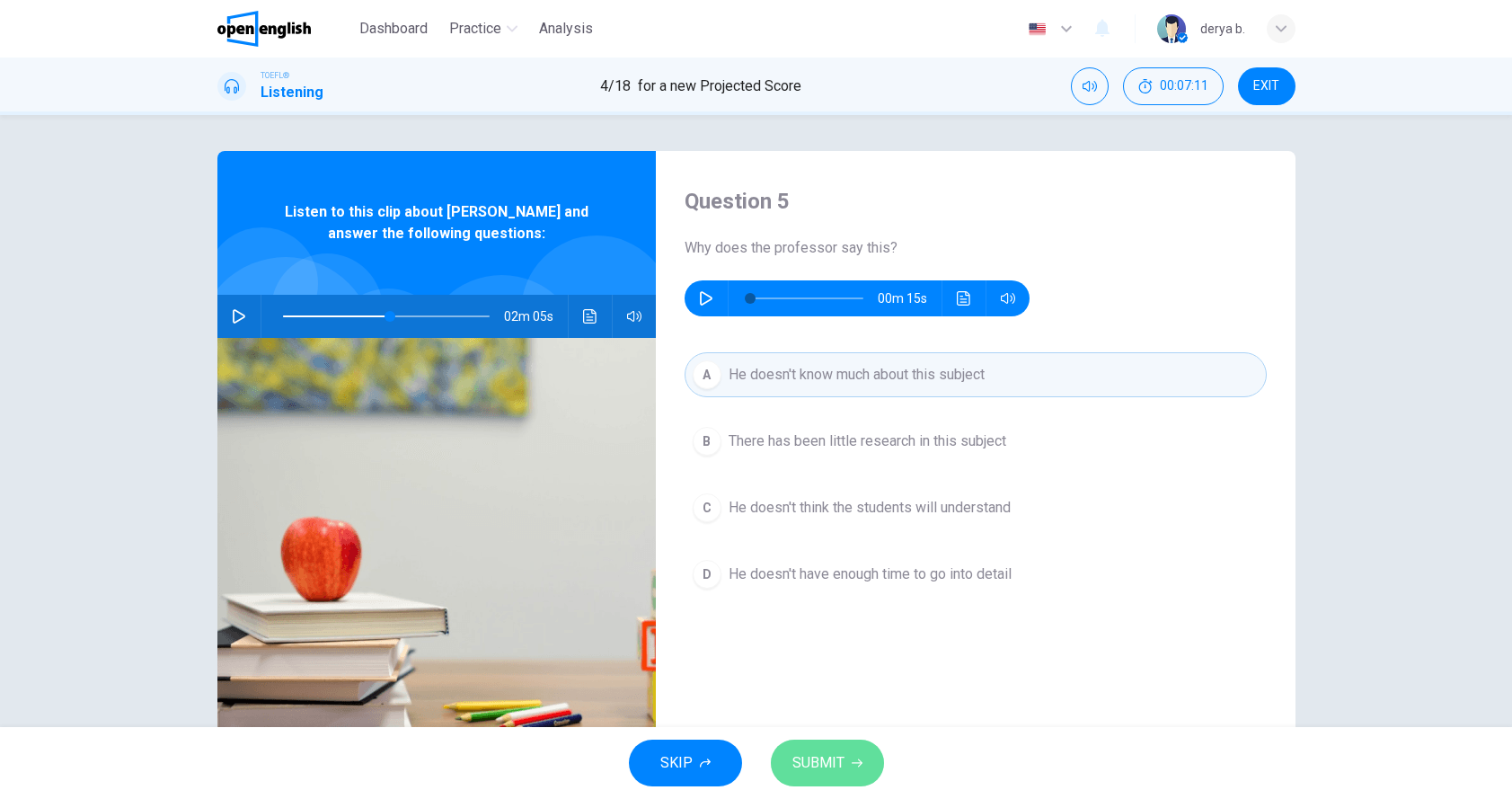
click at [821, 753] on span "SUBMIT" at bounding box center [819, 763] width 52 height 25
type input "**"
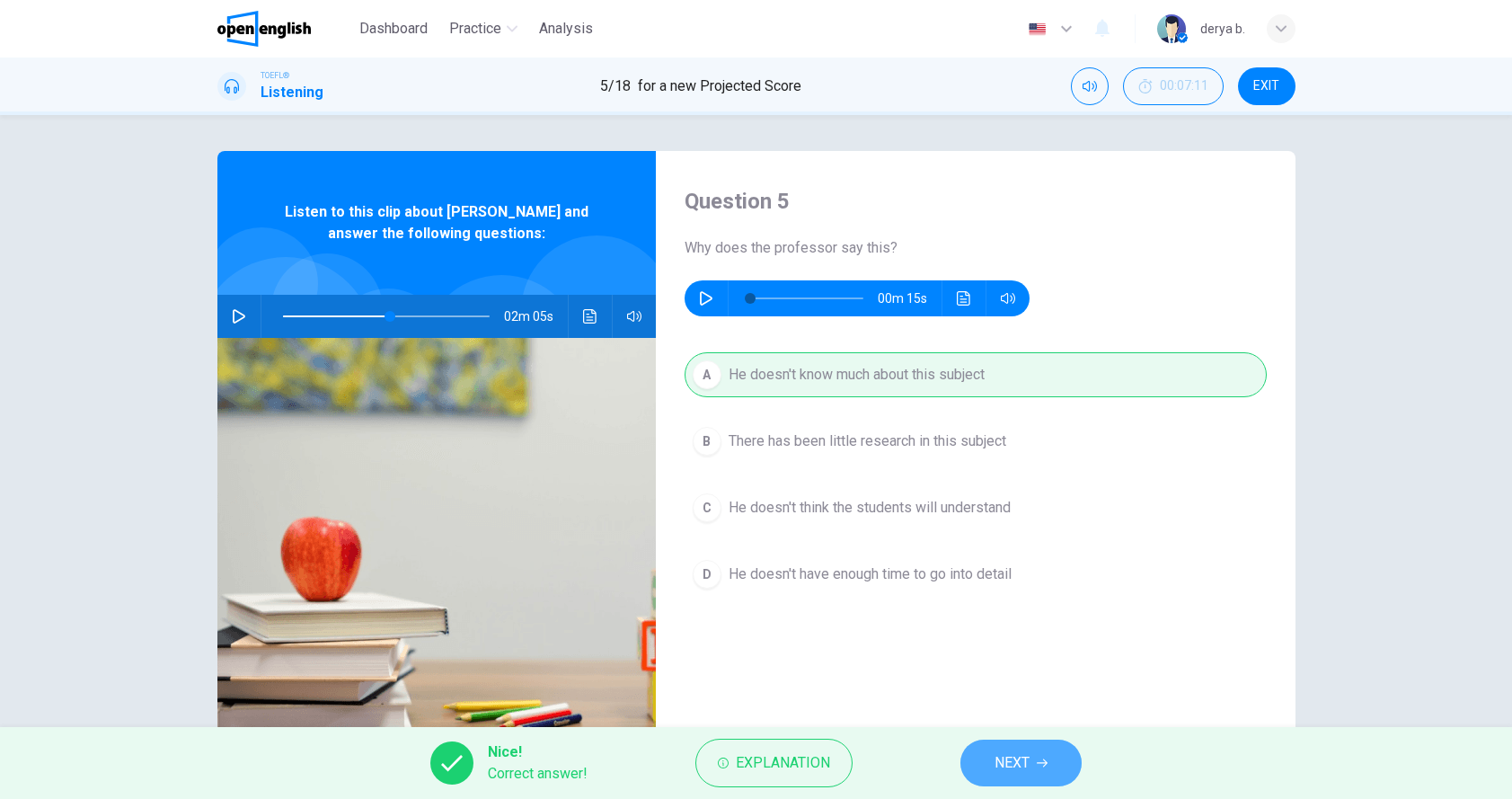
click at [1002, 781] on button "NEXT" at bounding box center [1021, 762] width 121 height 47
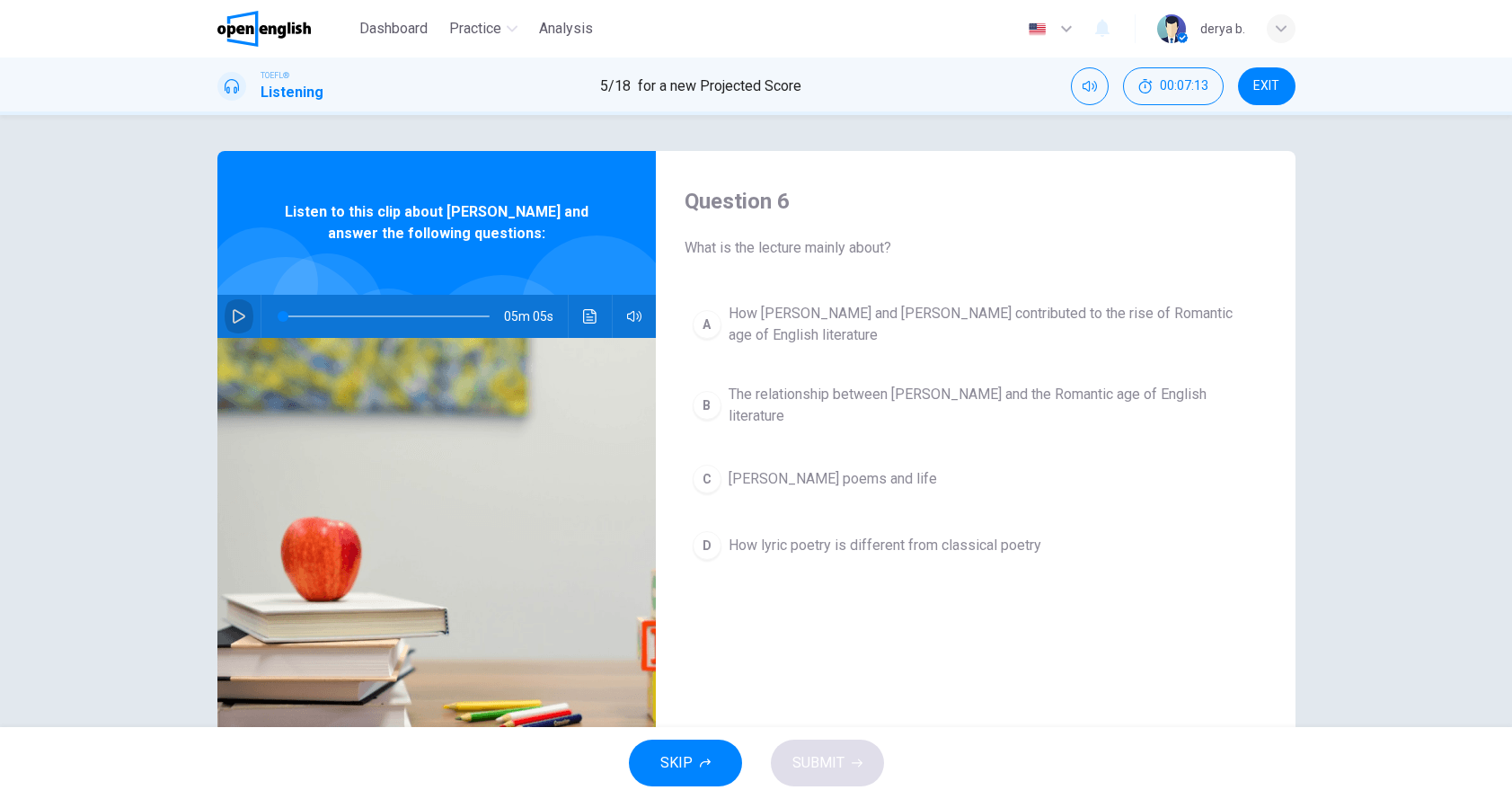
click at [240, 314] on icon "button" at bounding box center [238, 316] width 14 height 14
click at [239, 312] on icon "button" at bounding box center [238, 316] width 14 height 14
click at [241, 305] on button "button" at bounding box center [239, 316] width 29 height 43
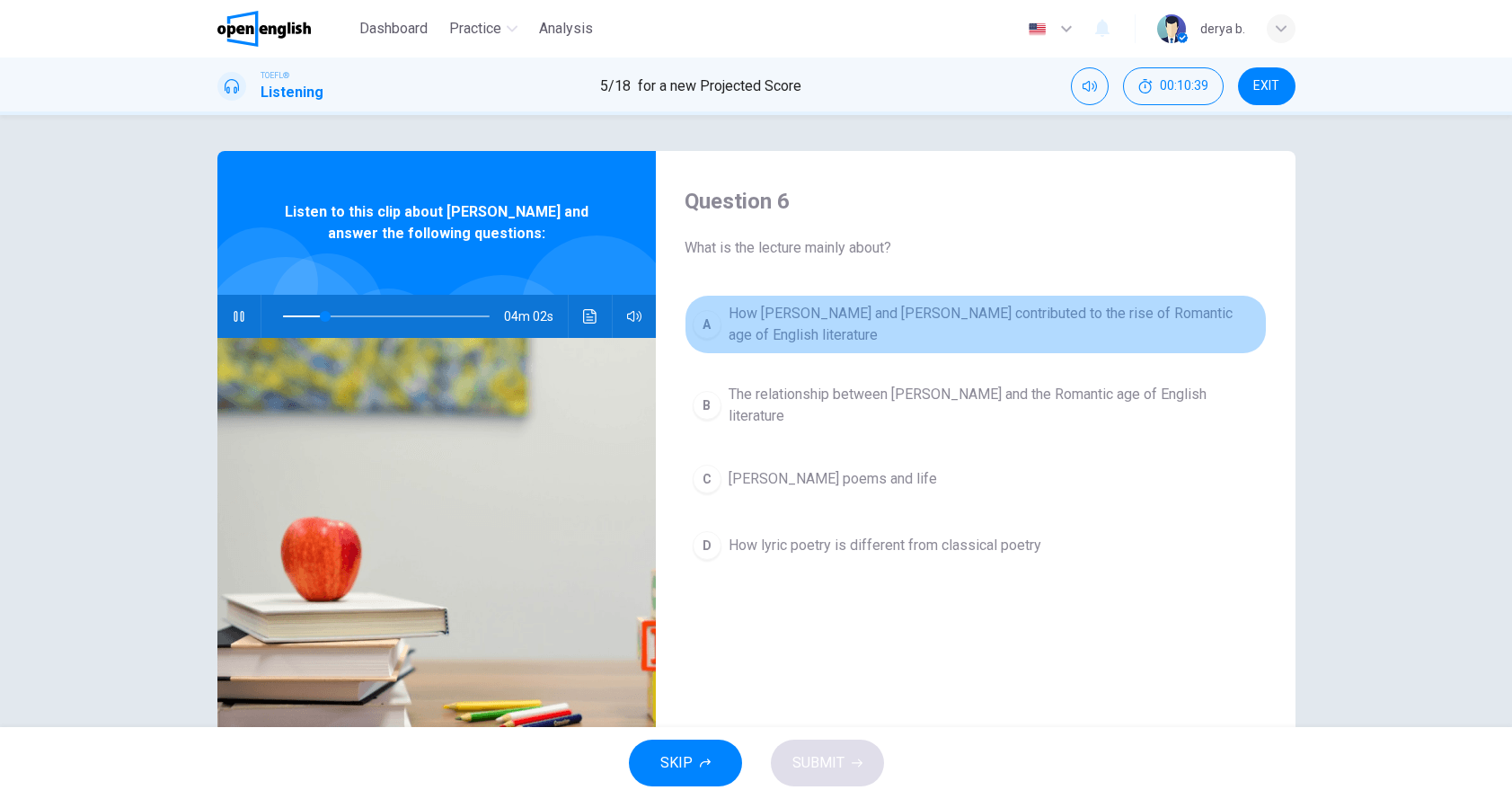
click at [707, 332] on div "A" at bounding box center [707, 325] width 29 height 29
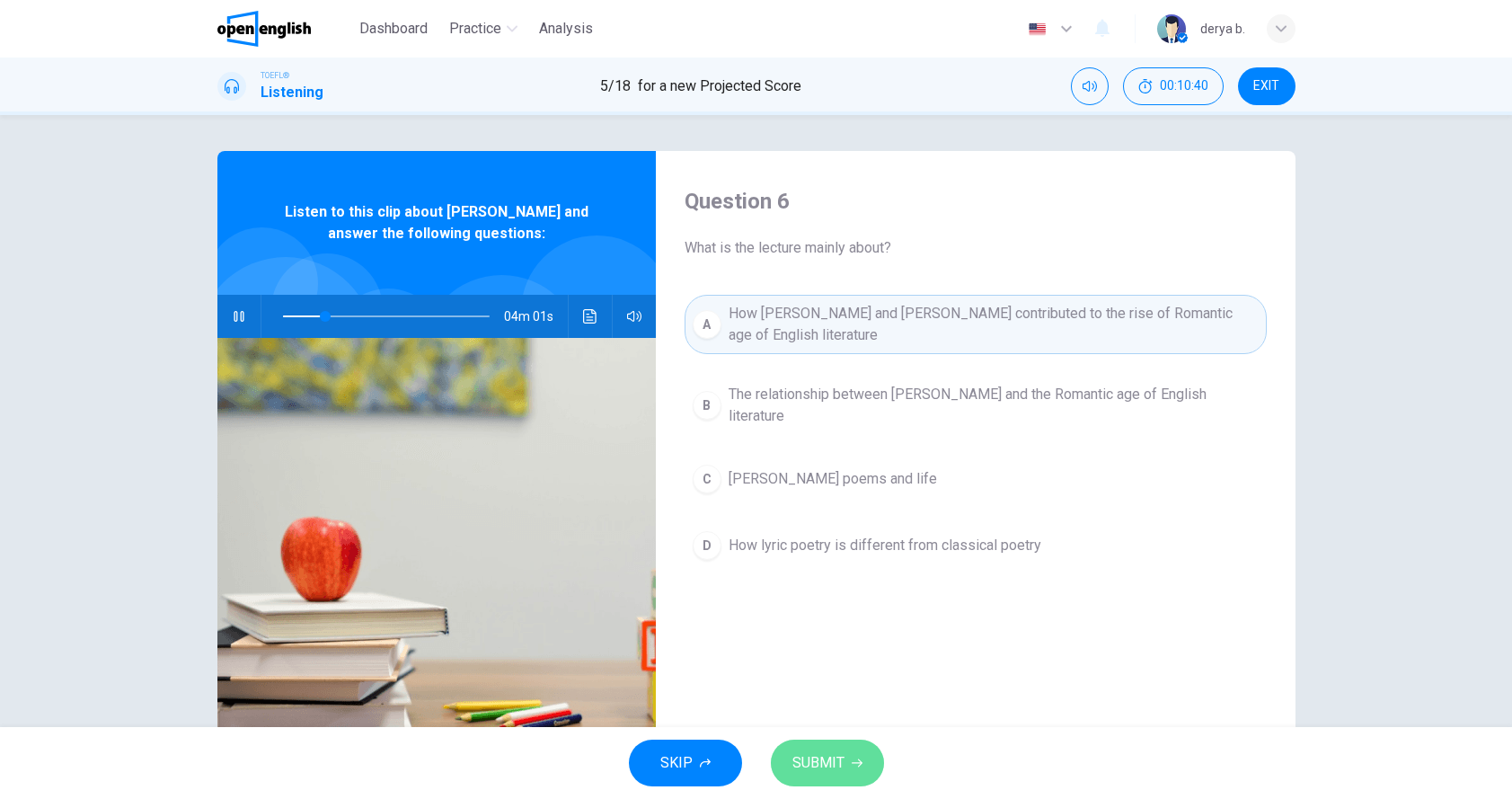
click at [828, 758] on span "SUBMIT" at bounding box center [819, 763] width 52 height 25
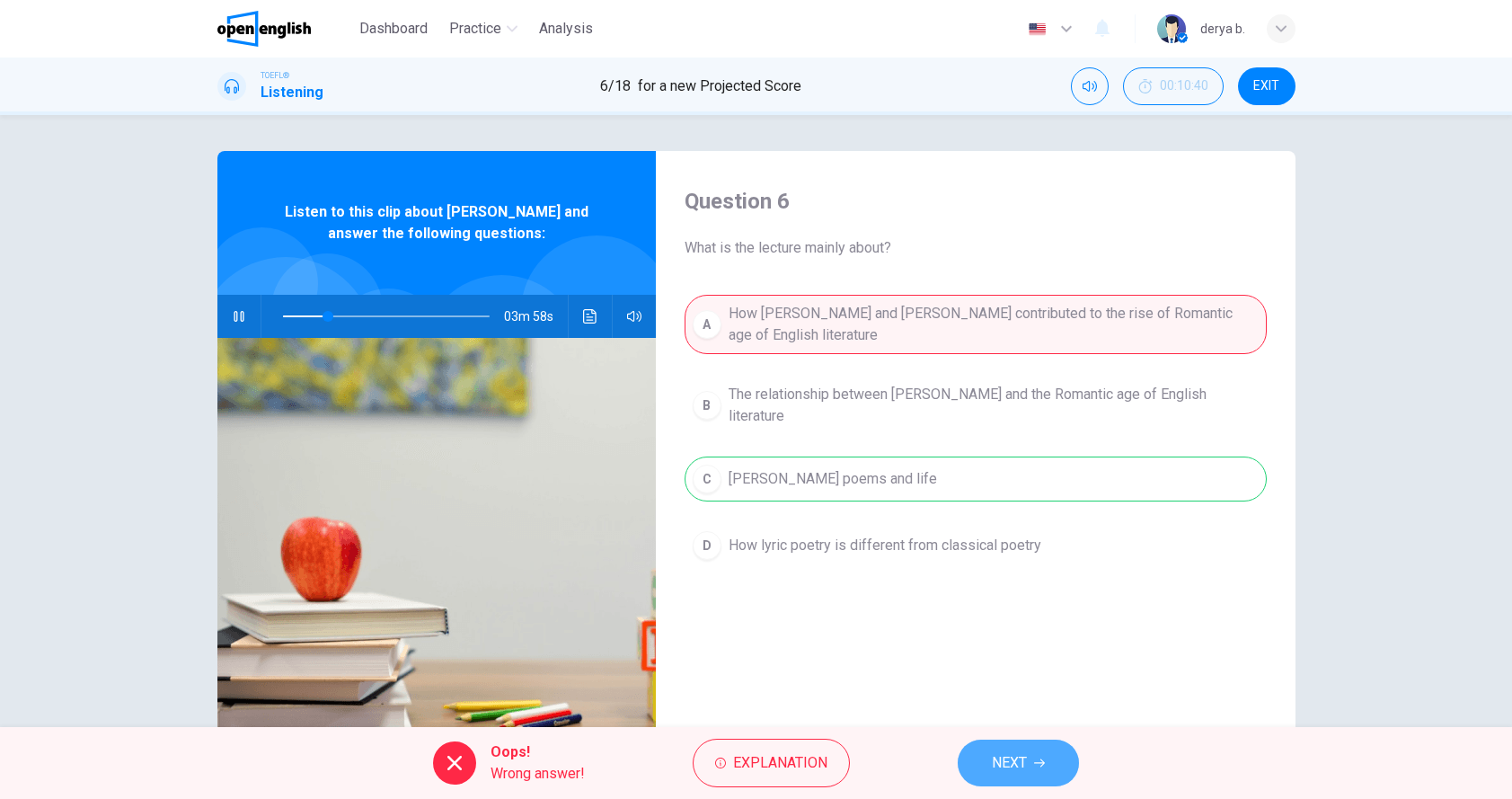
click at [1011, 762] on span "NEXT" at bounding box center [1009, 763] width 35 height 25
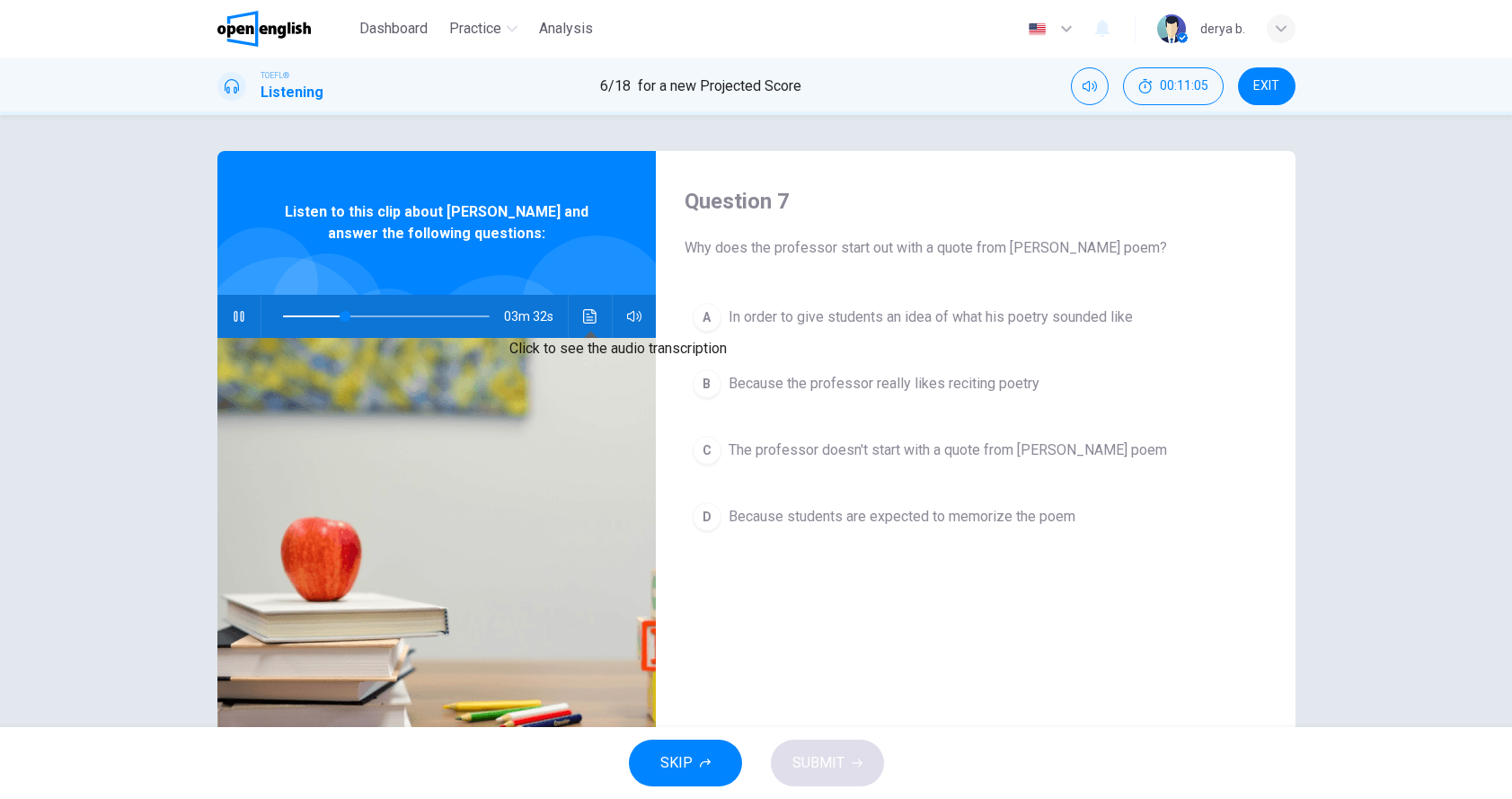
click at [591, 321] on icon "Click to see the audio transcription" at bounding box center [590, 316] width 14 height 14
drag, startPoint x: 698, startPoint y: 416, endPoint x: 704, endPoint y: 487, distance: 71.3
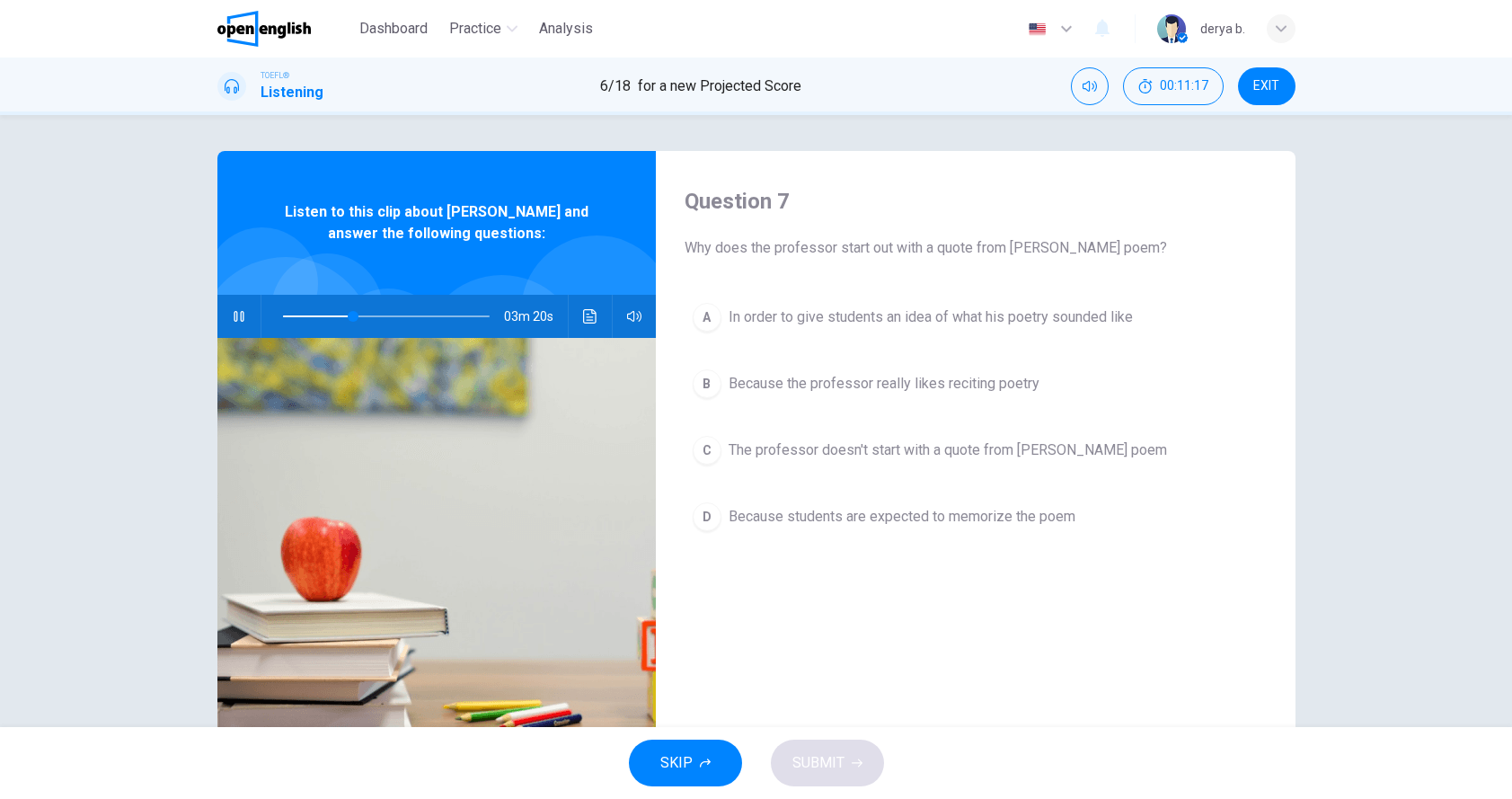
click at [588, 321] on icon "Click to see the audio transcription" at bounding box center [590, 316] width 14 height 14
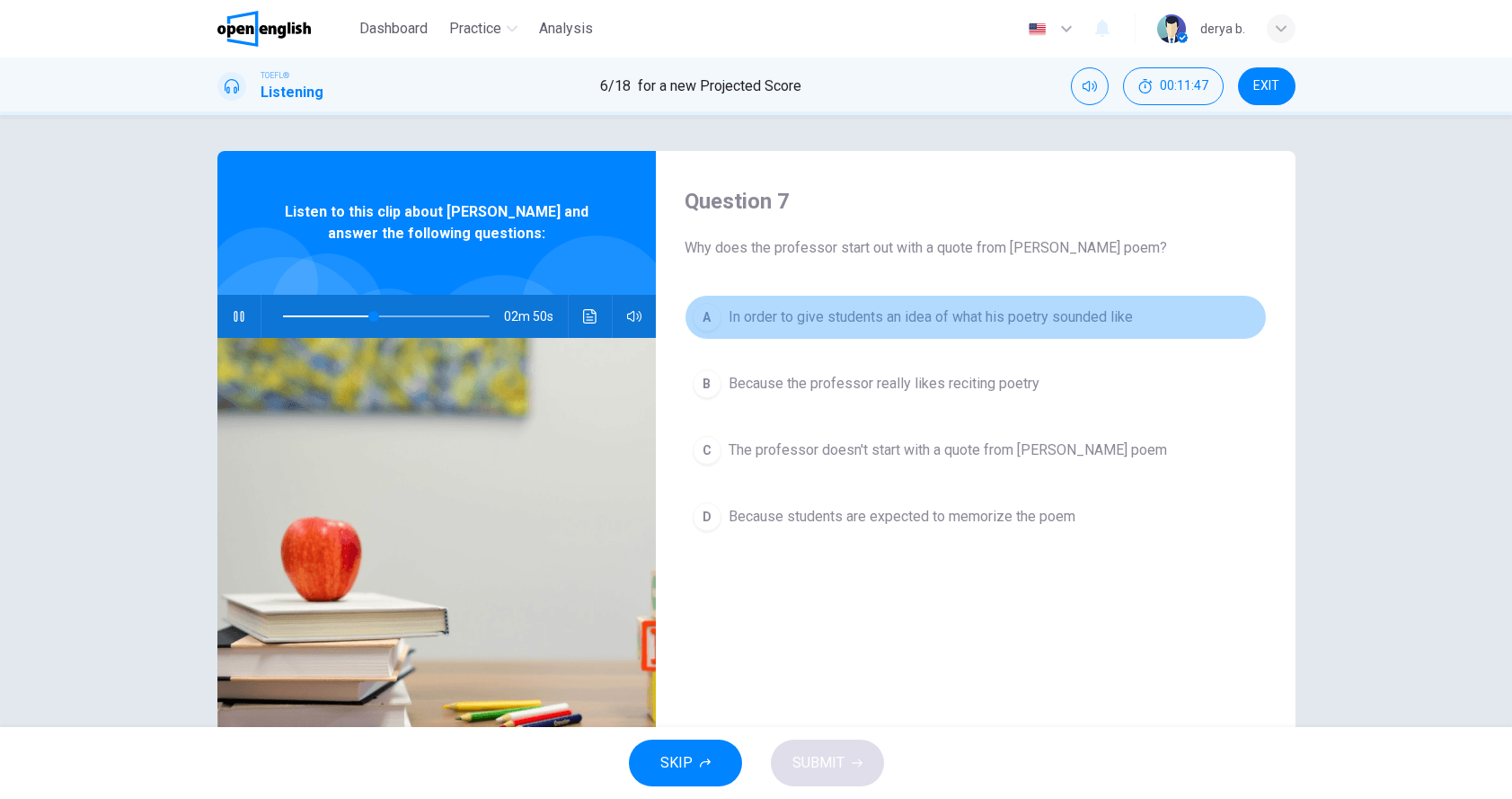
click at [861, 319] on span "In order to give students an idea of what his poetry sounded like" at bounding box center [930, 317] width 405 height 21
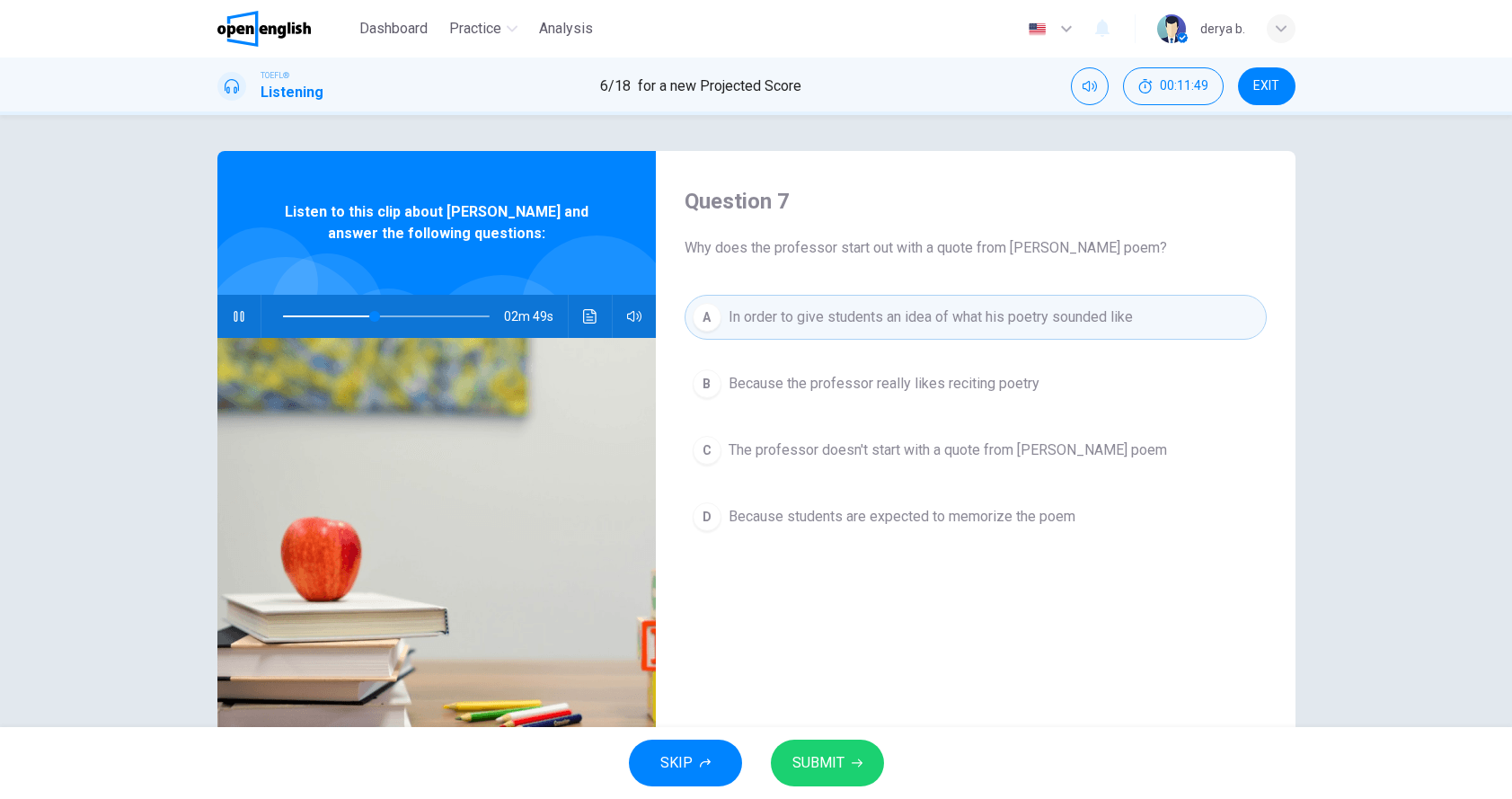
click at [855, 758] on icon "button" at bounding box center [856, 762] width 11 height 11
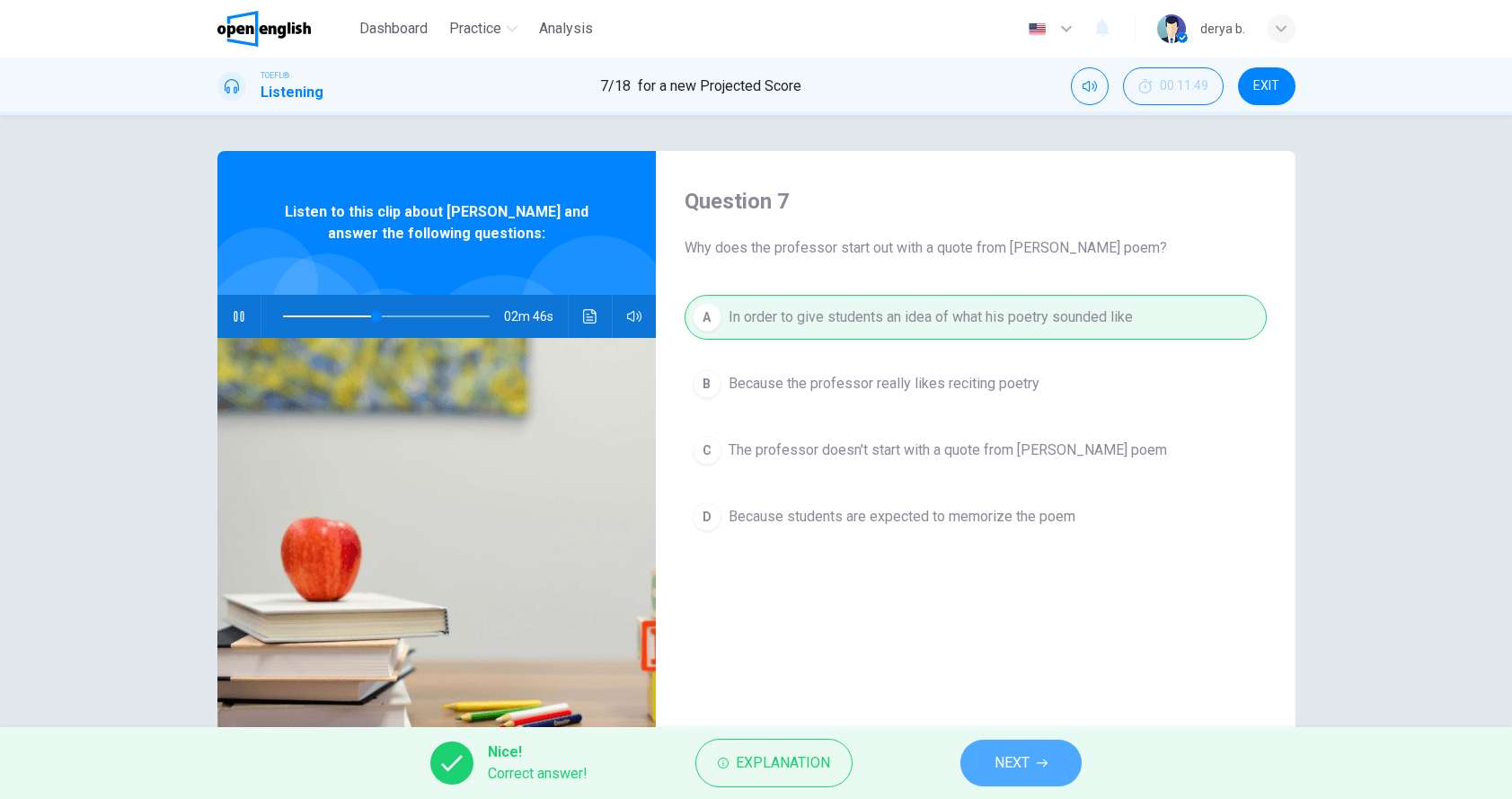
click at [1019, 765] on span "NEXT" at bounding box center [1012, 763] width 35 height 25
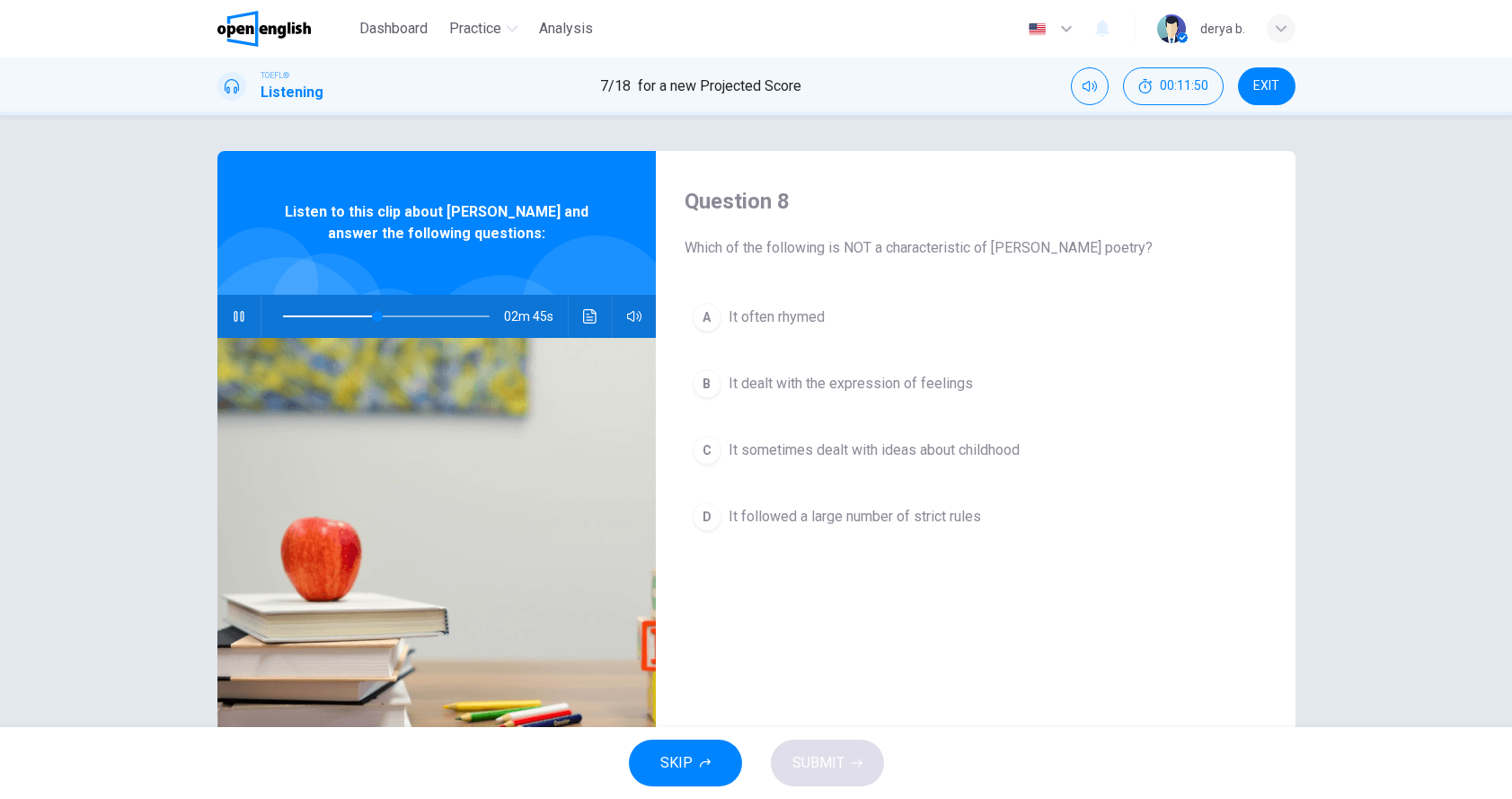
click at [230, 324] on button "button" at bounding box center [239, 316] width 29 height 43
drag, startPoint x: 734, startPoint y: 247, endPoint x: 842, endPoint y: 253, distance: 108.2
click at [843, 253] on span "Which of the following is NOT a characteristic of [PERSON_NAME] poetry?" at bounding box center [976, 248] width 582 height 21
click at [585, 326] on button "Click to see the audio transcription" at bounding box center [590, 316] width 29 height 43
type input "**"
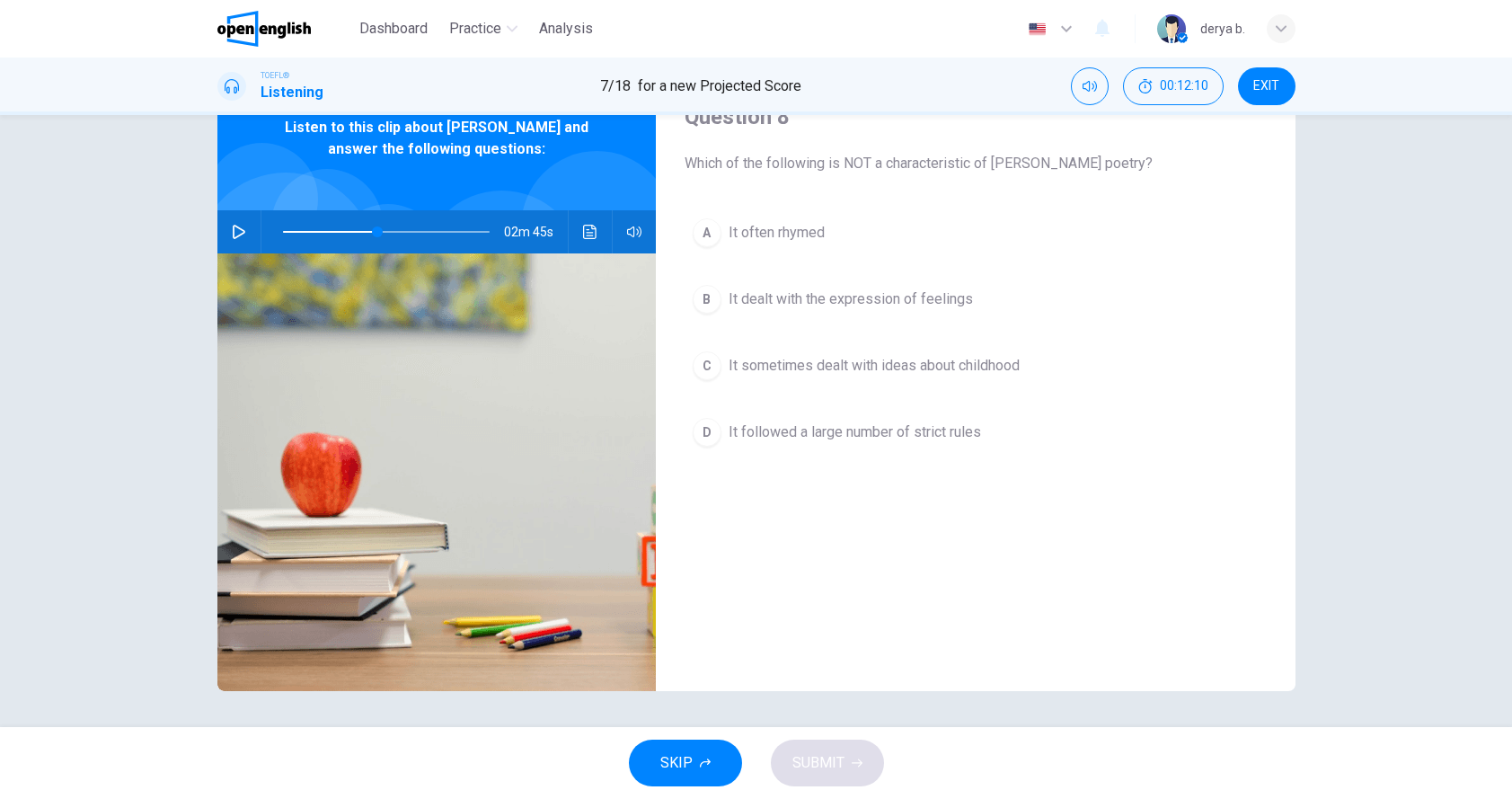
scroll to position [85, 0]
click at [1182, 304] on button "B It dealt with the expression of feelings" at bounding box center [976, 299] width 582 height 45
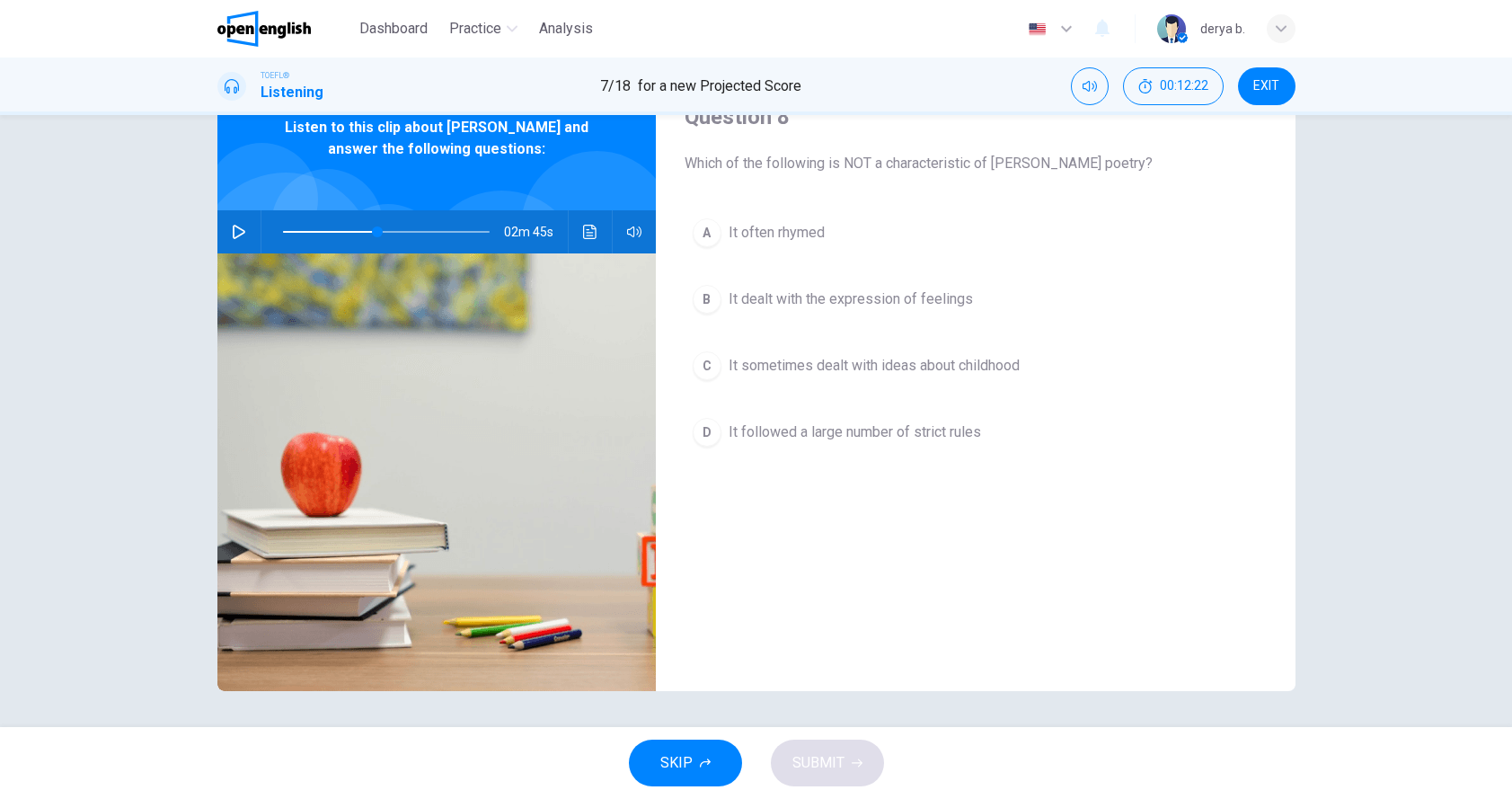
type input "**"
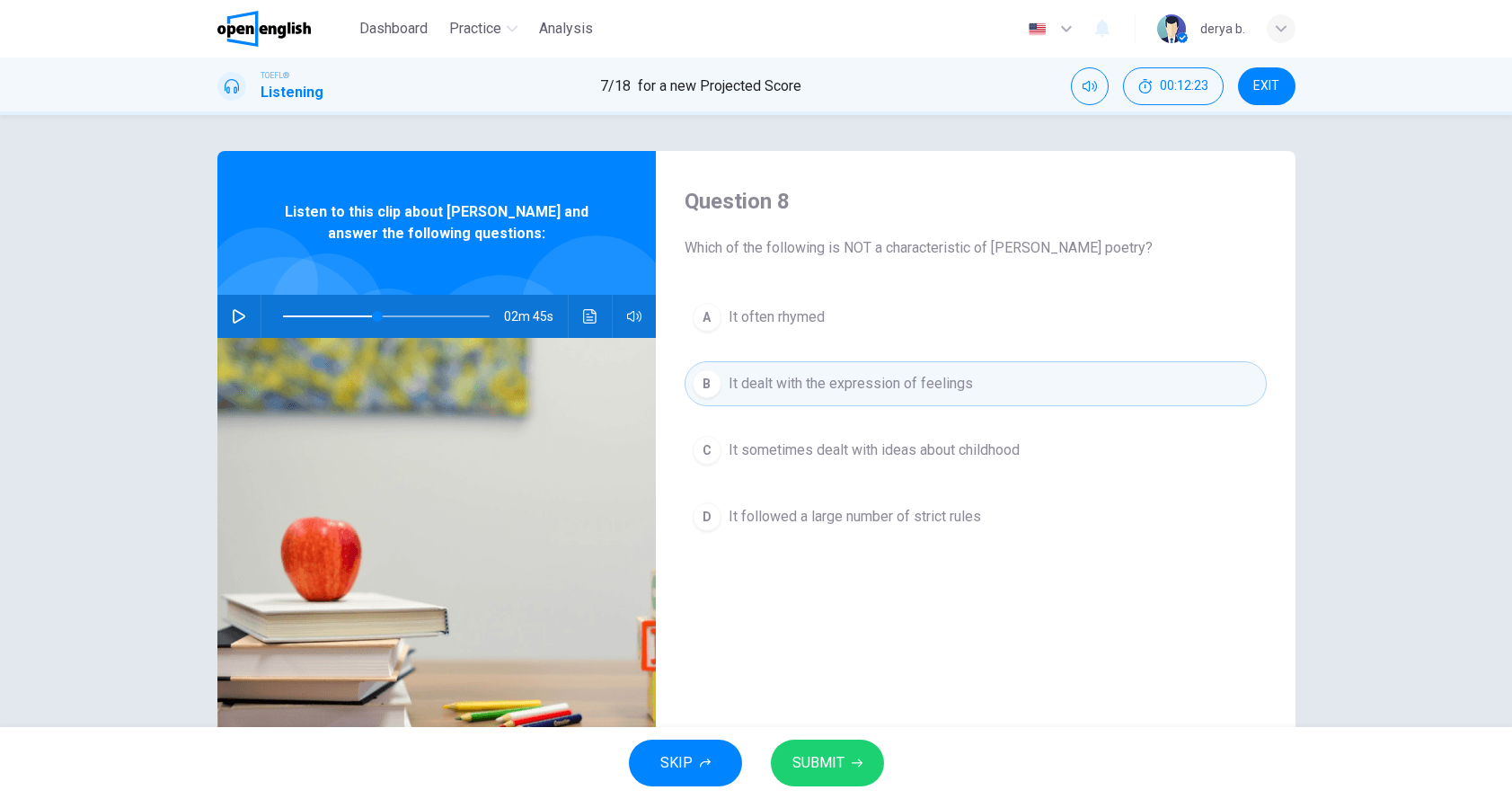
scroll to position [0, 0]
click at [228, 311] on button "button" at bounding box center [239, 316] width 29 height 43
click at [346, 316] on span at bounding box center [386, 316] width 207 height 25
click at [590, 311] on icon "Click to see the audio transcription" at bounding box center [590, 316] width 14 height 14
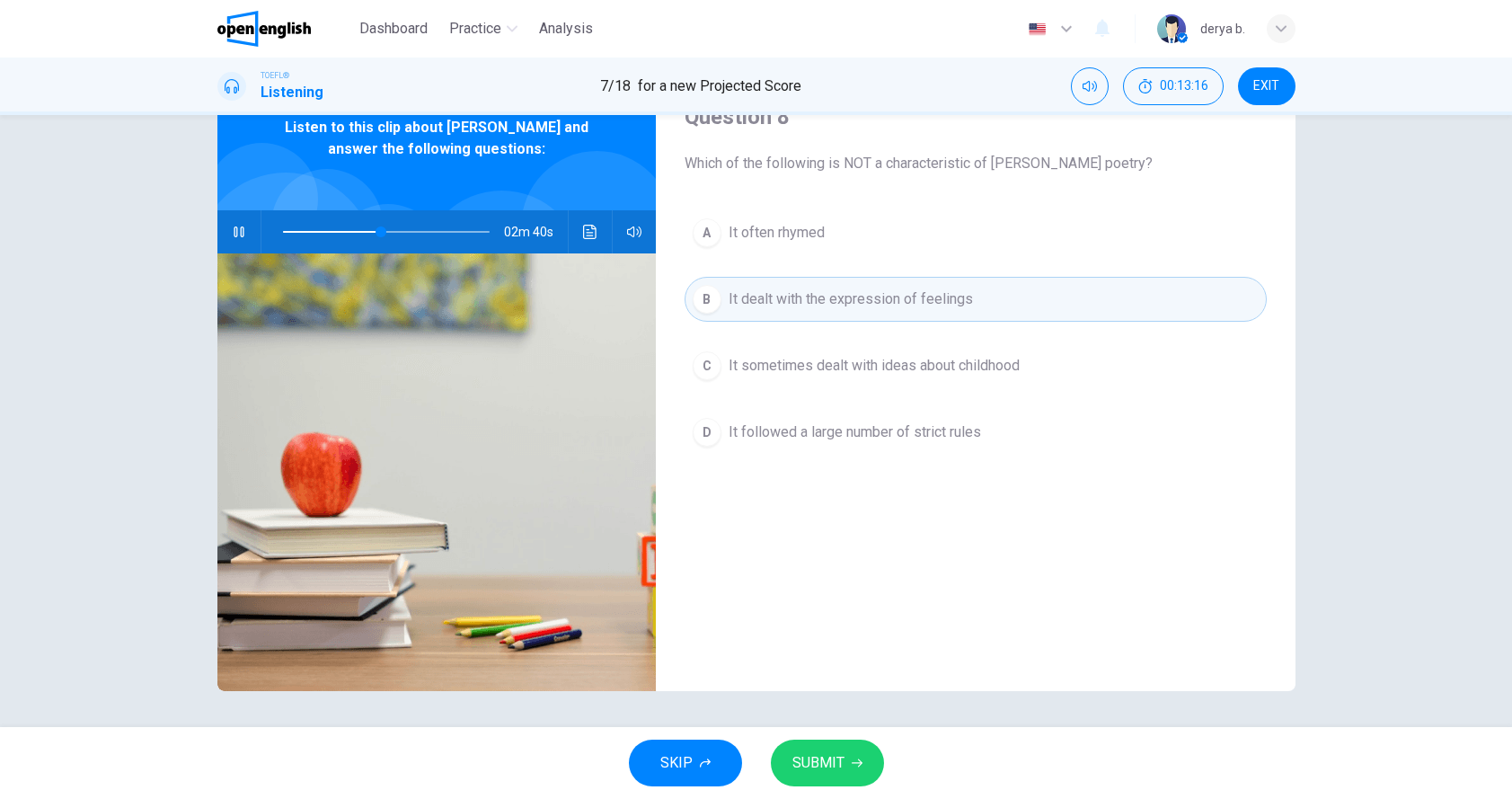
scroll to position [85, 0]
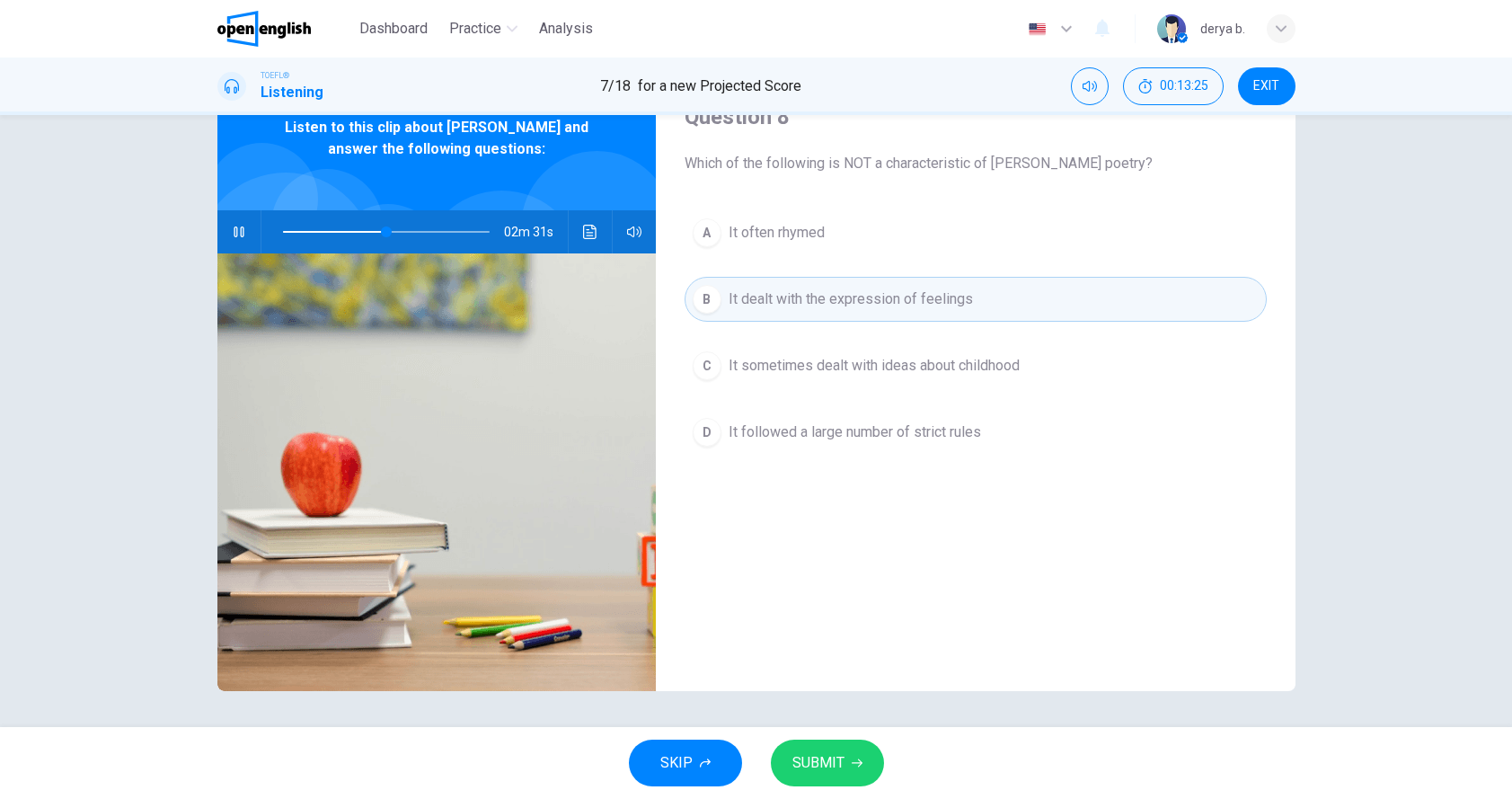
scroll to position [301, 0]
click at [1138, 798] on div at bounding box center [756, 799] width 1512 height 0
click at [867, 769] on button "SUBMIT" at bounding box center [828, 762] width 113 height 47
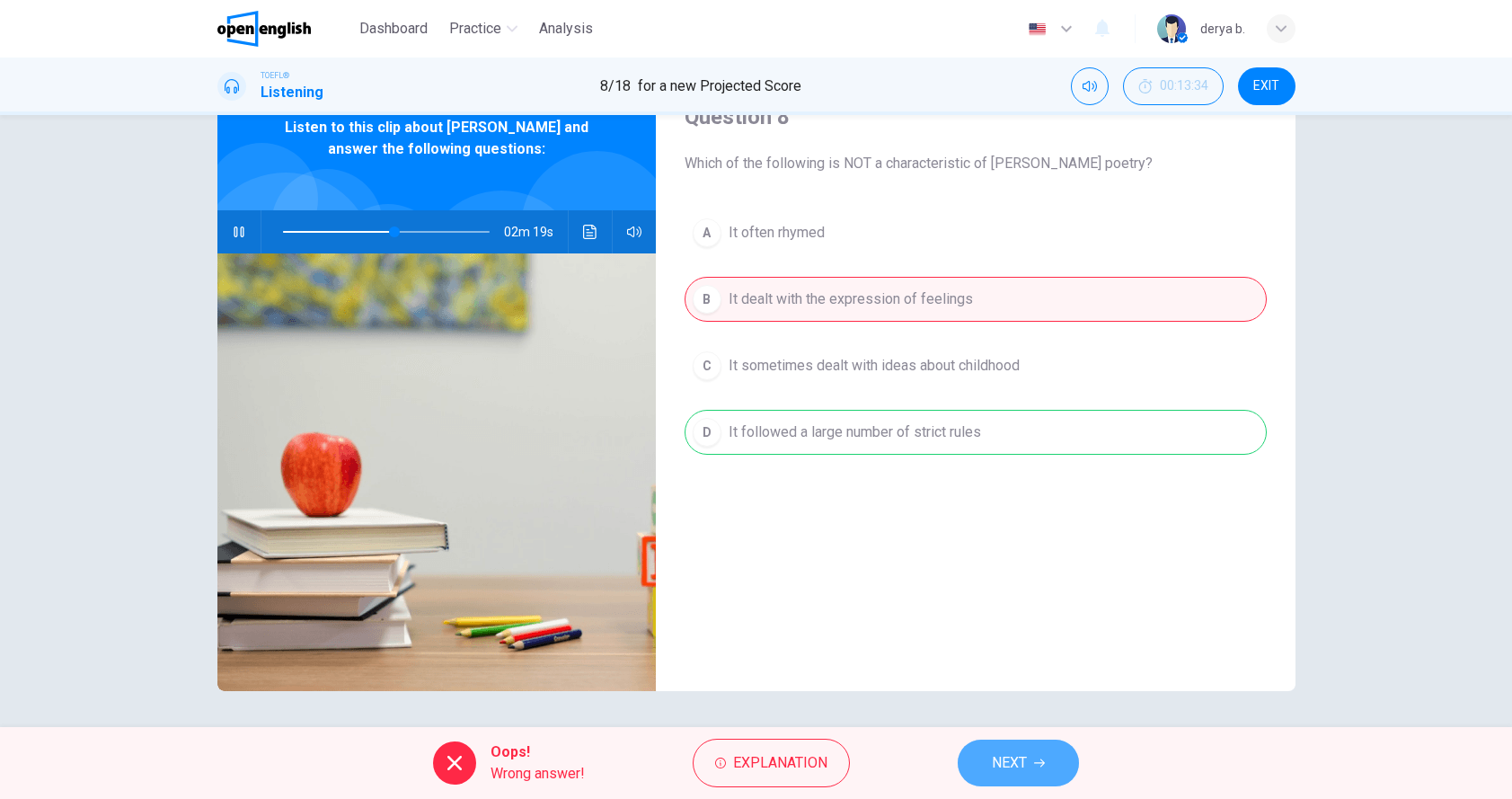
click at [1007, 756] on span "NEXT" at bounding box center [1009, 763] width 35 height 25
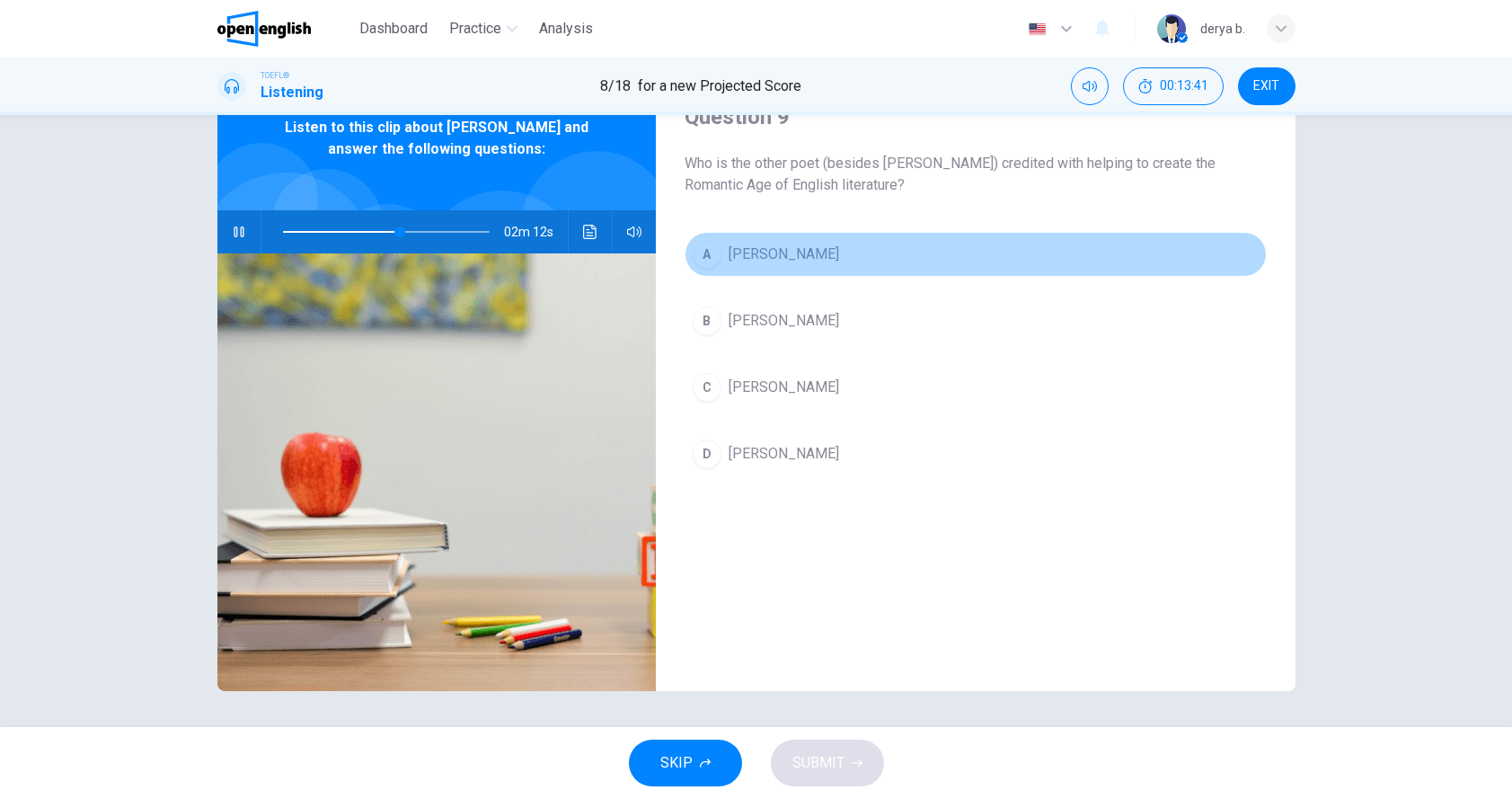
click at [794, 256] on span "[PERSON_NAME]" at bounding box center [783, 254] width 111 height 21
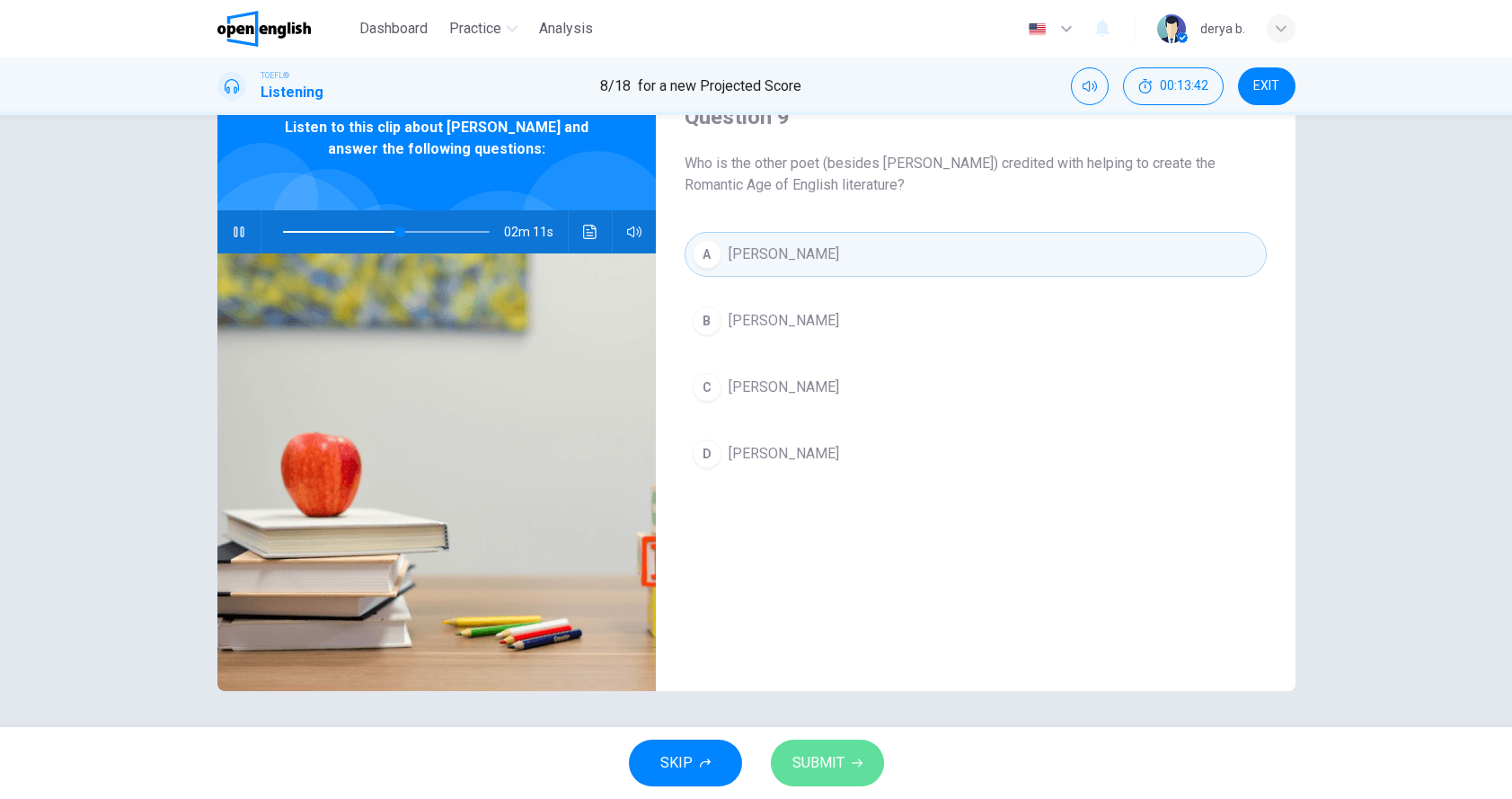
click at [839, 771] on span "SUBMIT" at bounding box center [819, 763] width 52 height 25
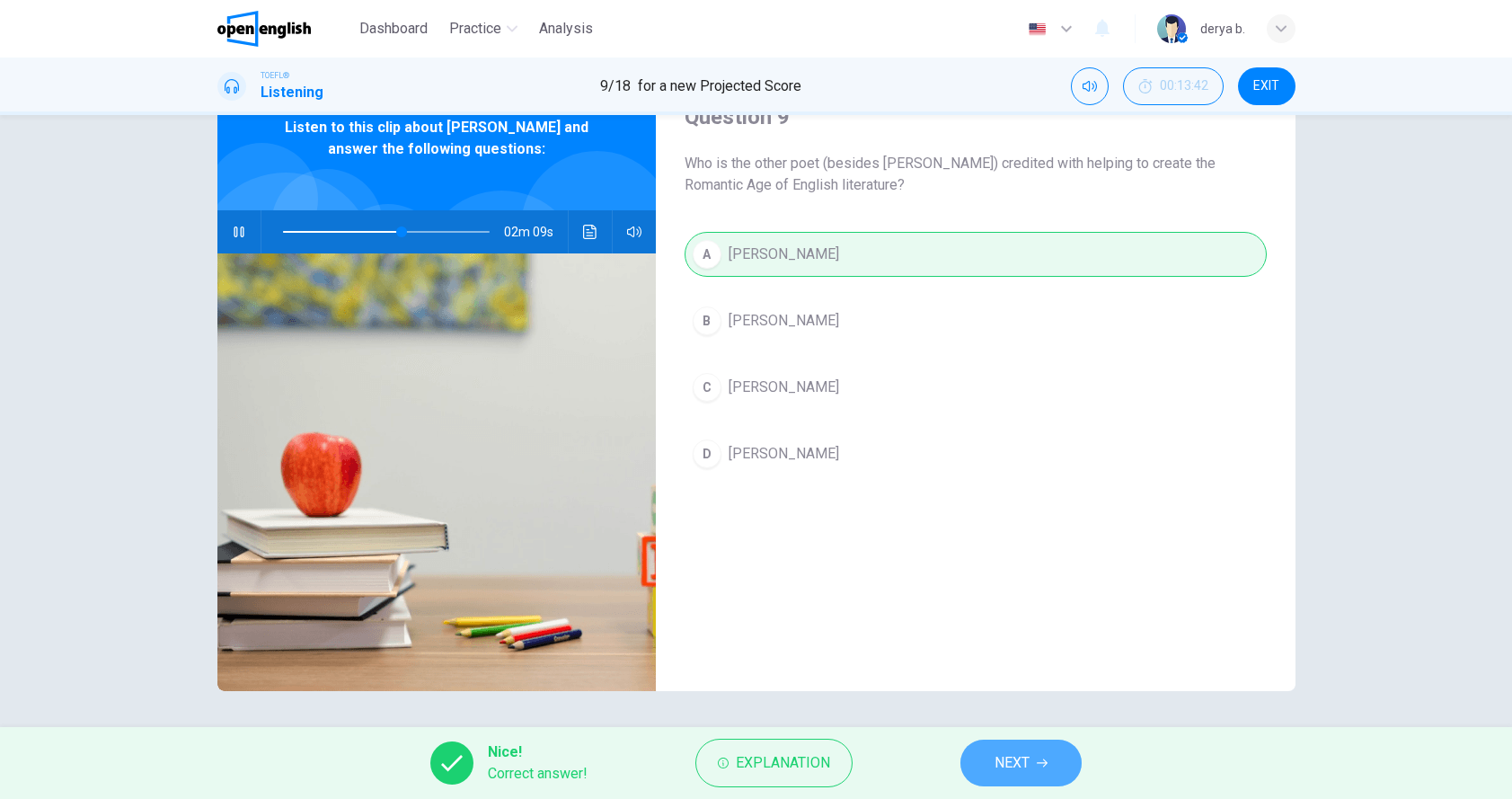
click at [1053, 767] on button "NEXT" at bounding box center [1021, 762] width 121 height 47
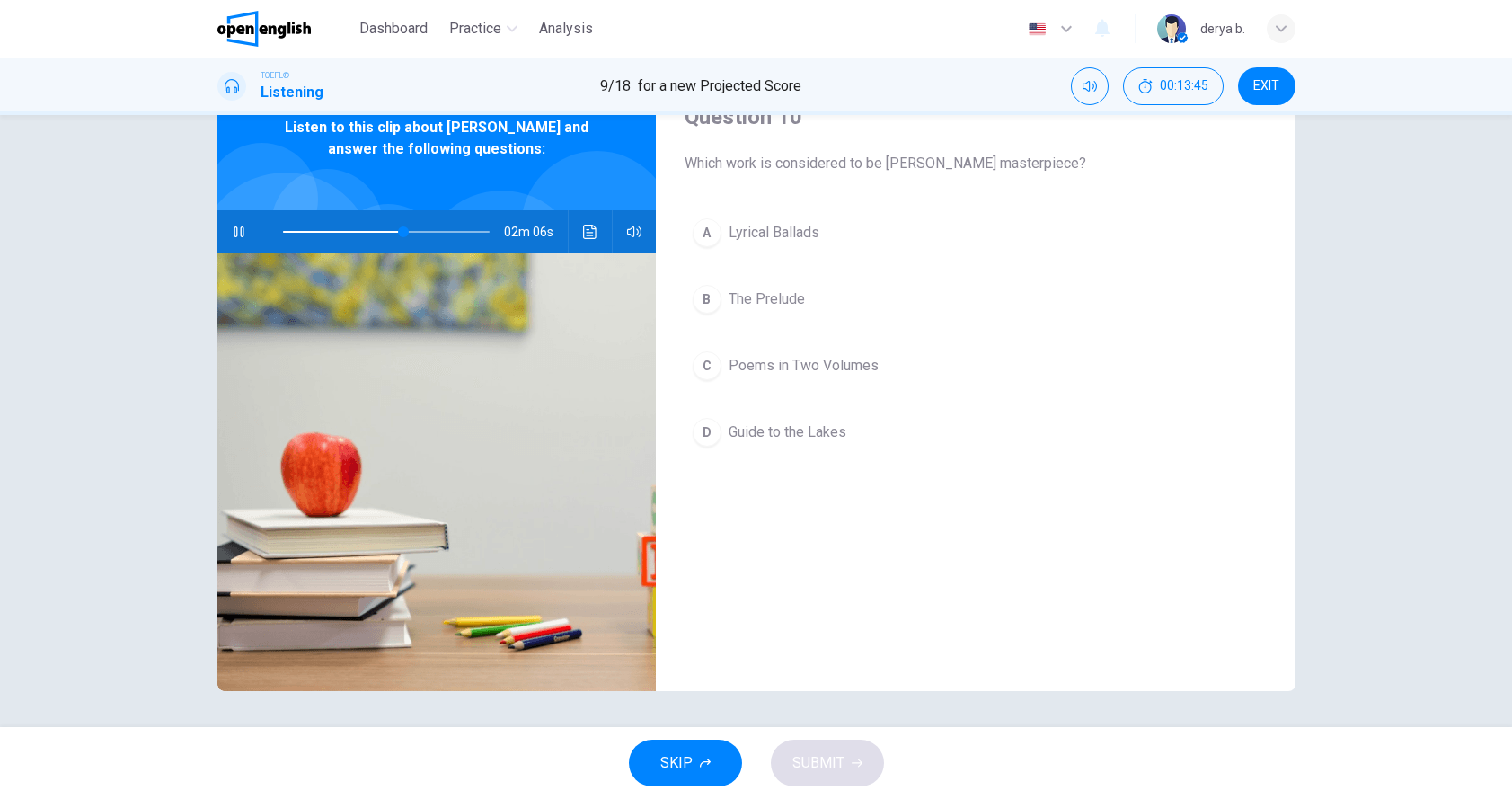
drag, startPoint x: 748, startPoint y: 162, endPoint x: 863, endPoint y: 162, distance: 115.0
click at [863, 162] on span "Which work is considered to be [PERSON_NAME] masterpiece?" at bounding box center [976, 163] width 582 height 21
click at [587, 239] on button "Click to see the audio transcription" at bounding box center [590, 232] width 29 height 43
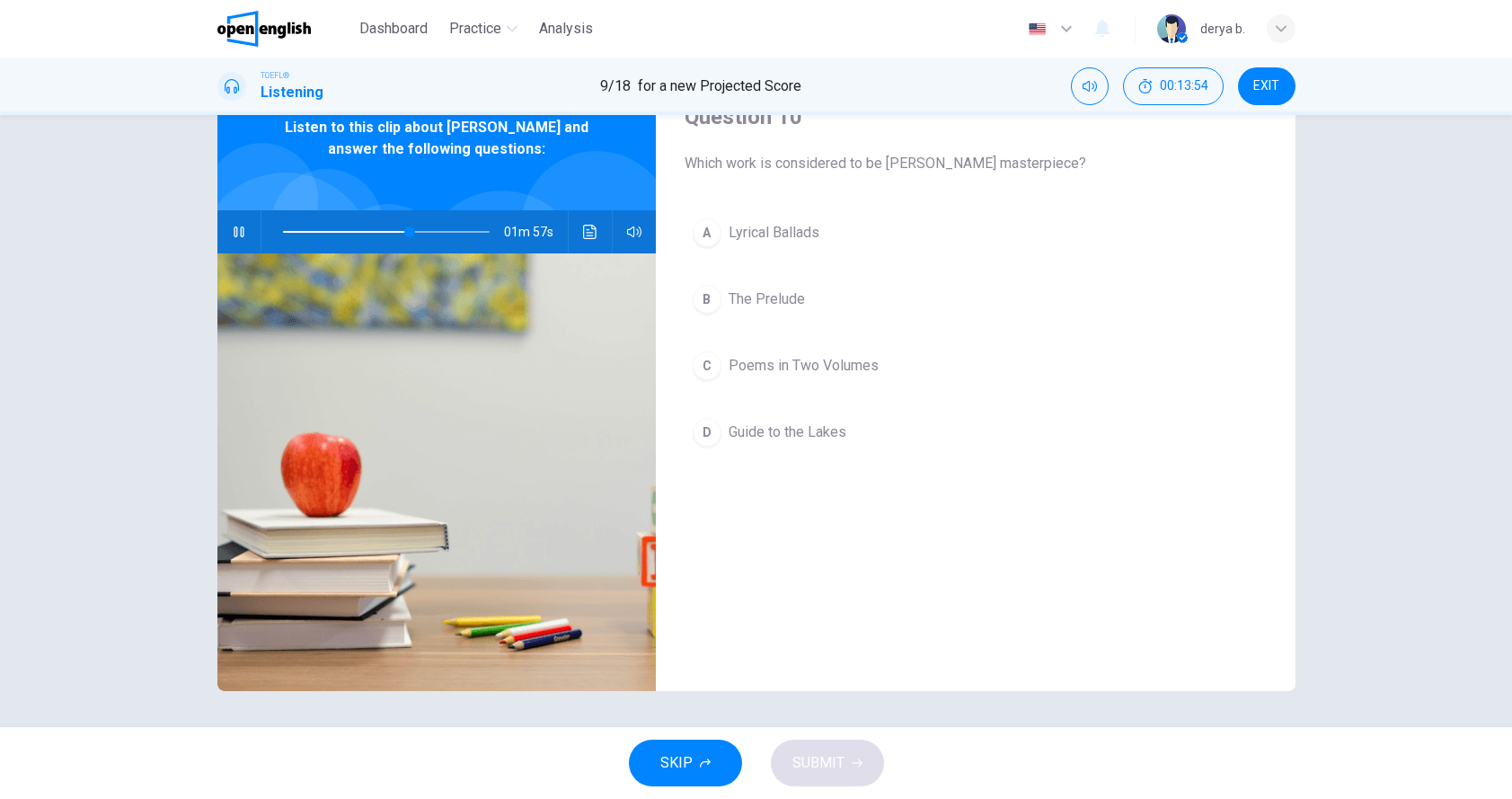
click at [1345, 798] on div at bounding box center [756, 799] width 1512 height 0
click at [597, 234] on icon "Click to see the audio transcription" at bounding box center [590, 232] width 14 height 14
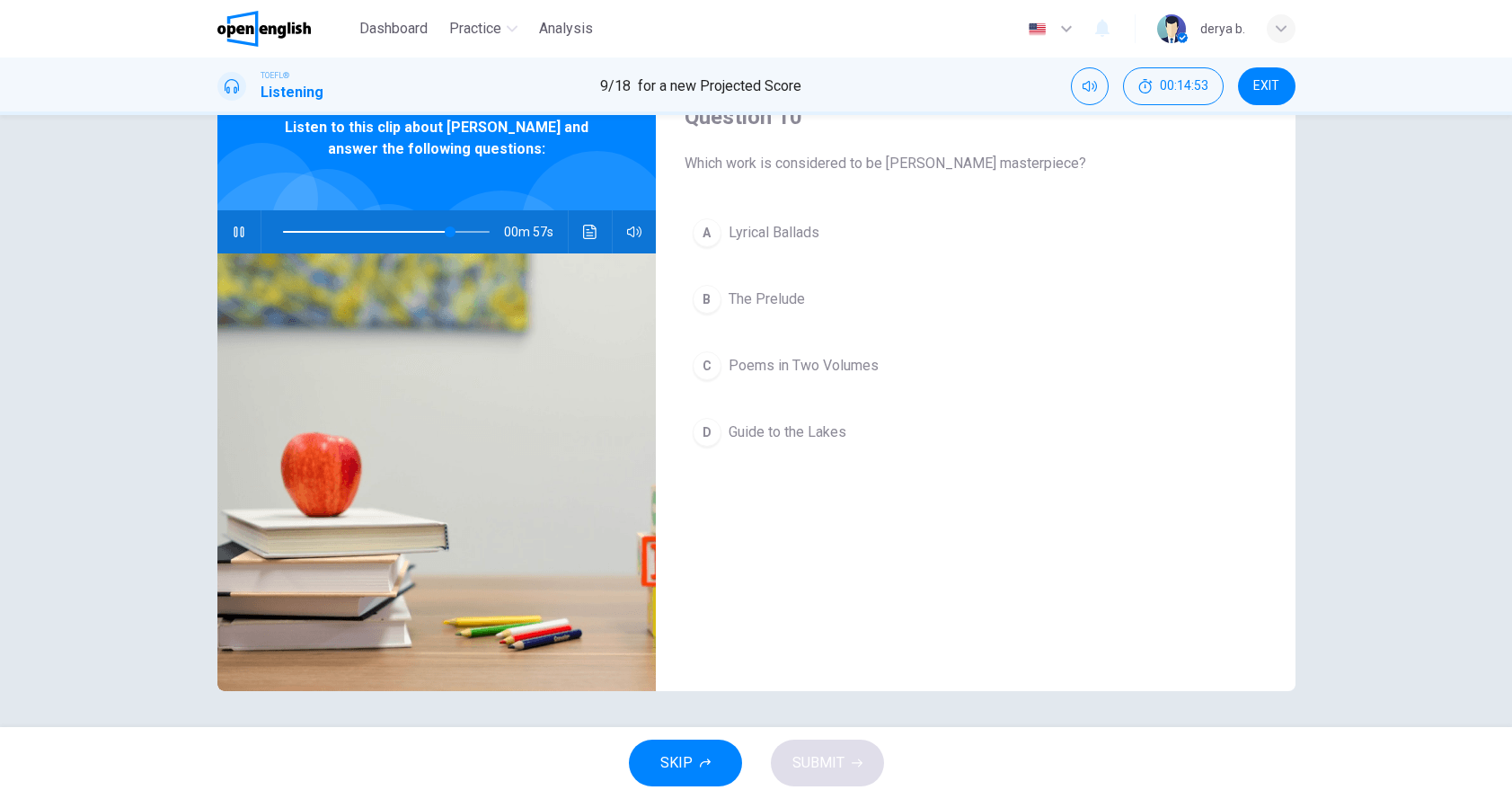
scroll to position [787, 0]
click at [1173, 798] on div at bounding box center [756, 799] width 1512 height 0
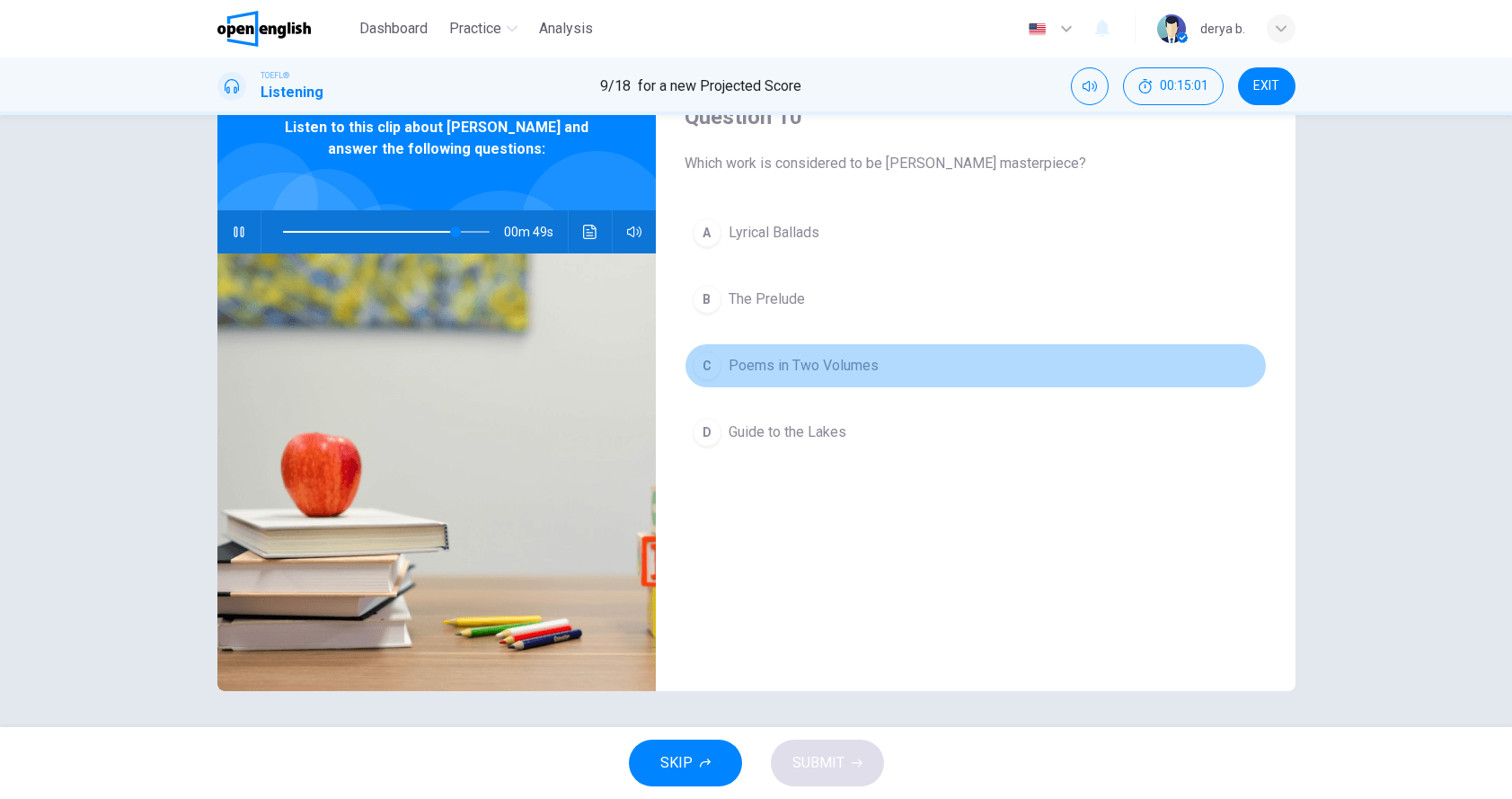
click at [840, 364] on span "Poems in Two Volumes" at bounding box center [804, 365] width 150 height 21
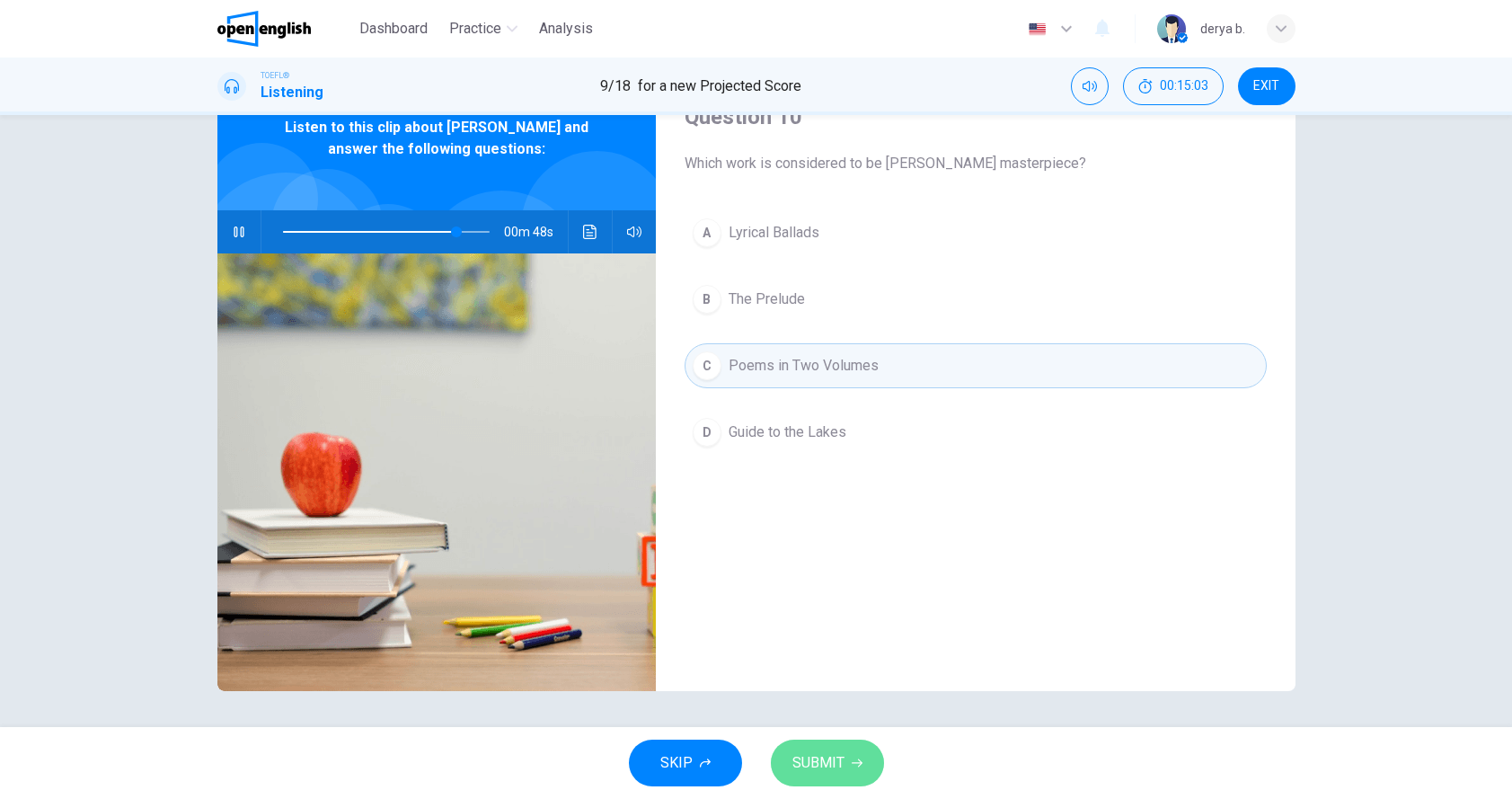
click at [825, 781] on button "SUBMIT" at bounding box center [828, 762] width 113 height 47
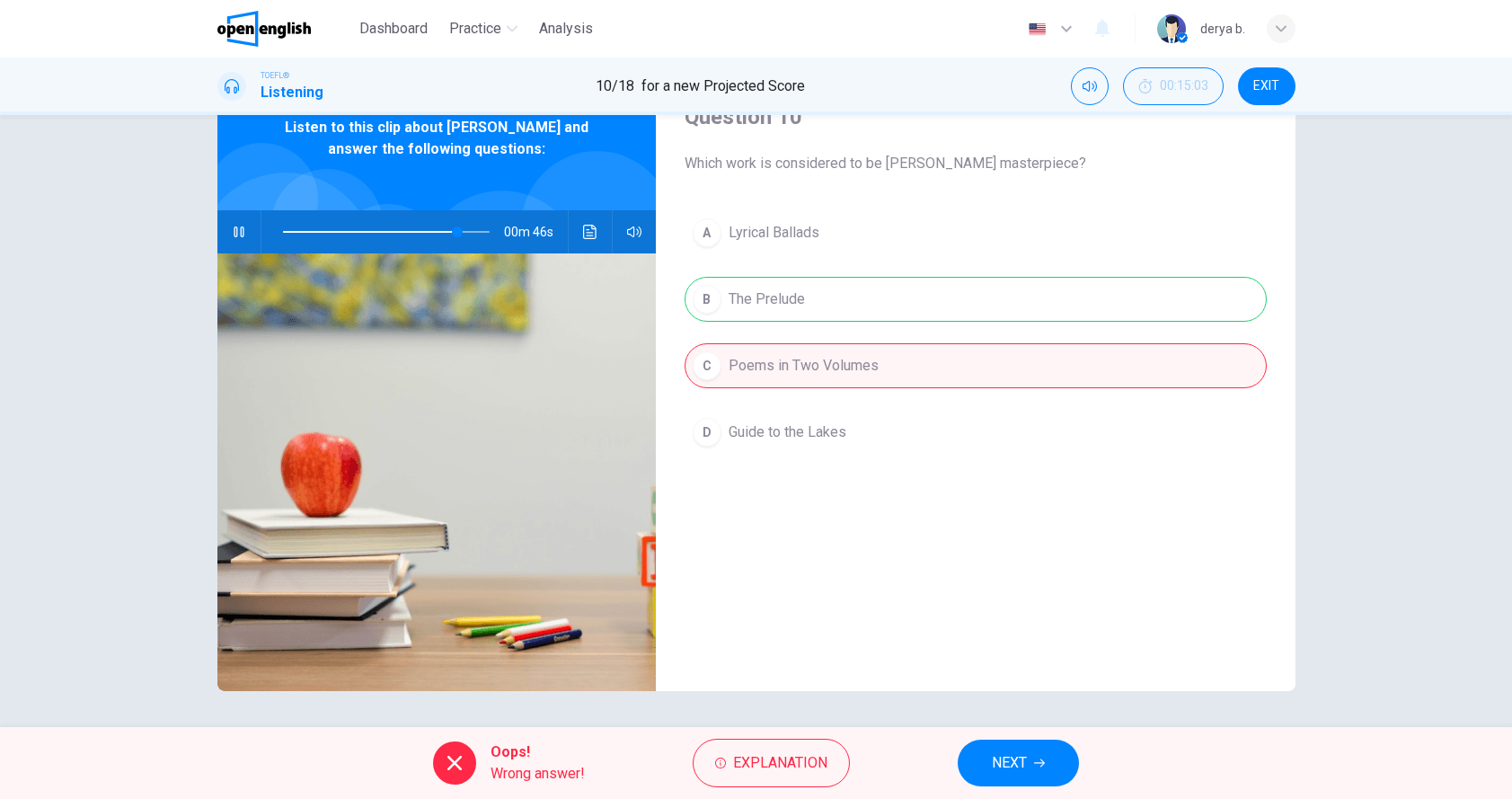
type input "**"
click at [1038, 758] on icon "button" at bounding box center [1039, 762] width 11 height 11
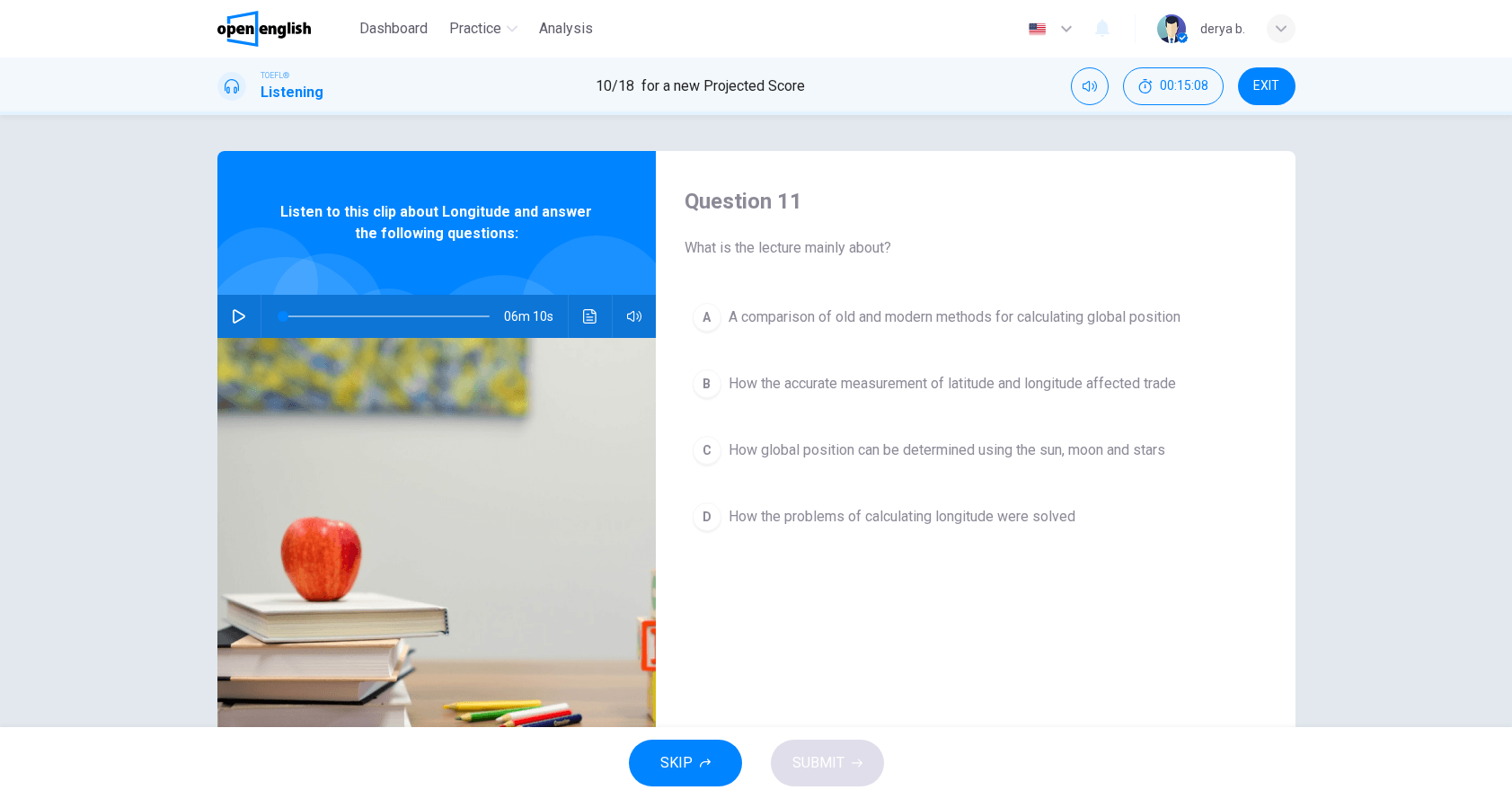
click at [1267, 91] on span "EXIT" at bounding box center [1266, 86] width 26 height 14
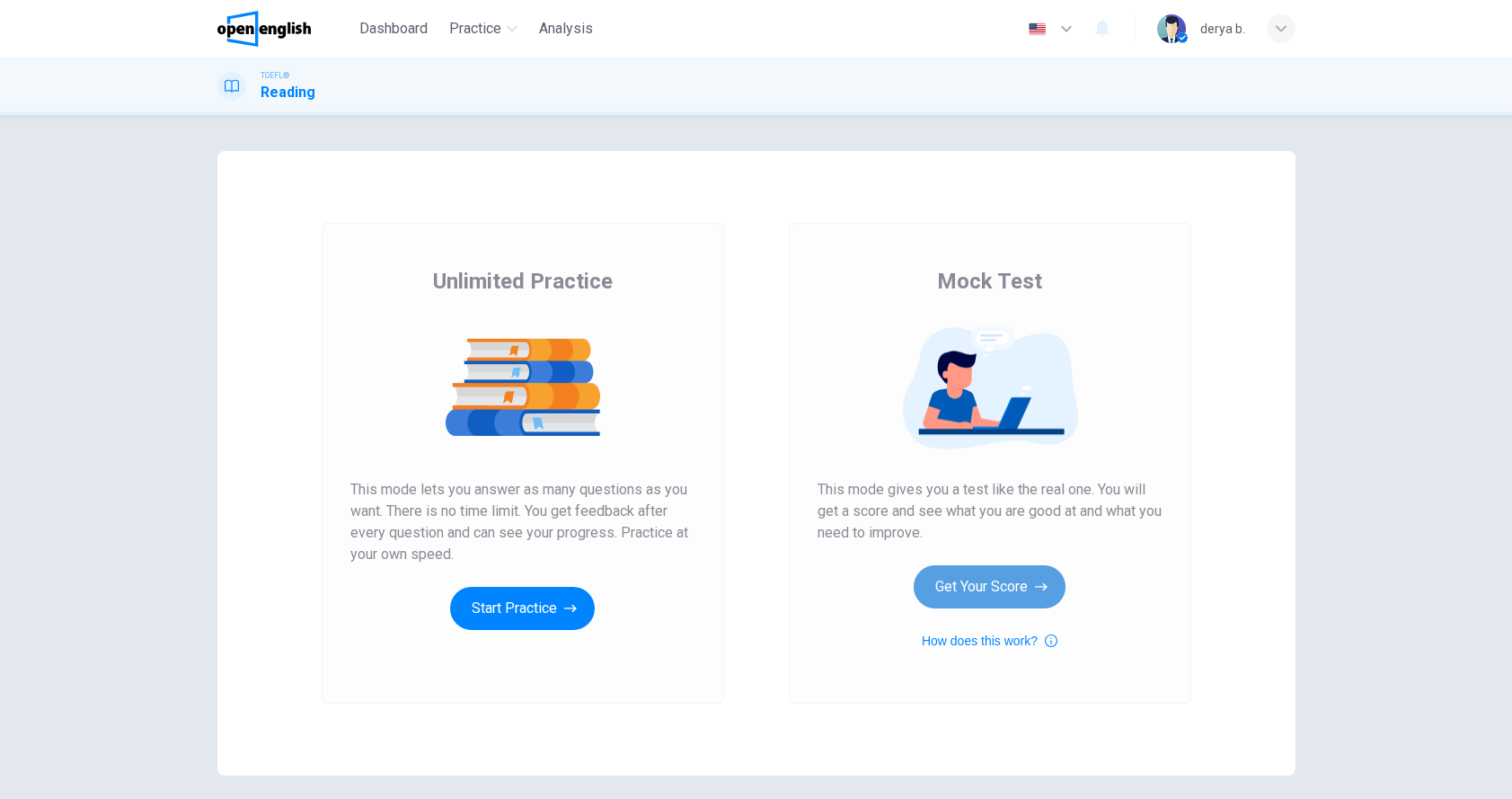
click at [1015, 573] on button "Get Your Score" at bounding box center [990, 587] width 152 height 43
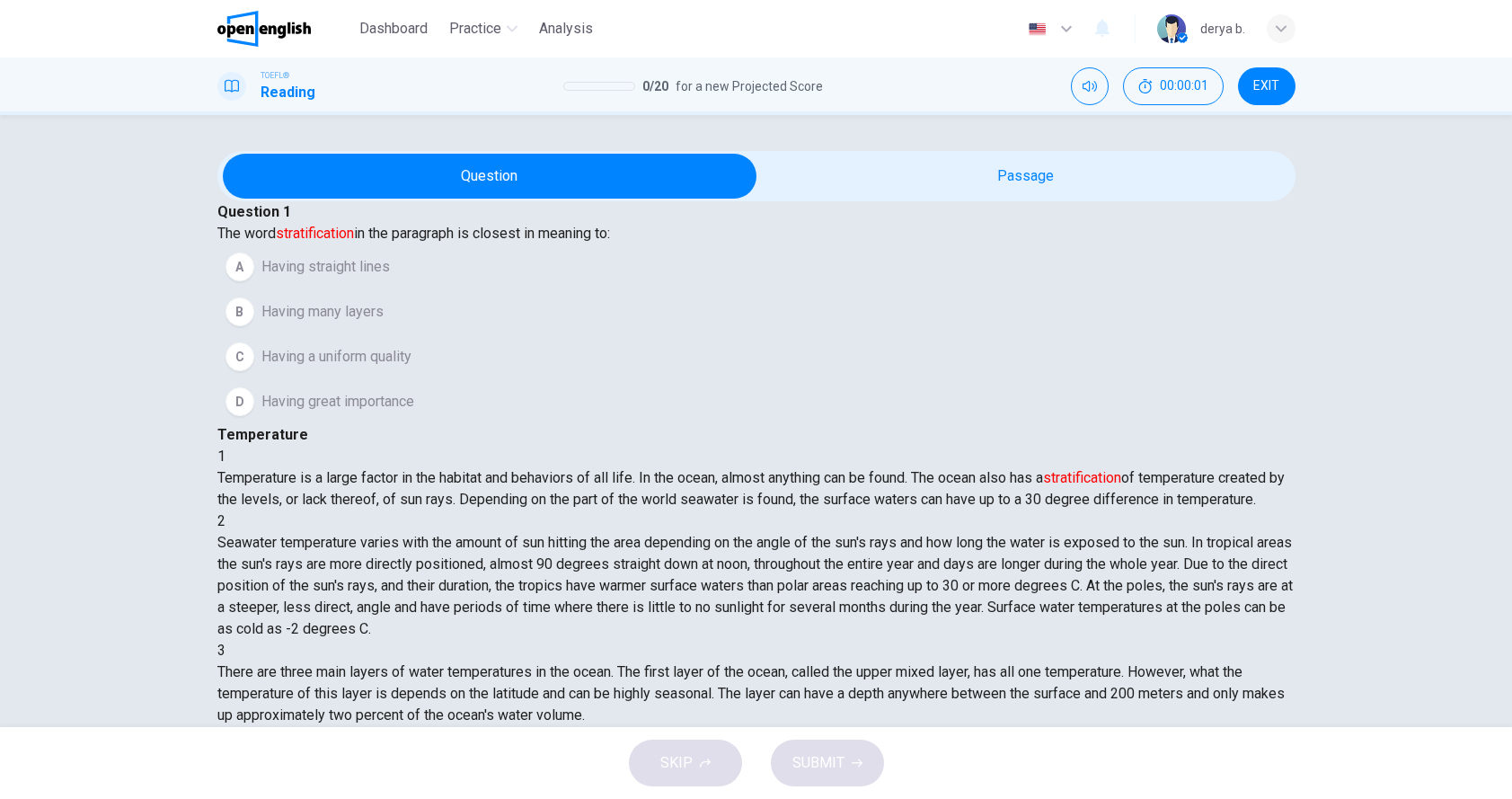
drag, startPoint x: 313, startPoint y: 238, endPoint x: 351, endPoint y: 234, distance: 38.2
click at [352, 234] on span "The word stratification in the paragraph is closest in meaning to:" at bounding box center [413, 234] width 393 height 17
click at [1275, 72] on button "EXIT" at bounding box center [1267, 86] width 58 height 37
